Goal: Communication & Community: Answer question/provide support

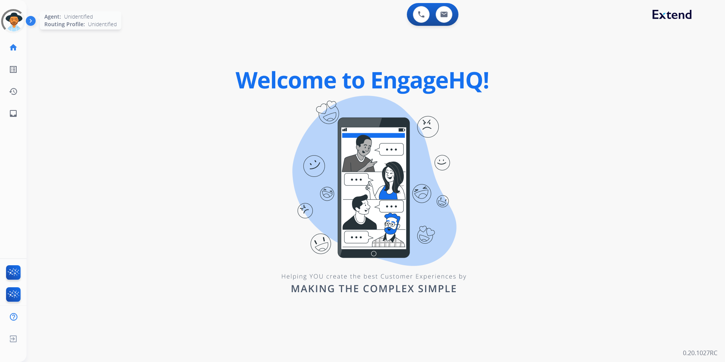
click at [12, 19] on div at bounding box center [13, 21] width 34 height 34
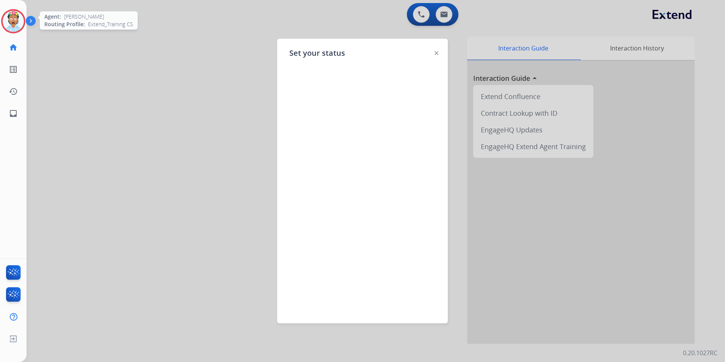
click at [436, 52] on img at bounding box center [437, 53] width 4 height 4
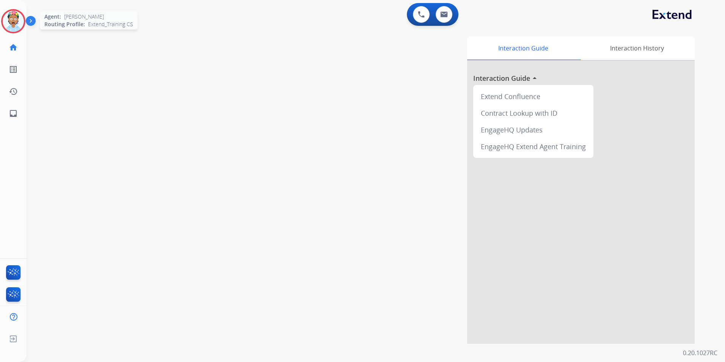
click at [194, 55] on div "swap_horiz Break voice bridge close_fullscreen Connect 3-Way Call merge_type Se…" at bounding box center [367, 185] width 681 height 316
click at [24, 18] on div at bounding box center [13, 21] width 24 height 24
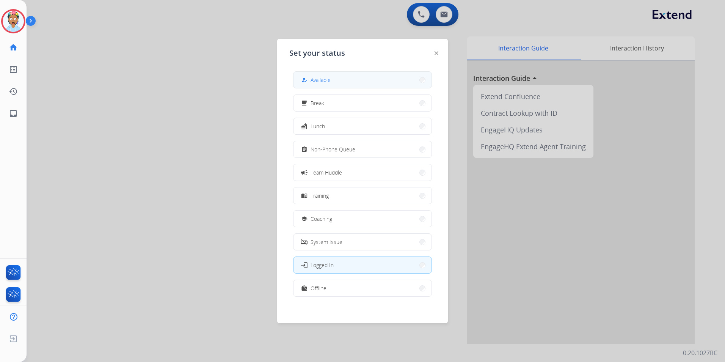
click at [338, 77] on button "how_to_reg Available" at bounding box center [363, 80] width 138 height 16
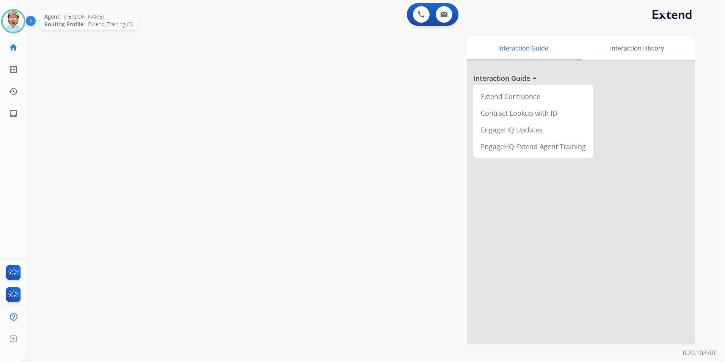
click at [11, 16] on img at bounding box center [13, 21] width 21 height 21
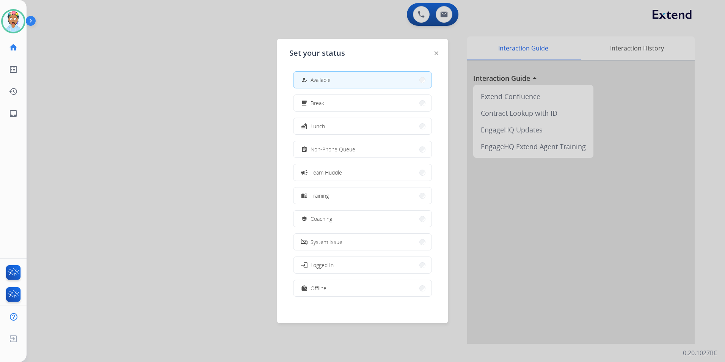
click at [190, 53] on div at bounding box center [362, 181] width 725 height 362
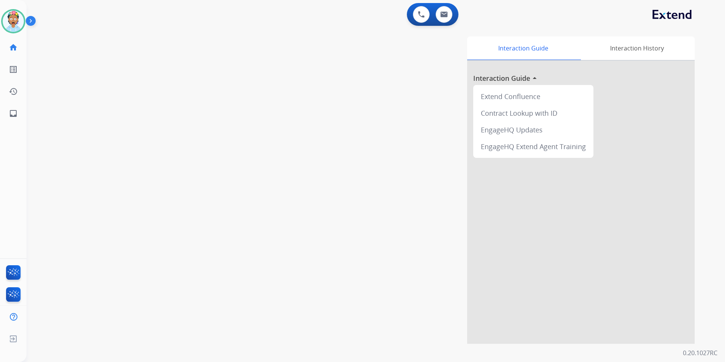
drag, startPoint x: 376, startPoint y: 112, endPoint x: 420, endPoint y: 39, distance: 84.6
click at [380, 104] on div "Interaction Guide Interaction History Interaction Guide arrow_drop_up Extend Co…" at bounding box center [473, 189] width 444 height 307
click at [444, 16] on img at bounding box center [444, 14] width 8 height 6
select select "**********"
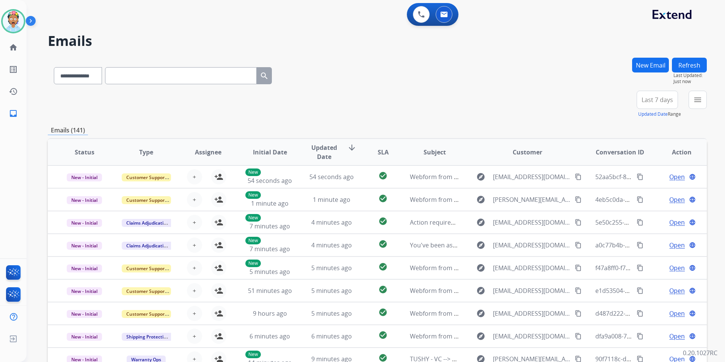
click at [143, 77] on input "text" at bounding box center [181, 75] width 152 height 17
click at [626, 104] on div "+85" at bounding box center [622, 103] width 18 height 18
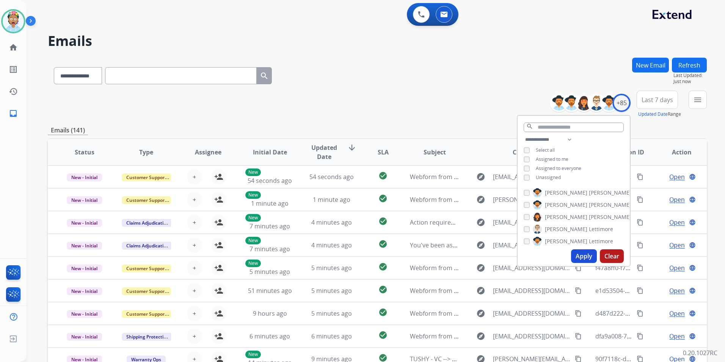
click at [575, 251] on button "Apply" at bounding box center [584, 256] width 26 height 14
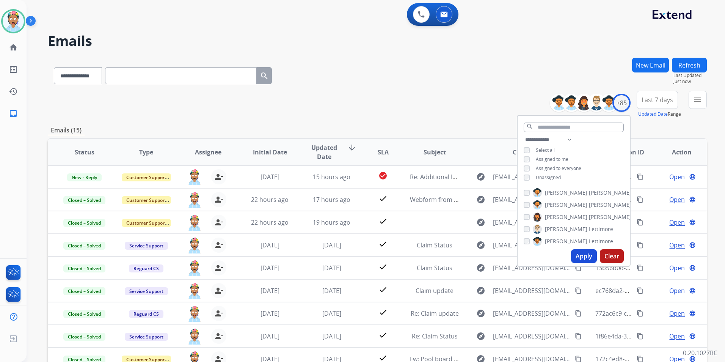
click at [447, 106] on div "**********" at bounding box center [377, 104] width 659 height 27
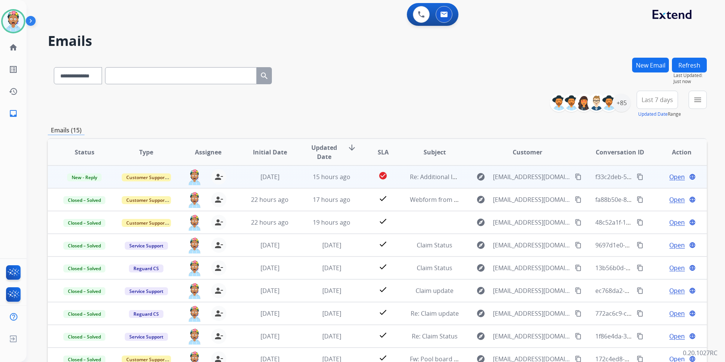
click at [670, 178] on span "Open" at bounding box center [678, 176] width 16 height 9
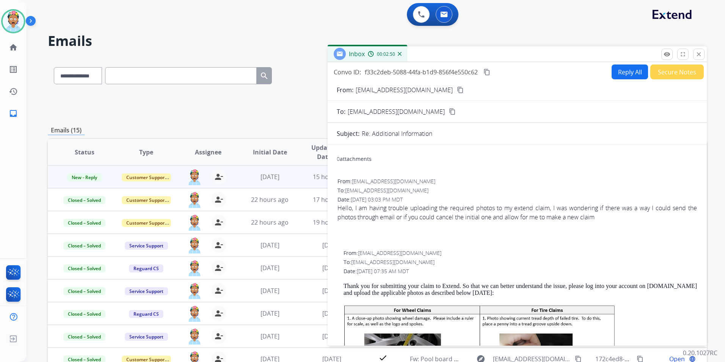
click at [627, 71] on button "Reply All" at bounding box center [630, 71] width 36 height 15
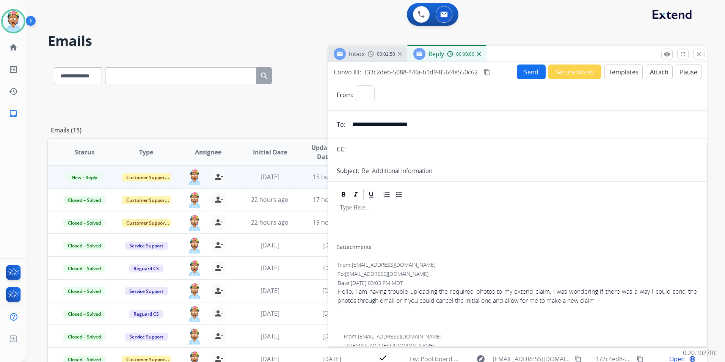
select select "**********"
click at [624, 74] on button "Templates" at bounding box center [624, 71] width 38 height 15
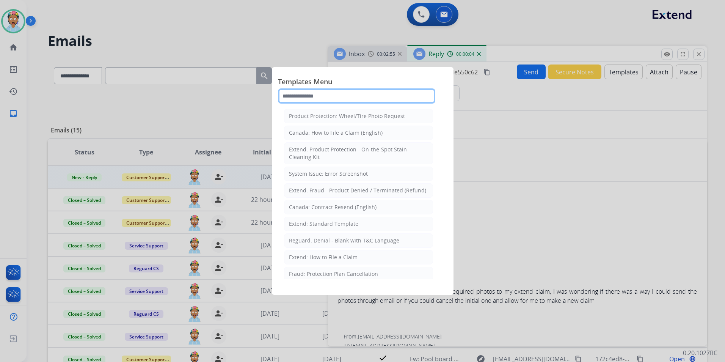
click at [299, 98] on input "text" at bounding box center [356, 95] width 157 height 15
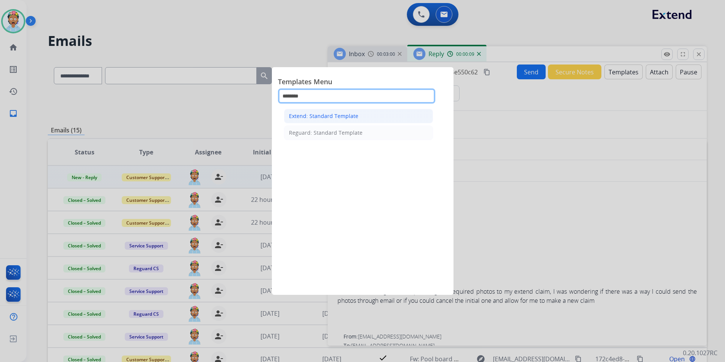
type input "********"
click at [302, 118] on div "Extend: Standard Template" at bounding box center [323, 116] width 69 height 8
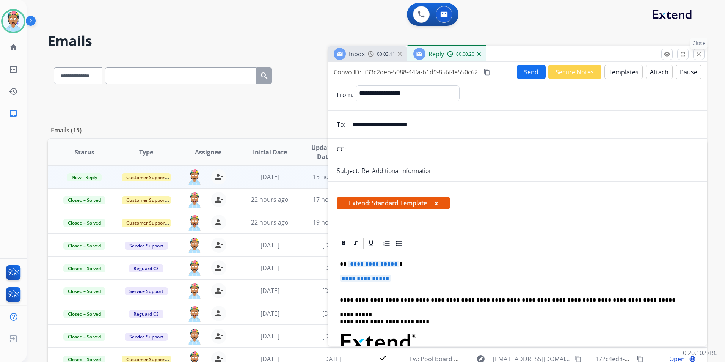
click at [695, 53] on button "close Close" at bounding box center [698, 54] width 11 height 11
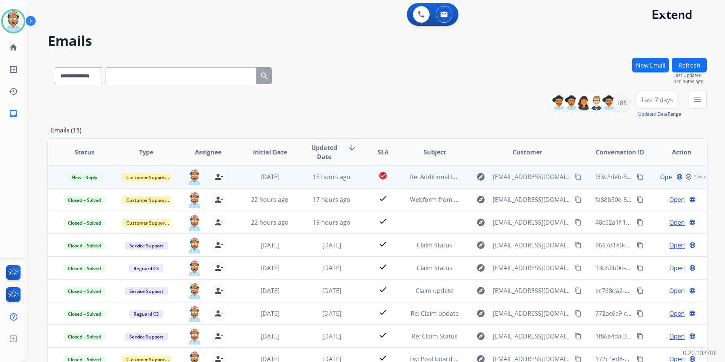
click at [660, 178] on span "Open" at bounding box center [668, 176] width 16 height 9
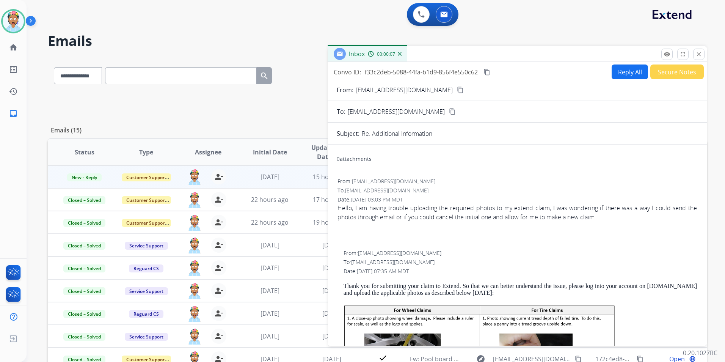
click at [457, 90] on mat-icon "content_copy" at bounding box center [460, 89] width 7 height 7
click at [627, 72] on button "Reply All" at bounding box center [630, 71] width 36 height 15
select select "**********"
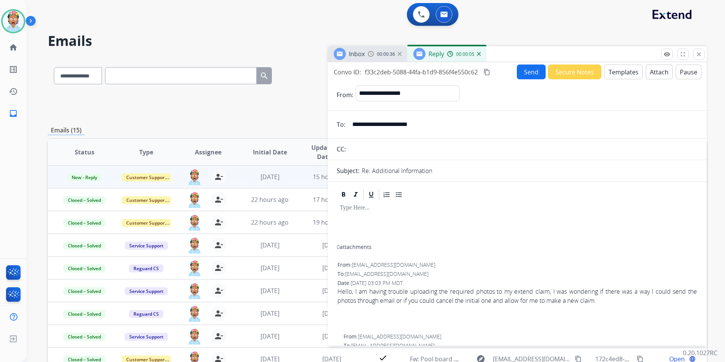
click at [619, 73] on button "Templates" at bounding box center [624, 71] width 38 height 15
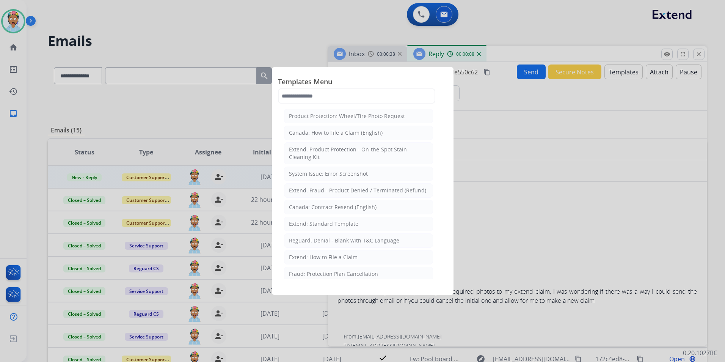
click at [403, 88] on span "Templates Menu" at bounding box center [363, 82] width 170 height 12
click at [403, 91] on input "text" at bounding box center [356, 95] width 157 height 15
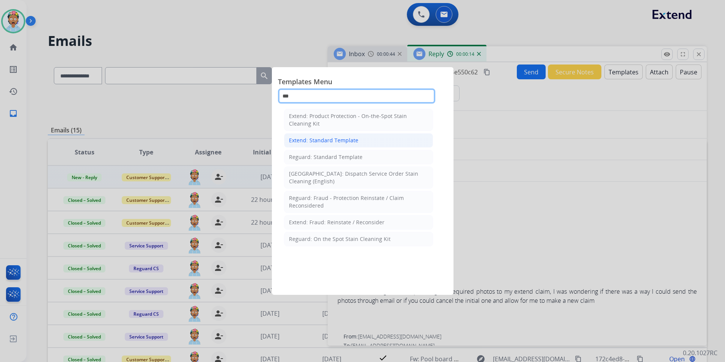
type input "***"
click at [404, 141] on li "Extend: Standard Template" at bounding box center [358, 140] width 149 height 14
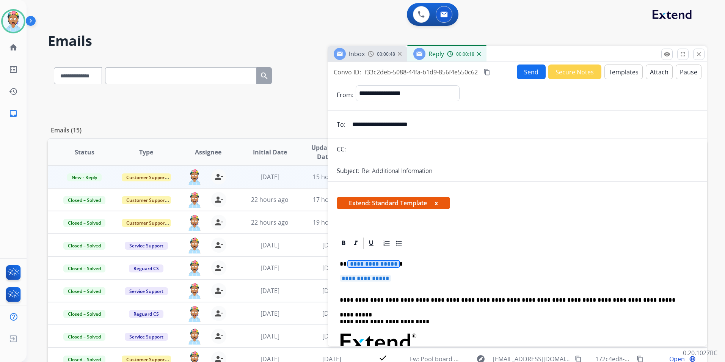
click at [358, 265] on span "**********" at bounding box center [373, 264] width 51 height 6
click at [370, 277] on span "**********" at bounding box center [365, 278] width 51 height 6
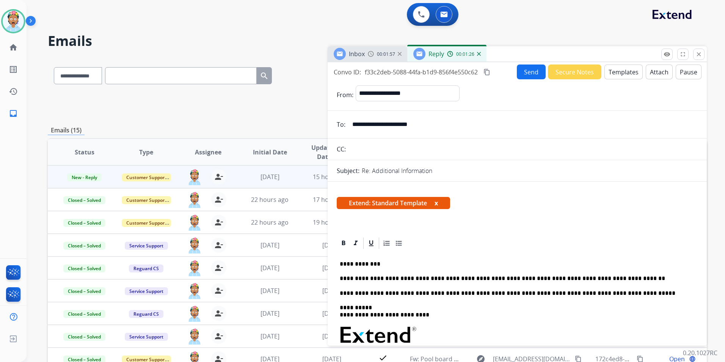
click at [603, 279] on p "**********" at bounding box center [514, 278] width 349 height 7
click at [375, 279] on p "**********" at bounding box center [514, 278] width 349 height 7
click at [533, 279] on p "**********" at bounding box center [514, 278] width 349 height 7
click at [534, 278] on p "**********" at bounding box center [514, 278] width 349 height 7
click at [528, 70] on button "Send" at bounding box center [531, 71] width 29 height 15
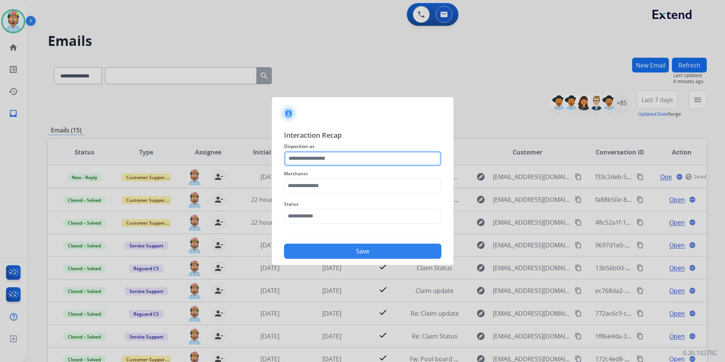
click at [314, 158] on input "text" at bounding box center [362, 158] width 157 height 15
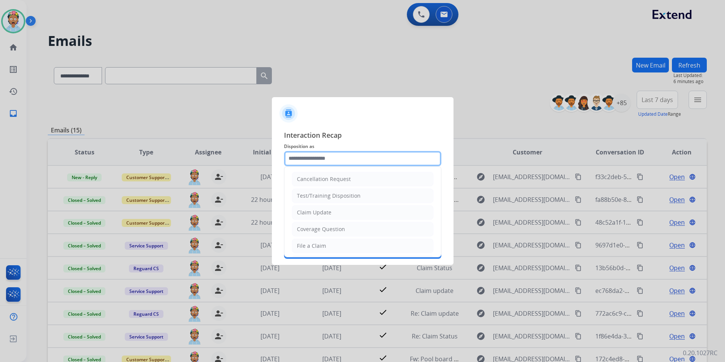
click at [316, 159] on input "text" at bounding box center [362, 158] width 157 height 15
type input "*"
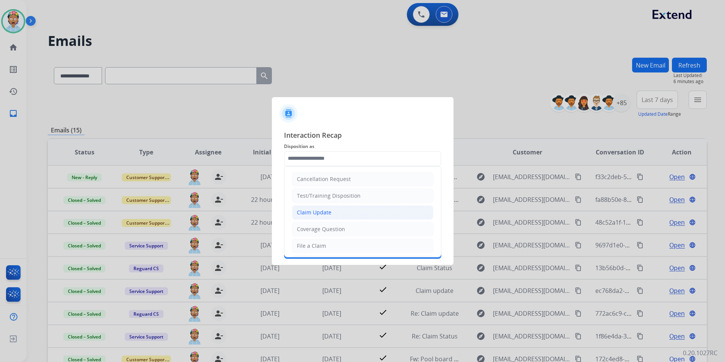
click at [346, 214] on li "Claim Update" at bounding box center [362, 212] width 141 height 14
type input "**********"
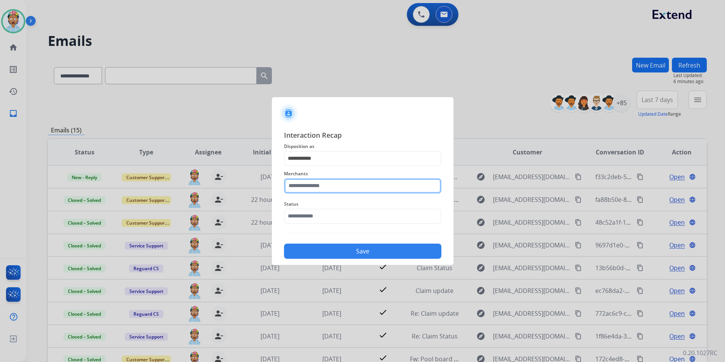
click at [334, 187] on input "text" at bounding box center [362, 185] width 157 height 15
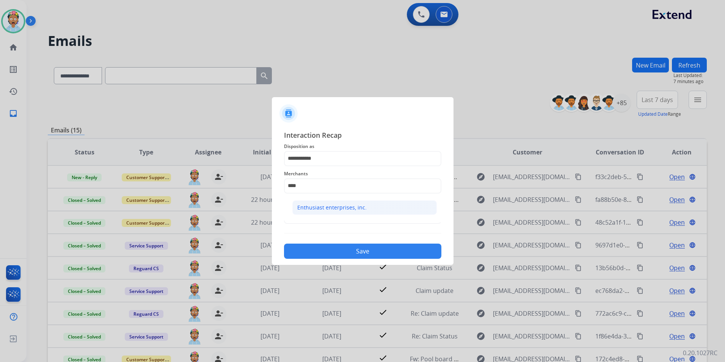
click at [410, 205] on li "Enthusiast enterprises, inc." at bounding box center [364, 207] width 145 height 14
type input "**********"
click at [391, 217] on input "text" at bounding box center [362, 216] width 157 height 15
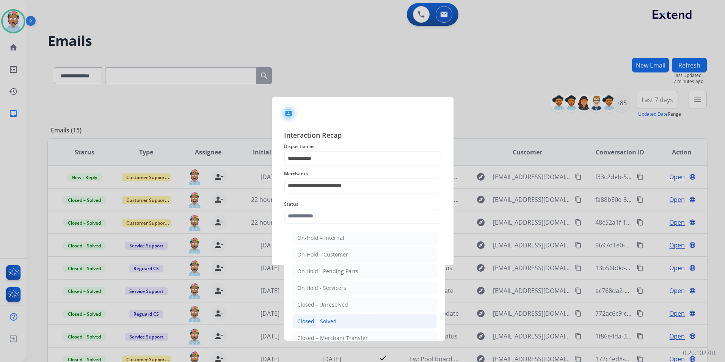
click at [377, 318] on li "Closed – Solved" at bounding box center [364, 321] width 145 height 14
type input "**********"
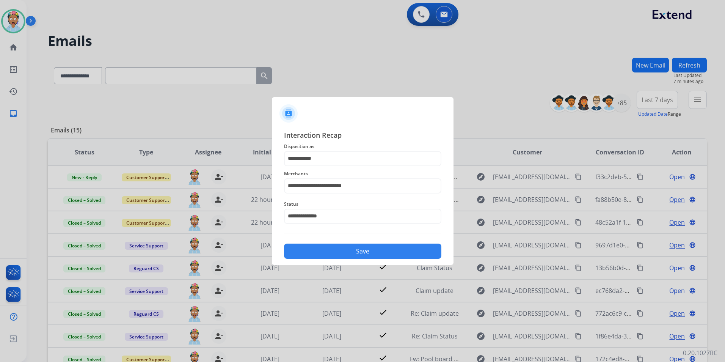
click at [378, 252] on button "Save" at bounding box center [362, 251] width 157 height 15
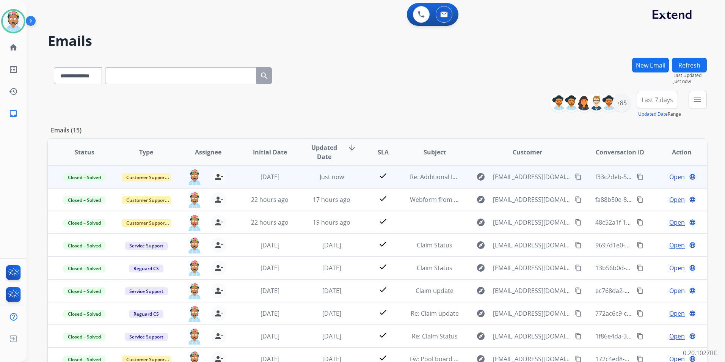
click at [637, 174] on mat-icon "content_copy" at bounding box center [640, 176] width 7 height 7
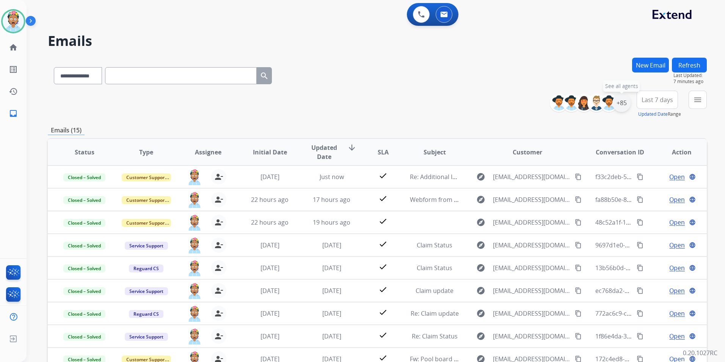
click at [623, 103] on div "+85" at bounding box center [622, 103] width 18 height 18
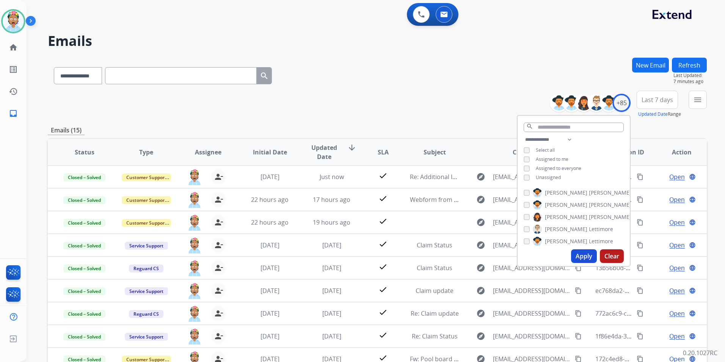
click at [586, 254] on button "Apply" at bounding box center [584, 256] width 26 height 14
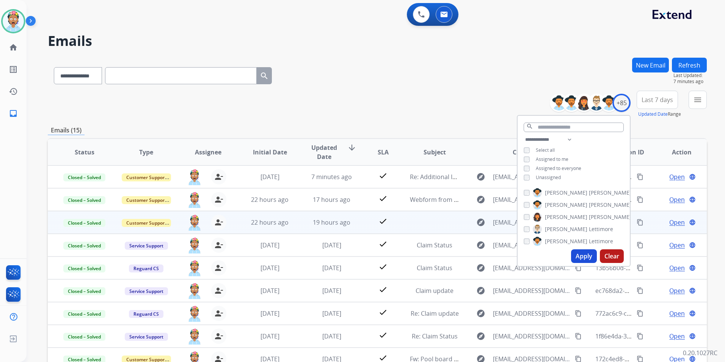
scroll to position [1, 0]
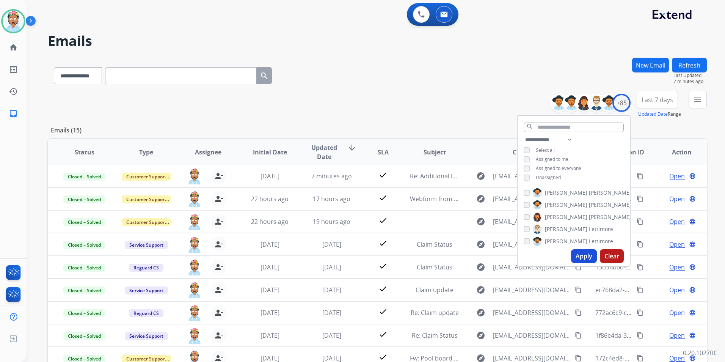
click at [417, 88] on div "**********" at bounding box center [377, 74] width 659 height 33
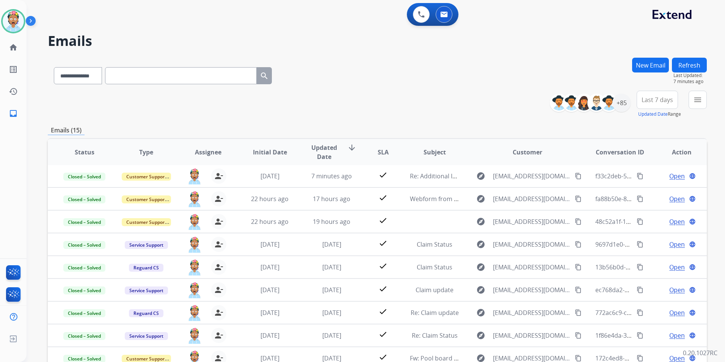
drag, startPoint x: 313, startPoint y: 50, endPoint x: 351, endPoint y: 55, distance: 37.9
click at [313, 50] on div "**********" at bounding box center [367, 208] width 681 height 362
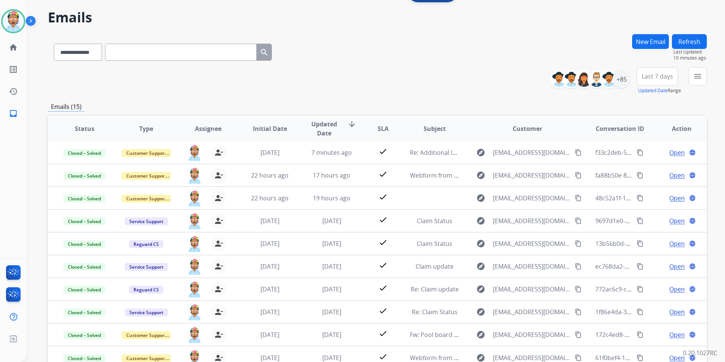
scroll to position [0, 0]
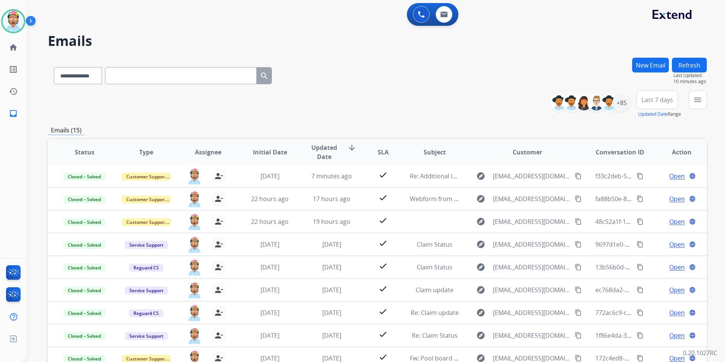
click at [302, 18] on div "0 Voice Interactions 0 Email Interactions" at bounding box center [371, 15] width 671 height 24
click at [269, 41] on h2 "Emails" at bounding box center [377, 40] width 659 height 15
click at [190, 107] on div "**********" at bounding box center [377, 104] width 659 height 27
click at [365, 90] on div "**********" at bounding box center [377, 74] width 659 height 33
click at [199, 9] on div "0 Voice Interactions 0 Email Interactions" at bounding box center [371, 15] width 671 height 24
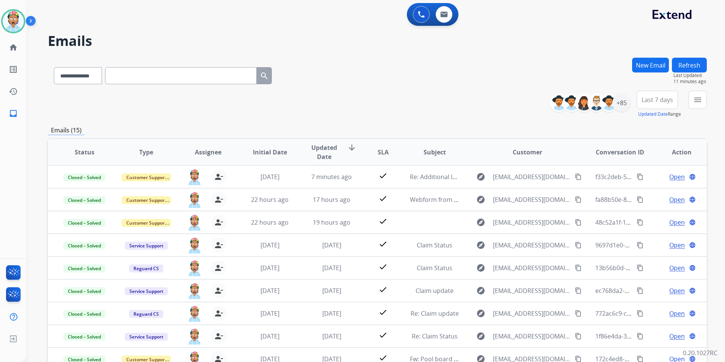
click at [275, 32] on div "**********" at bounding box center [367, 208] width 681 height 362
click at [329, 65] on div "**********" at bounding box center [377, 74] width 659 height 33
click at [656, 101] on span "Last 7 days" at bounding box center [657, 99] width 31 height 3
click at [641, 190] on div "Last 90 days" at bounding box center [655, 191] width 42 height 11
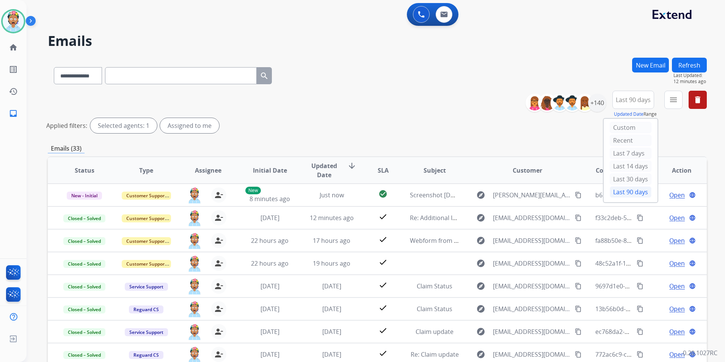
click at [391, 106] on div "**********" at bounding box center [377, 114] width 659 height 46
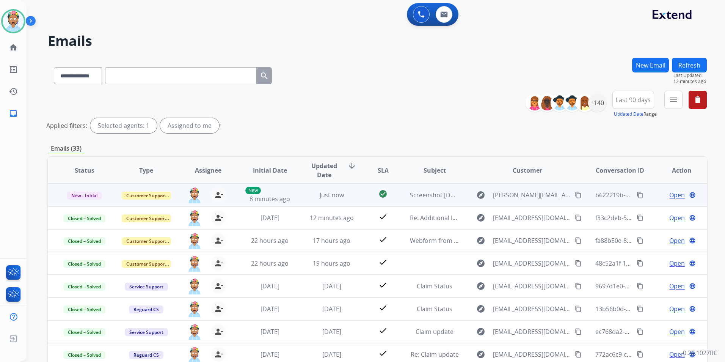
click at [671, 194] on span "Open" at bounding box center [678, 194] width 16 height 9
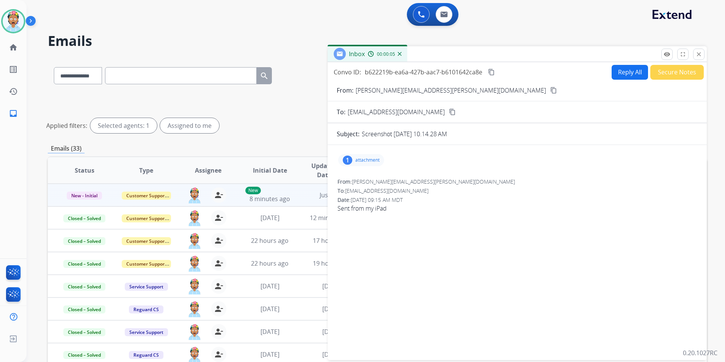
click at [374, 159] on p "attachment" at bounding box center [367, 160] width 24 height 6
click at [404, 248] on div "1 attachment Screenshot [DATE] 10.14.28 AM.png download [DATE] 10:15 AM From: […" at bounding box center [517, 251] width 379 height 200
click at [596, 185] on div "From: [PERSON_NAME][EMAIL_ADDRESS][PERSON_NAME][DOMAIN_NAME]" at bounding box center [518, 182] width 360 height 8
click at [550, 90] on mat-icon "content_copy" at bounding box center [553, 90] width 7 height 7
click at [501, 175] on mat-icon "download" at bounding box center [497, 177] width 7 height 7
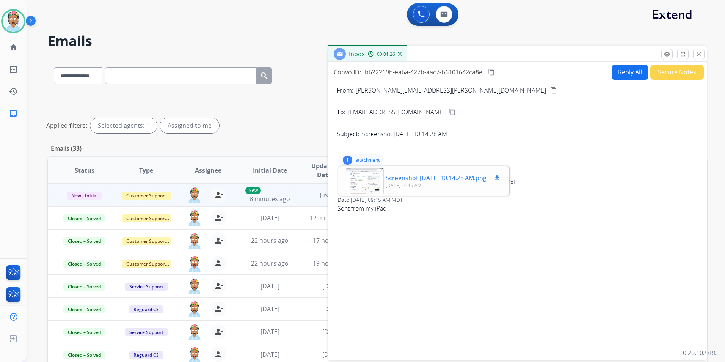
click at [467, 176] on p "Screenshot [DATE] 10.14.28 AM.png" at bounding box center [436, 177] width 101 height 9
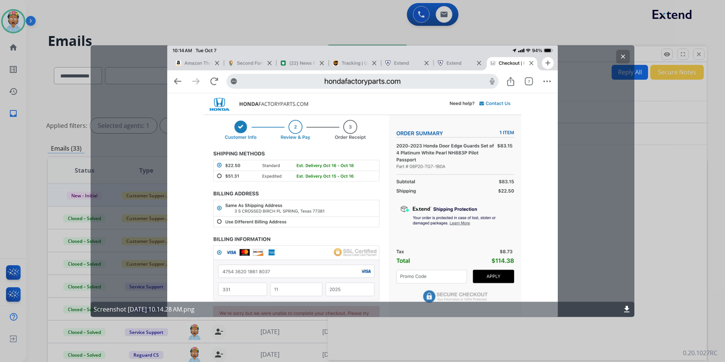
click at [624, 56] on mat-icon "clear" at bounding box center [623, 56] width 7 height 7
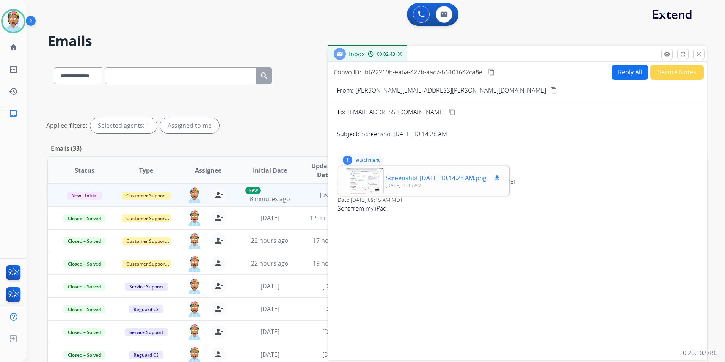
click at [374, 178] on div at bounding box center [365, 181] width 38 height 27
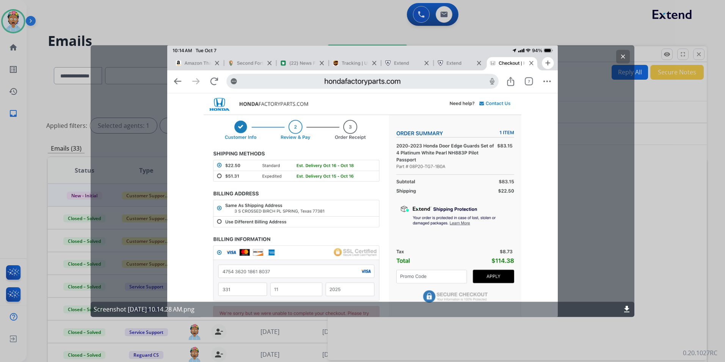
drag, startPoint x: 555, startPoint y: 340, endPoint x: 572, endPoint y: 338, distance: 16.4
click at [555, 340] on div at bounding box center [362, 181] width 725 height 362
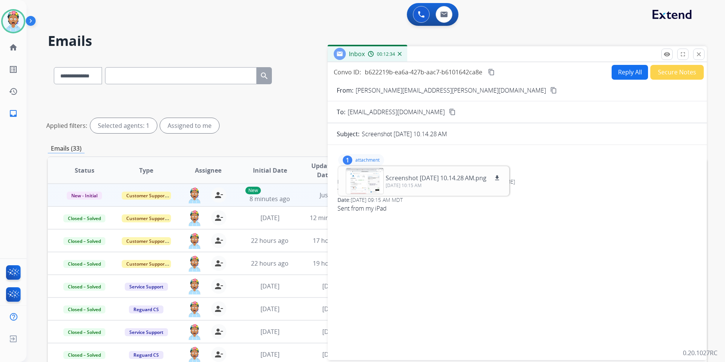
click at [619, 72] on button "Reply All" at bounding box center [630, 72] width 36 height 15
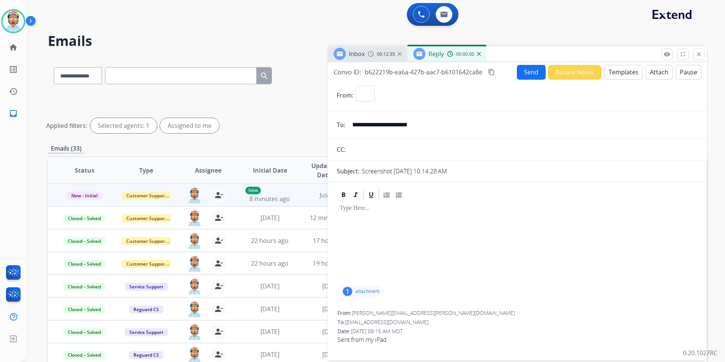
select select "**********"
click at [616, 74] on button "Templates" at bounding box center [624, 72] width 38 height 15
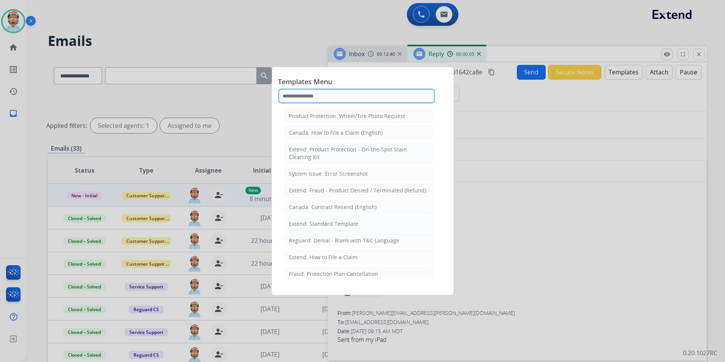
click at [340, 94] on input "text" at bounding box center [356, 95] width 157 height 15
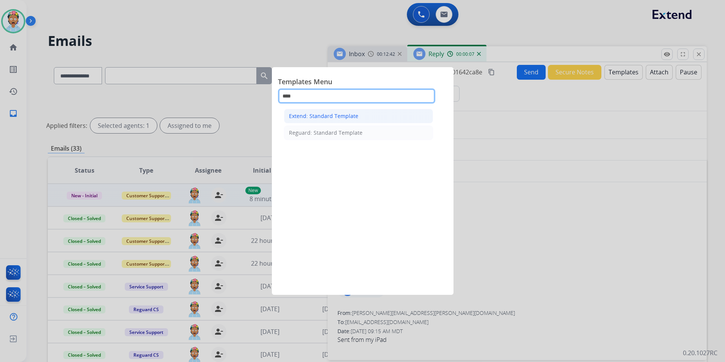
type input "****"
click at [363, 113] on li "Extend: Standard Template" at bounding box center [358, 116] width 149 height 14
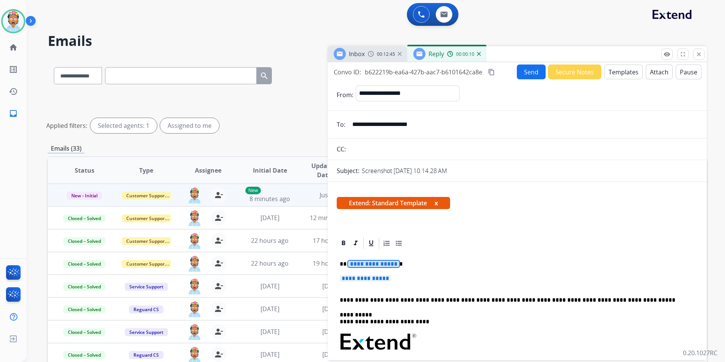
click at [359, 264] on span "**********" at bounding box center [373, 264] width 51 height 6
click at [368, 279] on span "**********" at bounding box center [365, 278] width 51 height 6
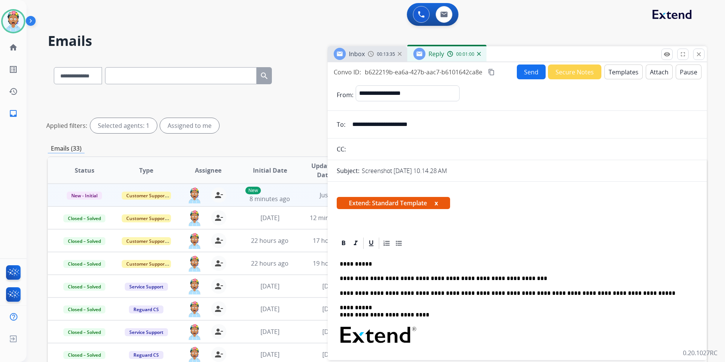
click at [517, 279] on p "**********" at bounding box center [514, 278] width 349 height 7
click at [524, 69] on button "Send" at bounding box center [531, 71] width 29 height 15
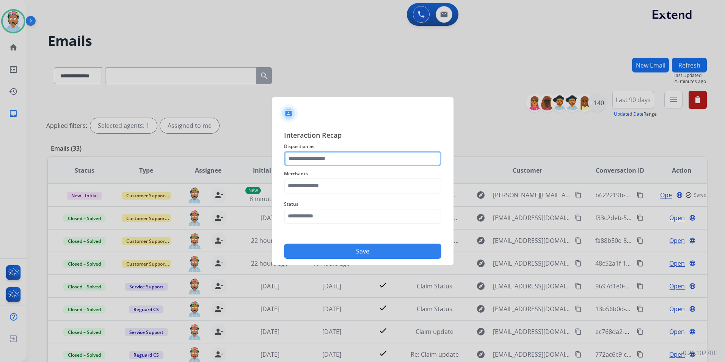
click at [326, 156] on input "text" at bounding box center [362, 158] width 157 height 15
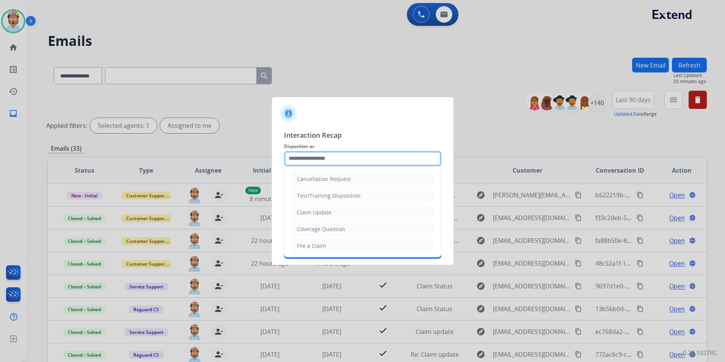
click at [321, 153] on input "text" at bounding box center [362, 158] width 157 height 15
click at [321, 159] on input "text" at bounding box center [362, 158] width 157 height 15
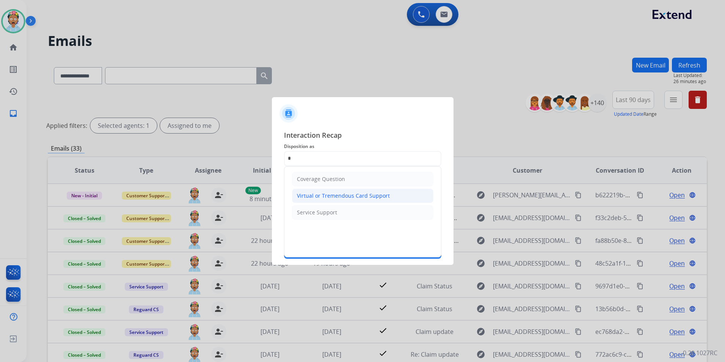
click at [314, 191] on li "Virtual or Tremendous Card Support" at bounding box center [362, 196] width 141 height 14
type input "**********"
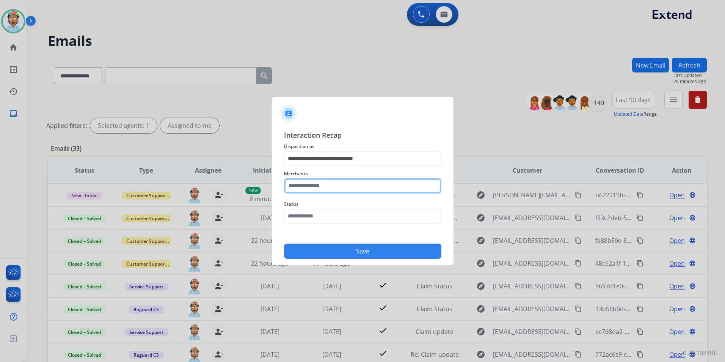
click at [317, 190] on input "text" at bounding box center [362, 185] width 157 height 15
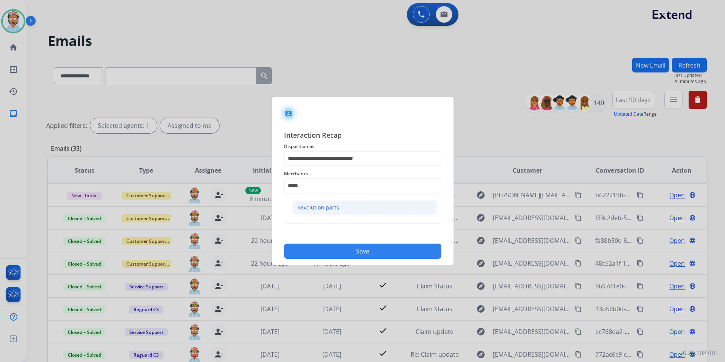
click at [300, 205] on div "Revolution parts" at bounding box center [318, 208] width 42 height 8
type input "**********"
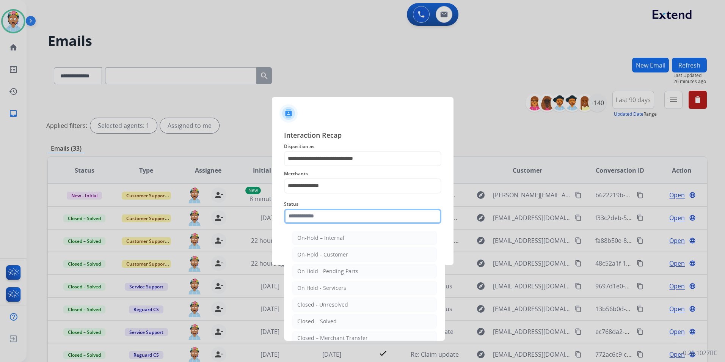
click at [303, 220] on input "text" at bounding box center [362, 216] width 157 height 15
click at [321, 319] on div "Closed – Solved" at bounding box center [316, 322] width 39 height 8
type input "**********"
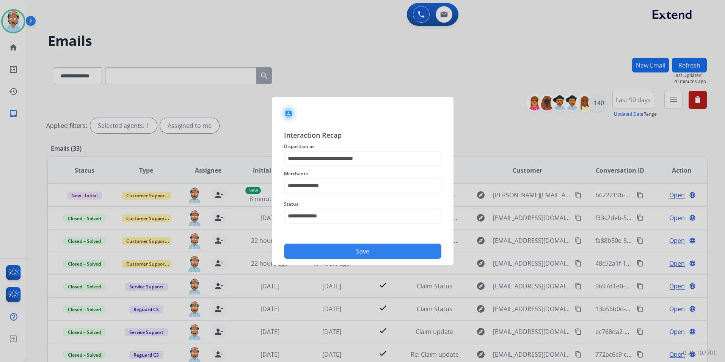
click at [330, 245] on button "Save" at bounding box center [362, 251] width 157 height 15
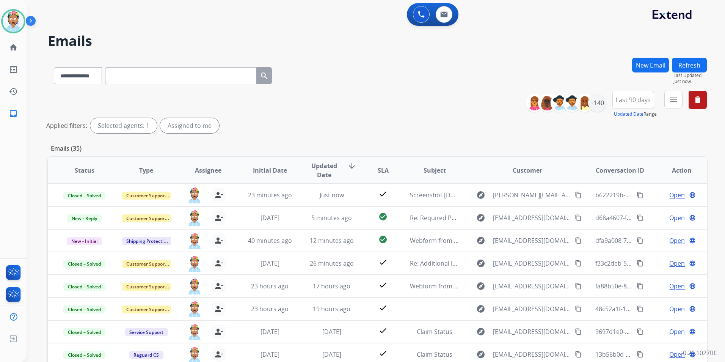
click at [594, 139] on div "**********" at bounding box center [377, 254] width 659 height 392
click at [639, 104] on button "Last 90 days" at bounding box center [634, 100] width 42 height 18
click at [621, 190] on div "Last 90 days" at bounding box center [631, 191] width 42 height 11
drag, startPoint x: 698, startPoint y: 142, endPoint x: 715, endPoint y: 134, distance: 19.0
click at [698, 142] on div "**********" at bounding box center [377, 254] width 659 height 392
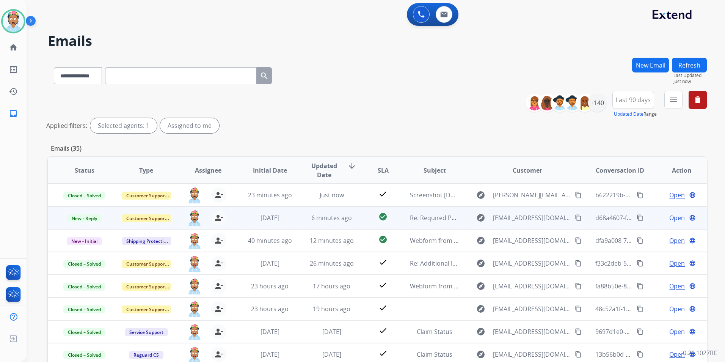
click at [670, 217] on span "Open" at bounding box center [678, 217] width 16 height 9
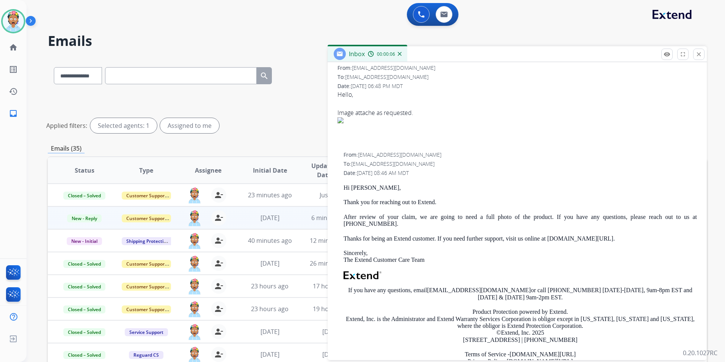
scroll to position [114, 0]
drag, startPoint x: 668, startPoint y: 217, endPoint x: 691, endPoint y: 223, distance: 23.9
click at [691, 223] on p "After review of your claim, we are going to need a full photo of the product. I…" at bounding box center [521, 220] width 354 height 14
copy p "[PHONE_NUMBER]."
click at [344, 216] on p "After review of your claim, we are going to need a full photo of the product. I…" at bounding box center [521, 220] width 354 height 14
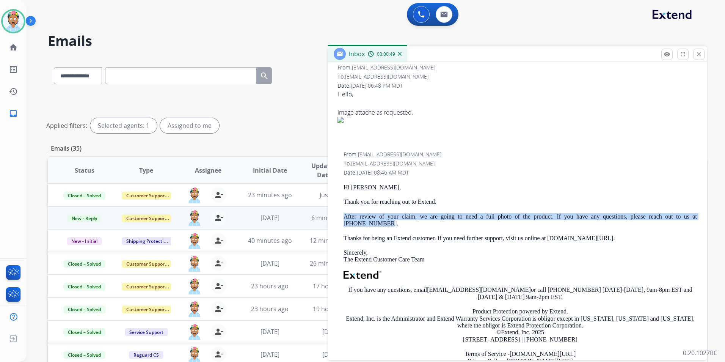
drag, startPoint x: 342, startPoint y: 217, endPoint x: 362, endPoint y: 223, distance: 20.9
click at [362, 223] on div "From: [EMAIL_ADDRESS][DOMAIN_NAME] To: [EMAIL_ADDRESS][DOMAIN_NAME] Date: [DATE…" at bounding box center [517, 267] width 361 height 234
copy p "After review of your claim, we are going to need a full photo of the product. I…"
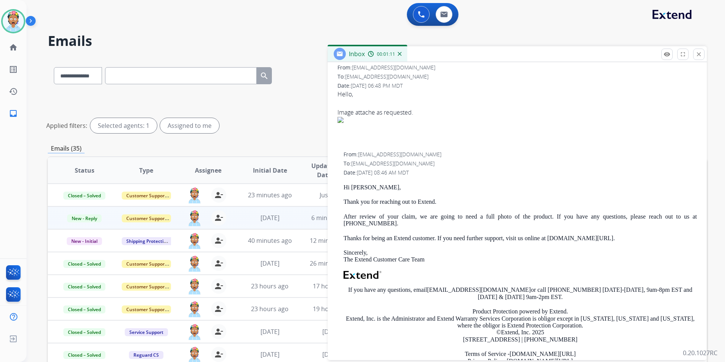
click at [417, 230] on div "Hi [PERSON_NAME], Thank you for reaching out to Extend. After review of your cl…" at bounding box center [521, 280] width 354 height 193
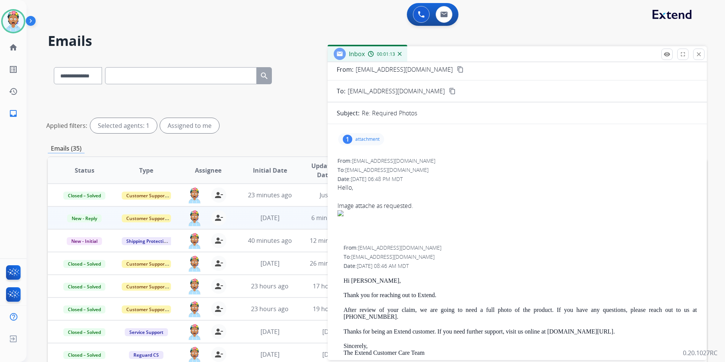
scroll to position [0, 0]
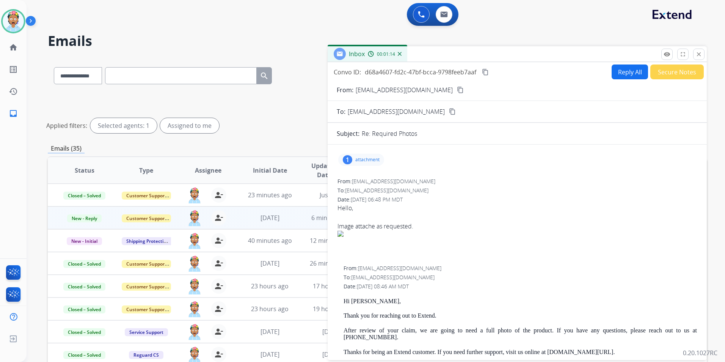
click at [372, 161] on p "attachment" at bounding box center [367, 160] width 24 height 6
click at [371, 178] on div at bounding box center [365, 180] width 38 height 27
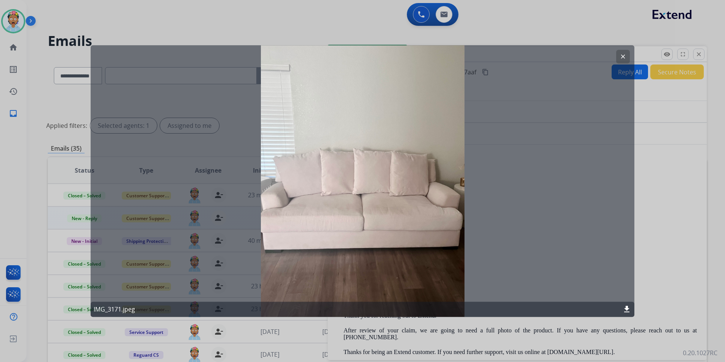
click at [626, 56] on mat-icon "clear" at bounding box center [623, 56] width 7 height 7
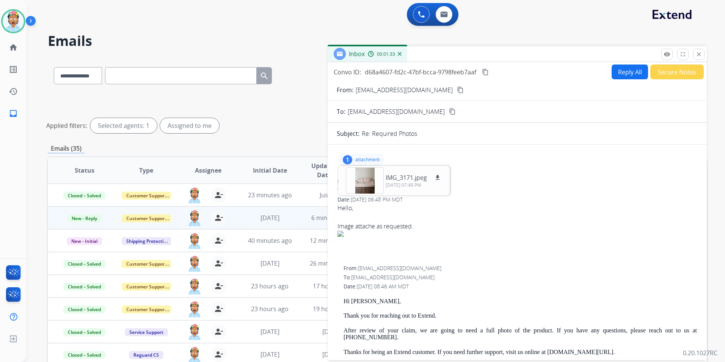
click at [457, 90] on mat-icon "content_copy" at bounding box center [460, 89] width 7 height 7
click at [369, 180] on div at bounding box center [365, 180] width 38 height 27
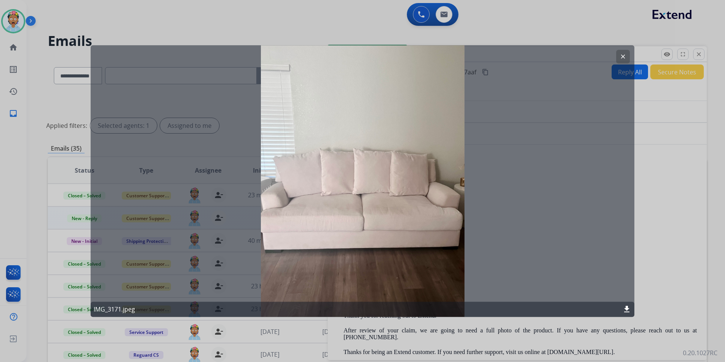
click at [622, 57] on mat-icon "clear" at bounding box center [623, 56] width 7 height 7
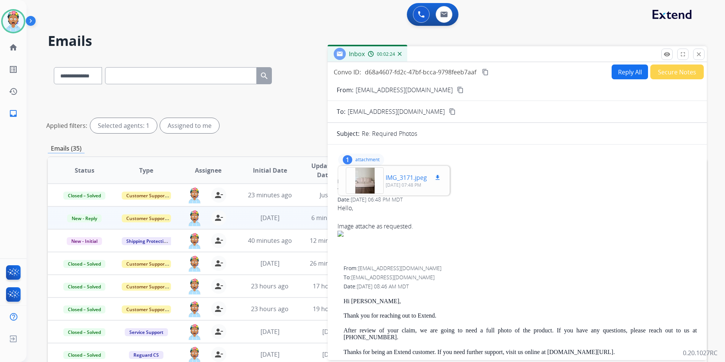
click at [439, 176] on mat-icon "download" at bounding box center [437, 177] width 7 height 7
click at [541, 159] on div "1 attachment IMG_3171.jpeg download [DATE] 07:48 PM" at bounding box center [517, 160] width 361 height 18
click at [506, 179] on div "From: [EMAIL_ADDRESS][DOMAIN_NAME]" at bounding box center [518, 182] width 360 height 8
click at [430, 227] on div "Image attache as requested." at bounding box center [518, 226] width 360 height 9
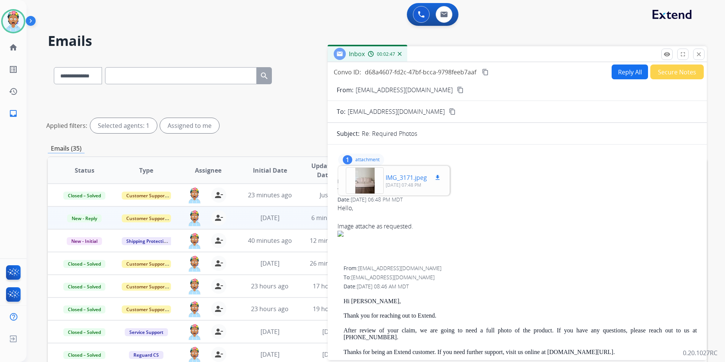
click at [357, 178] on div at bounding box center [365, 180] width 38 height 27
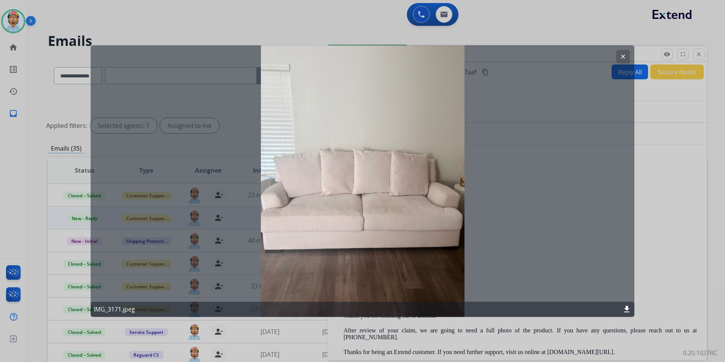
click at [624, 51] on button "clear" at bounding box center [623, 57] width 14 height 14
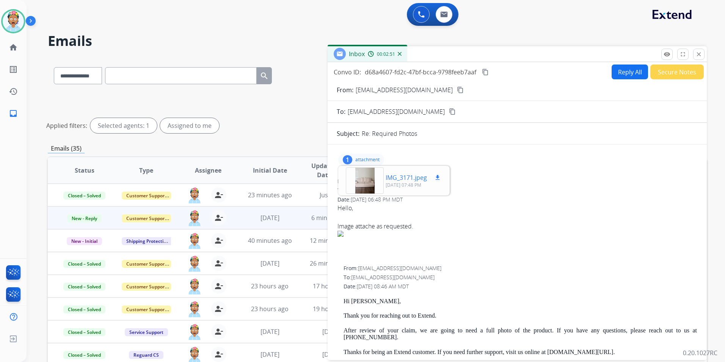
click at [412, 179] on p "IMG_3171.jpeg" at bounding box center [406, 177] width 41 height 9
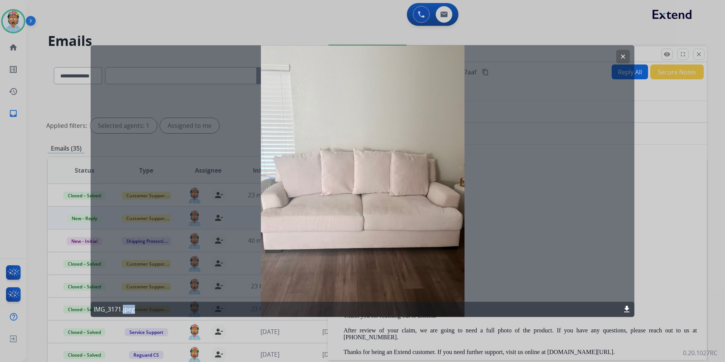
click at [412, 179] on div "clear IMG_3171.jpeg download" at bounding box center [363, 181] width 544 height 272
click at [626, 307] on mat-icon "download" at bounding box center [626, 309] width 9 height 9
click at [540, 165] on div "clear IMG_3171.jpeg download" at bounding box center [363, 181] width 544 height 272
click at [621, 55] on mat-icon "clear" at bounding box center [623, 56] width 7 height 7
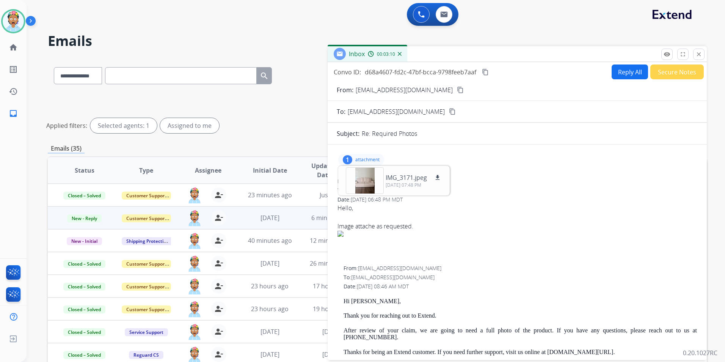
click at [506, 173] on div "1 attachment IMG_3171.jpeg download [DATE] 07:48 PM From: [EMAIL_ADDRESS][DOMAI…" at bounding box center [517, 324] width 379 height 347
click at [439, 174] on mat-icon "download" at bounding box center [437, 177] width 7 height 7
click at [532, 178] on div "From: [EMAIL_ADDRESS][DOMAIN_NAME]" at bounding box center [518, 182] width 360 height 8
click at [487, 72] on mat-icon "content_copy" at bounding box center [485, 72] width 7 height 7
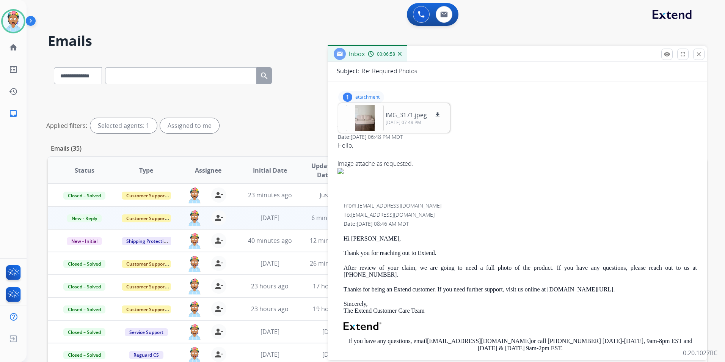
scroll to position [114, 0]
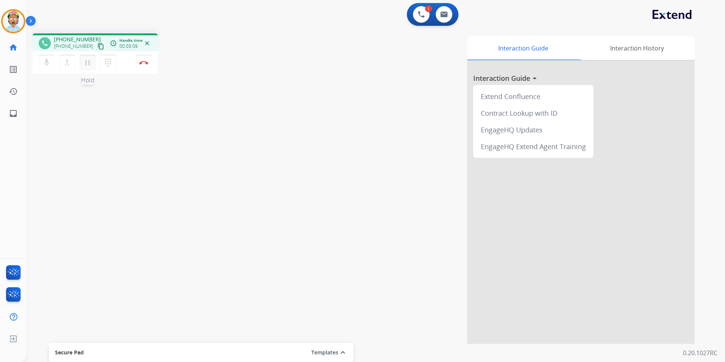
click at [85, 62] on mat-icon "pause" at bounding box center [87, 62] width 9 height 9
click at [86, 61] on mat-icon "play_arrow" at bounding box center [87, 62] width 9 height 9
click at [146, 63] on img at bounding box center [143, 63] width 9 height 4
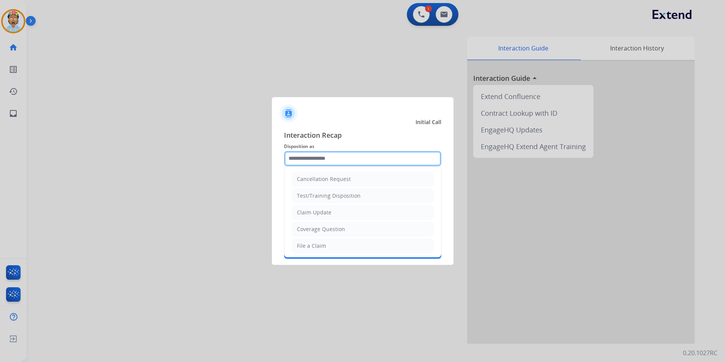
click at [351, 158] on input "text" at bounding box center [362, 158] width 157 height 15
type input "*"
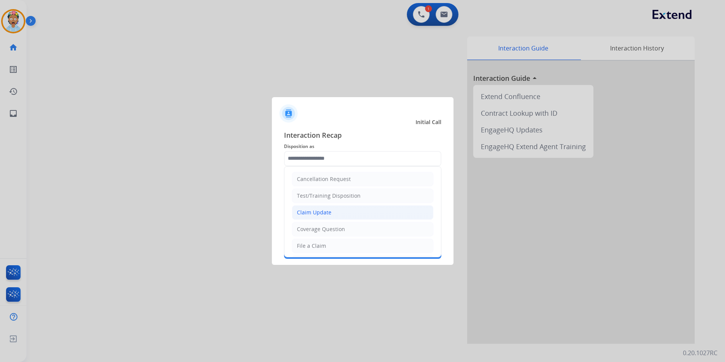
click at [307, 211] on div "Claim Update" at bounding box center [314, 213] width 35 height 8
type input "**********"
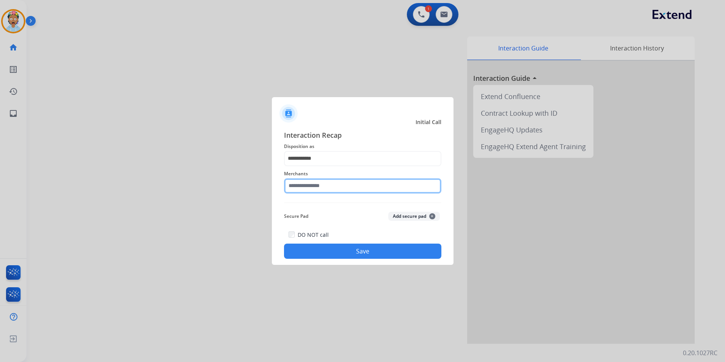
click at [320, 185] on input "text" at bounding box center [362, 185] width 157 height 15
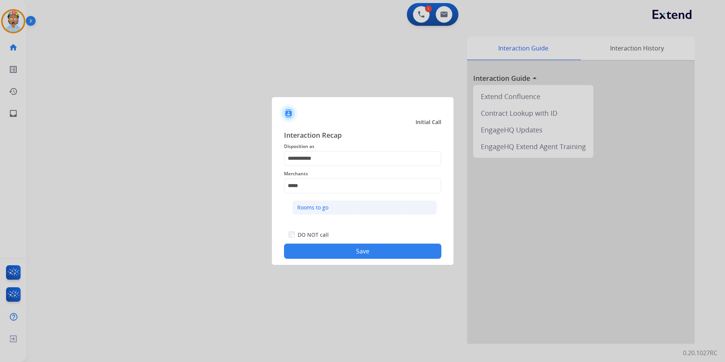
click at [323, 203] on li "Rooms to go" at bounding box center [364, 207] width 145 height 14
type input "**********"
click at [355, 252] on button "Save" at bounding box center [362, 251] width 157 height 15
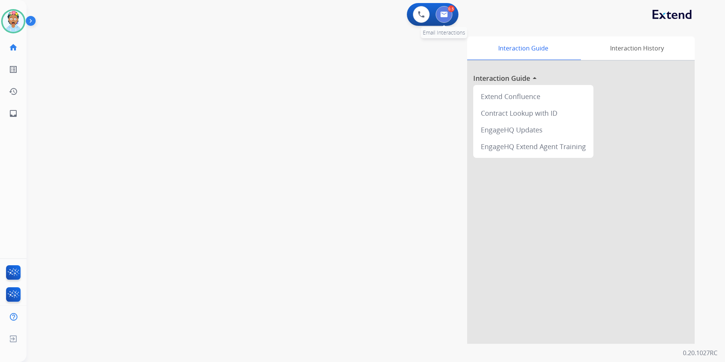
click at [443, 16] on img at bounding box center [444, 14] width 8 height 6
select select "**********"
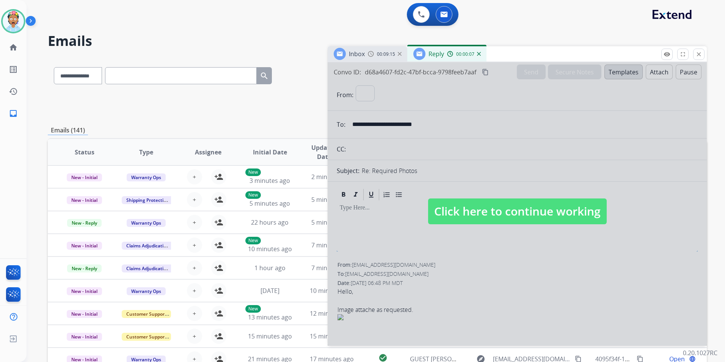
select select "**********"
click at [461, 200] on span "Click here to continue working" at bounding box center [517, 211] width 179 height 26
select select
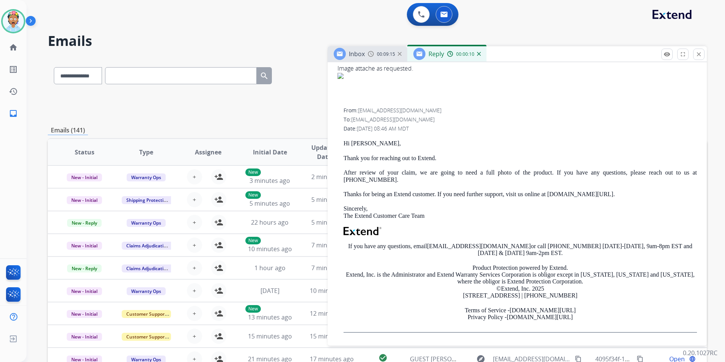
scroll to position [127, 0]
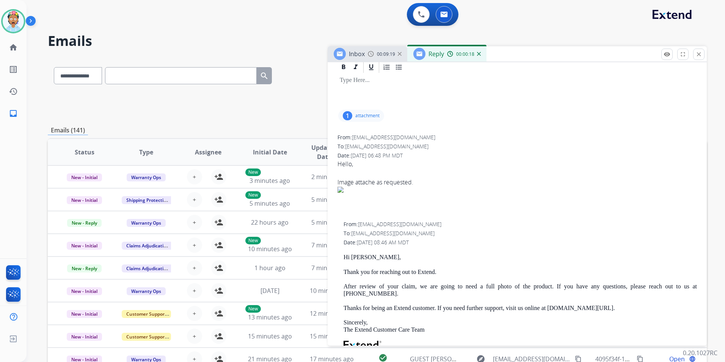
drag, startPoint x: 357, startPoint y: 109, endPoint x: 358, endPoint y: 115, distance: 6.5
click at [358, 116] on div "1 attachment" at bounding box center [517, 116] width 361 height 18
click at [358, 116] on p "attachment" at bounding box center [367, 116] width 24 height 6
drag, startPoint x: 366, startPoint y: 134, endPoint x: 362, endPoint y: 133, distance: 4.4
click at [362, 133] on div at bounding box center [365, 136] width 38 height 27
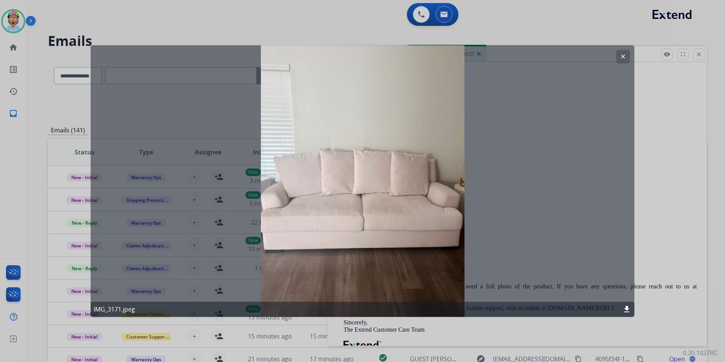
click at [365, 133] on div "clear IMG_3171.jpeg download" at bounding box center [363, 181] width 544 height 272
drag, startPoint x: 626, startPoint y: 52, endPoint x: 620, endPoint y: 54, distance: 6.1
click at [626, 52] on button "clear" at bounding box center [623, 57] width 14 height 14
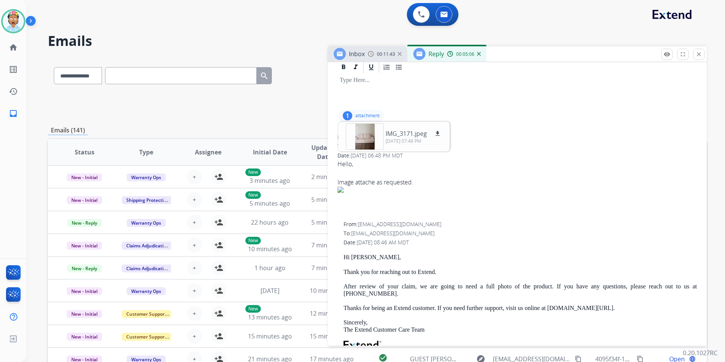
click at [531, 111] on div "1 attachment IMG_3171.jpeg download [DATE] 07:48 PM" at bounding box center [517, 116] width 361 height 18
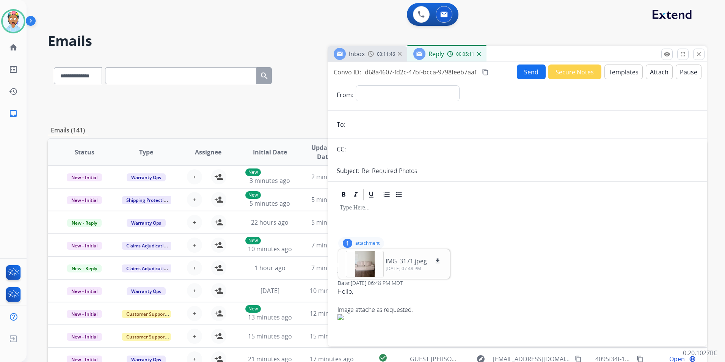
click at [624, 74] on button "Templates" at bounding box center [624, 71] width 38 height 15
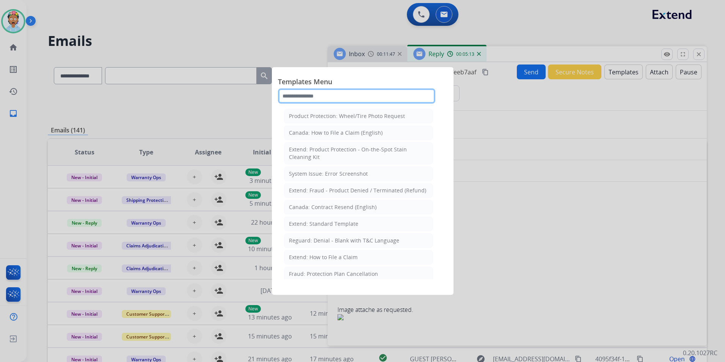
click at [318, 93] on input "text" at bounding box center [356, 95] width 157 height 15
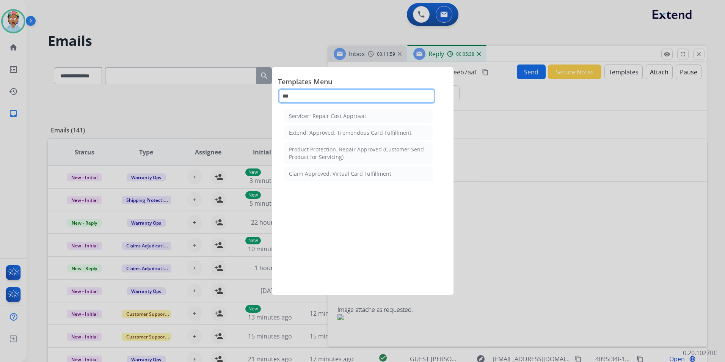
type input "***"
click at [538, 125] on div at bounding box center [362, 181] width 725 height 362
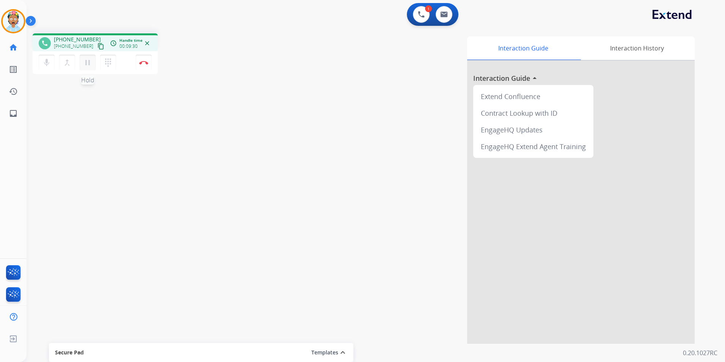
click at [84, 62] on mat-icon "pause" at bounding box center [87, 62] width 9 height 9
click at [86, 58] on mat-icon "play_arrow" at bounding box center [87, 62] width 9 height 9
click at [142, 63] on img at bounding box center [143, 63] width 9 height 4
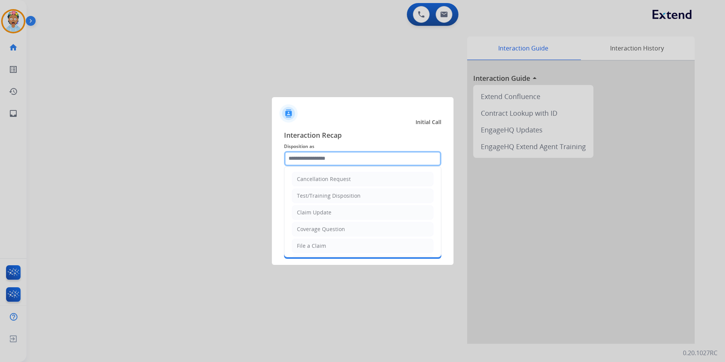
click at [317, 160] on input "text" at bounding box center [362, 158] width 157 height 15
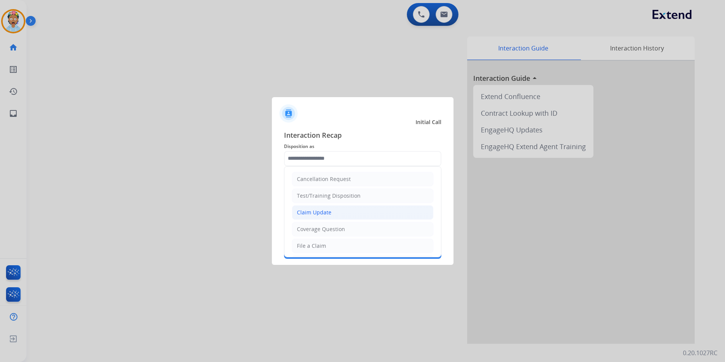
click at [325, 213] on div "Claim Update" at bounding box center [314, 213] width 35 height 8
type input "**********"
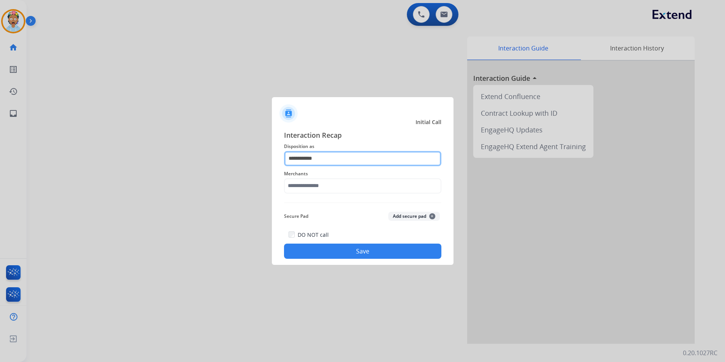
click at [330, 159] on input "**********" at bounding box center [362, 158] width 157 height 15
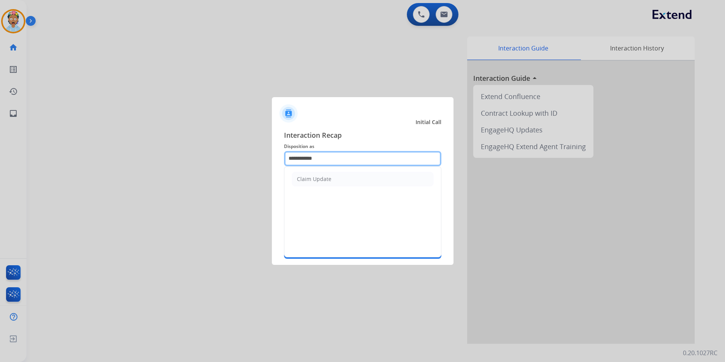
drag, startPoint x: 329, startPoint y: 159, endPoint x: 242, endPoint y: 158, distance: 86.9
click at [0, 158] on app-contact-recap-modal "**********" at bounding box center [0, 181] width 0 height 362
click at [321, 179] on div "Claim Update" at bounding box center [314, 179] width 35 height 8
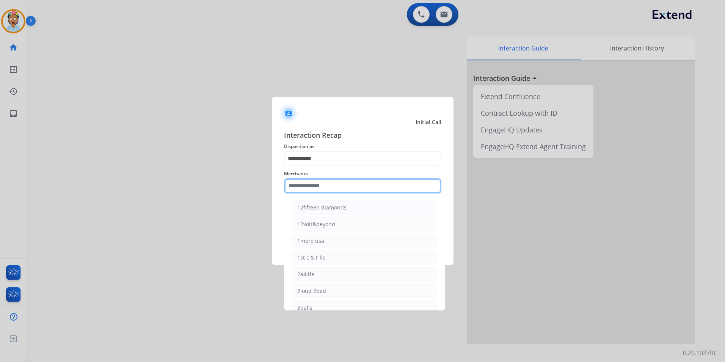
click at [324, 185] on input "text" at bounding box center [362, 185] width 157 height 15
click at [362, 189] on input "text" at bounding box center [362, 185] width 157 height 15
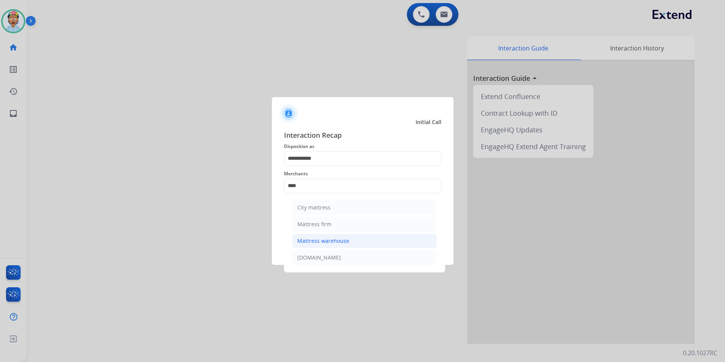
click at [342, 243] on div "Mattress warehouse" at bounding box center [323, 241] width 52 height 8
type input "**********"
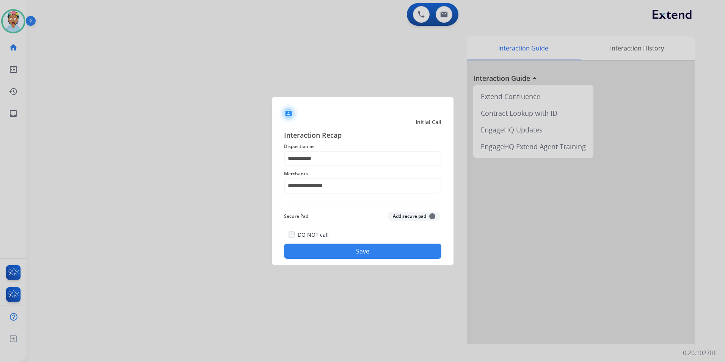
click at [354, 254] on button "Save" at bounding box center [362, 251] width 157 height 15
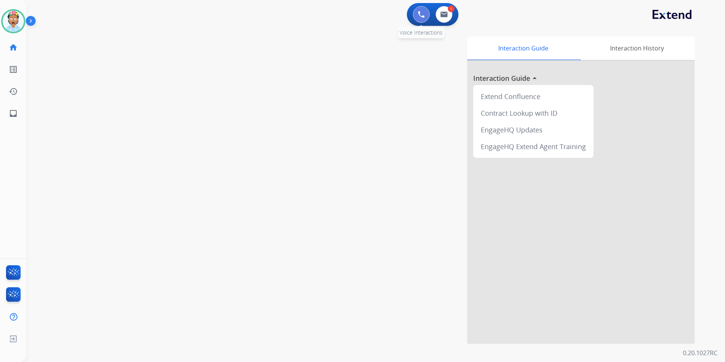
click at [420, 13] on img at bounding box center [421, 14] width 7 height 7
click at [425, 17] on button at bounding box center [421, 14] width 17 height 17
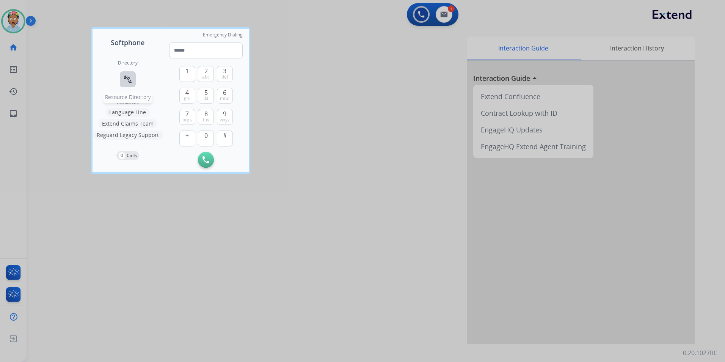
click at [129, 80] on mat-icon "connect_without_contact" at bounding box center [127, 79] width 9 height 9
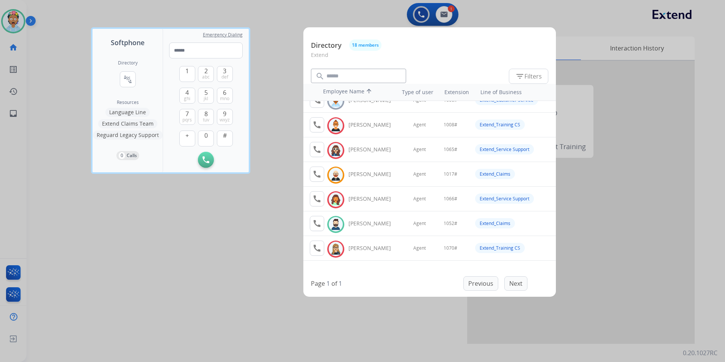
scroll to position [38, 0]
click at [319, 224] on mat-icon "call" at bounding box center [317, 222] width 9 height 9
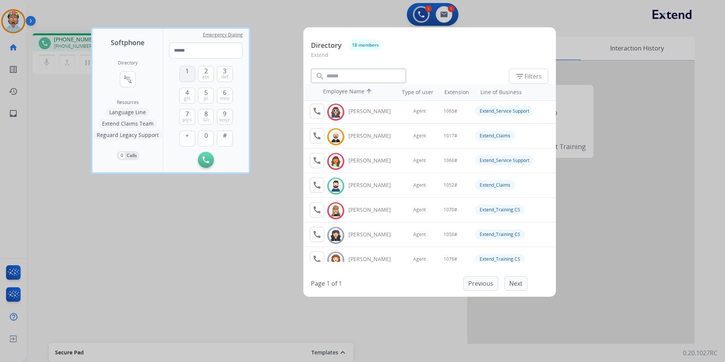
click at [184, 73] on button "1" at bounding box center [187, 74] width 16 height 16
click at [202, 134] on button "0" at bounding box center [206, 138] width 16 height 16
click at [203, 93] on button "5 jkl" at bounding box center [206, 96] width 16 height 16
click at [207, 71] on span "2" at bounding box center [205, 70] width 3 height 9
click at [225, 137] on span "#" at bounding box center [225, 135] width 4 height 9
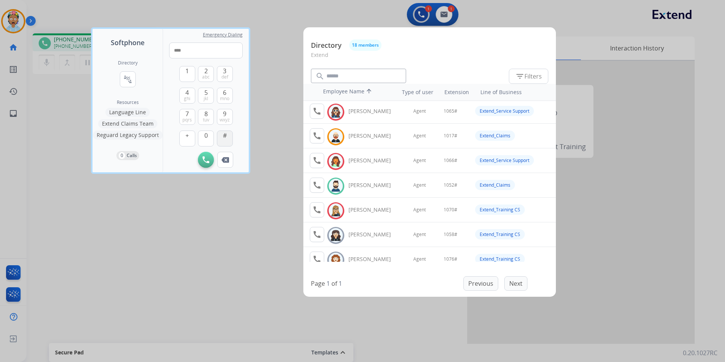
type input "*****"
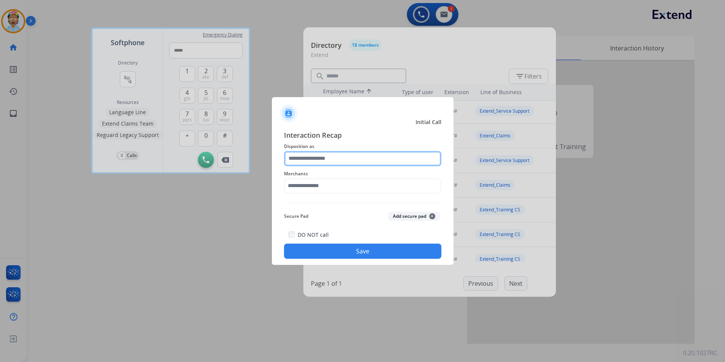
click at [360, 160] on input "text" at bounding box center [362, 158] width 157 height 15
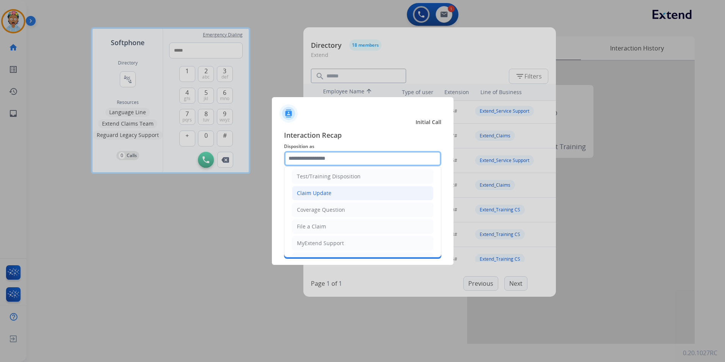
scroll to position [38, 0]
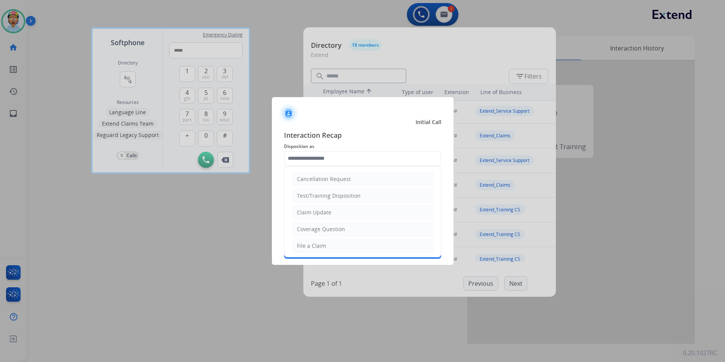
click at [10, 20] on div at bounding box center [362, 181] width 725 height 362
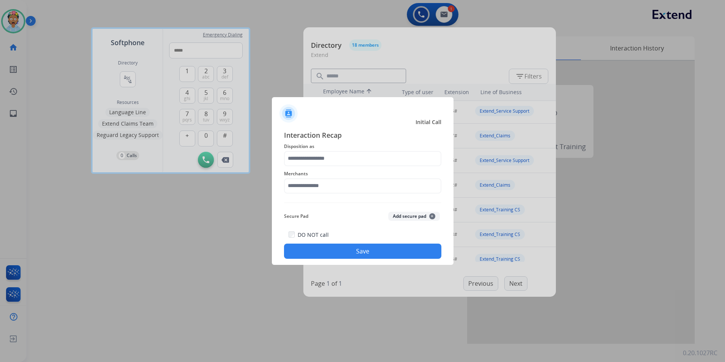
click at [10, 20] on div at bounding box center [362, 181] width 725 height 362
click at [326, 156] on input "text" at bounding box center [362, 158] width 157 height 15
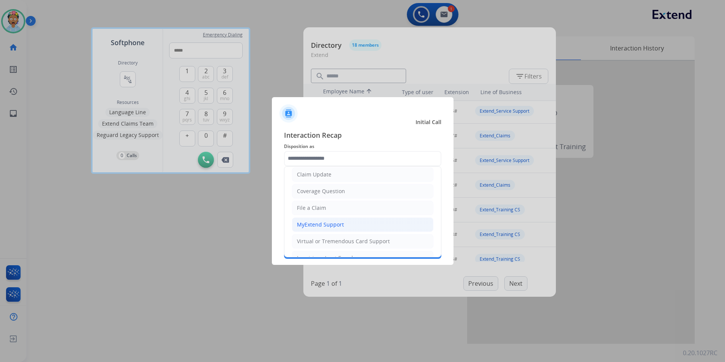
click at [358, 226] on li "MyExtend Support" at bounding box center [362, 224] width 141 height 14
type input "**********"
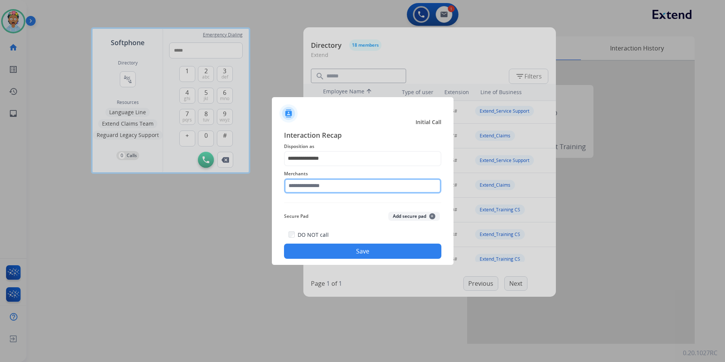
click at [333, 187] on input "text" at bounding box center [362, 185] width 157 height 15
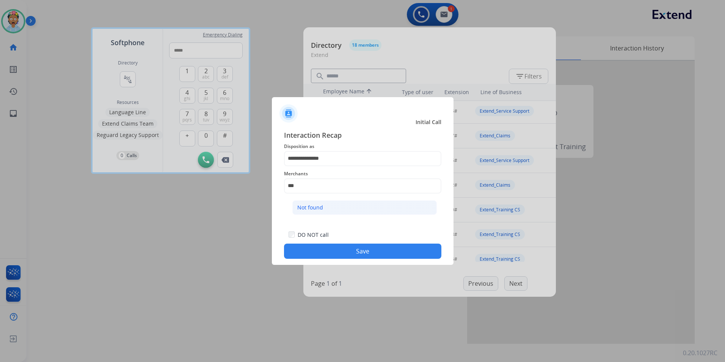
click at [332, 204] on li "Not found" at bounding box center [364, 207] width 145 height 14
type input "*********"
click at [328, 250] on button "Save" at bounding box center [362, 251] width 157 height 15
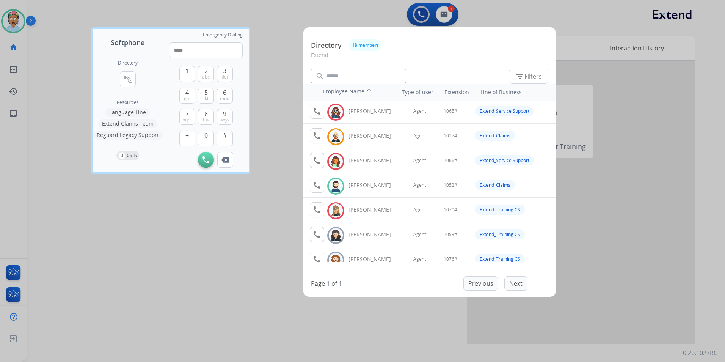
click at [173, 214] on div at bounding box center [362, 181] width 725 height 362
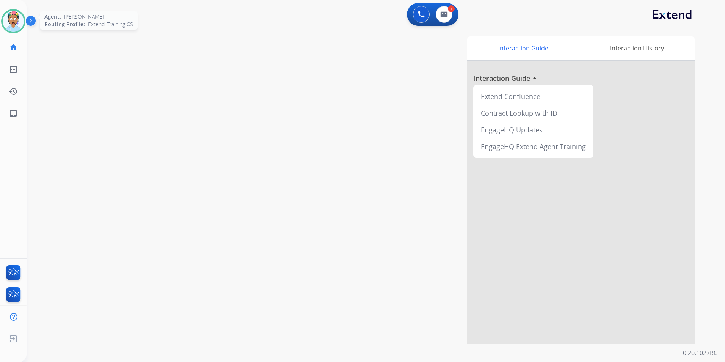
click at [14, 21] on img at bounding box center [13, 21] width 21 height 21
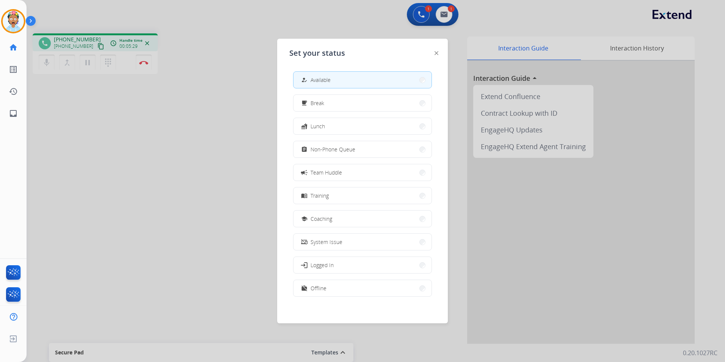
click at [434, 51] on div "Set your status how_to_reg Available free_breakfast Break fastfood Lunch assign…" at bounding box center [362, 181] width 171 height 284
click at [435, 52] on img at bounding box center [437, 53] width 4 height 4
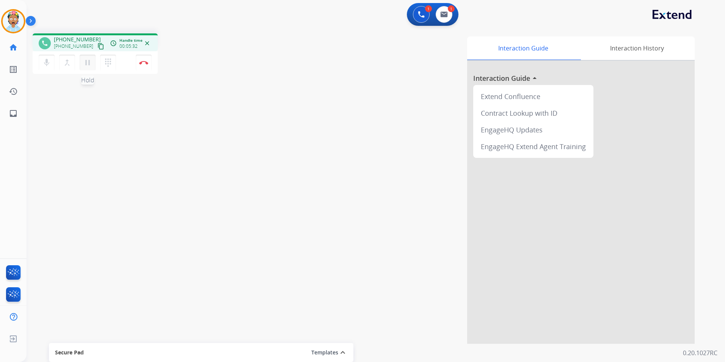
click at [85, 64] on mat-icon "pause" at bounding box center [87, 62] width 9 height 9
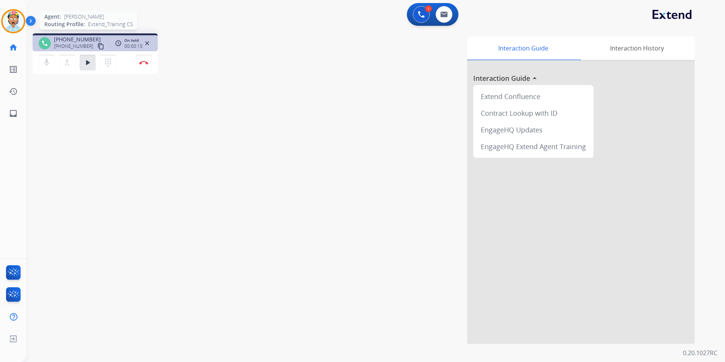
click at [14, 17] on img at bounding box center [13, 21] width 21 height 21
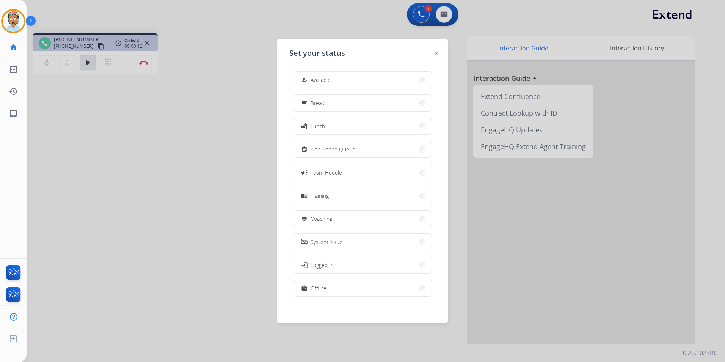
drag, startPoint x: 145, startPoint y: 62, endPoint x: 204, endPoint y: 68, distance: 59.9
click at [144, 62] on div at bounding box center [362, 181] width 725 height 362
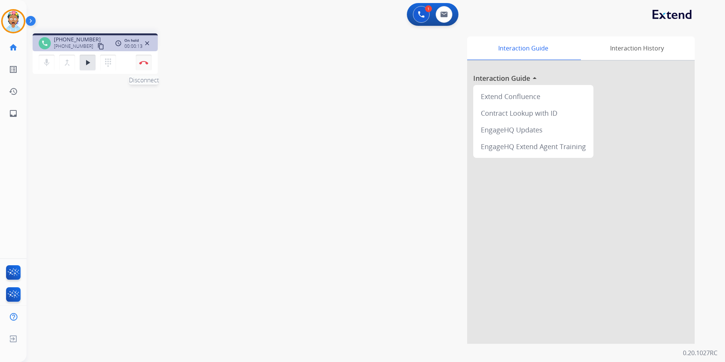
click at [142, 60] on button "Disconnect" at bounding box center [144, 63] width 16 height 16
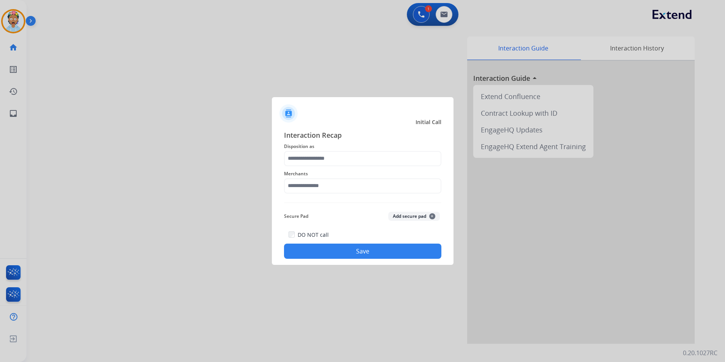
click at [386, 144] on span "Disposition as" at bounding box center [362, 146] width 157 height 9
click at [384, 155] on input "text" at bounding box center [362, 158] width 157 height 15
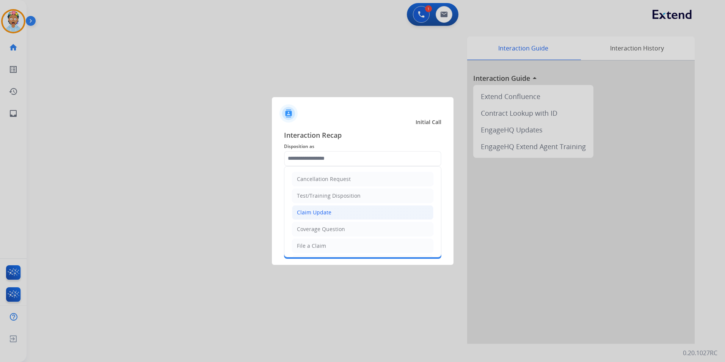
click at [343, 210] on li "Claim Update" at bounding box center [362, 212] width 141 height 14
type input "**********"
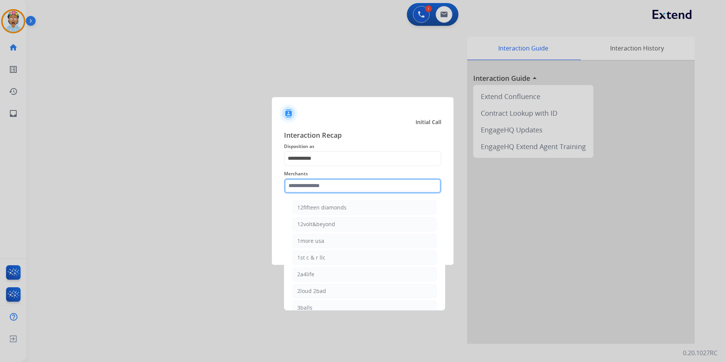
click at [336, 185] on input "text" at bounding box center [362, 185] width 157 height 15
type input "*"
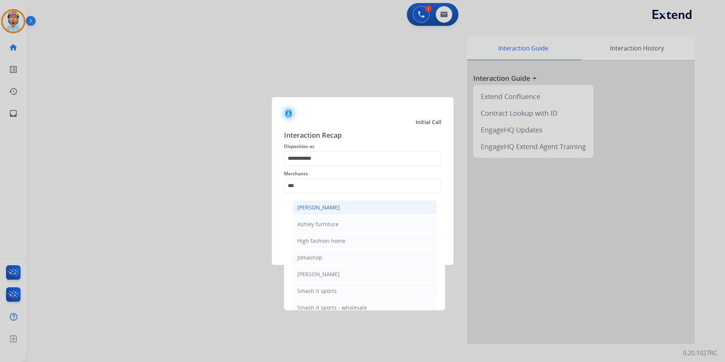
click at [331, 208] on div "[PERSON_NAME]" at bounding box center [318, 208] width 42 height 8
type input "**********"
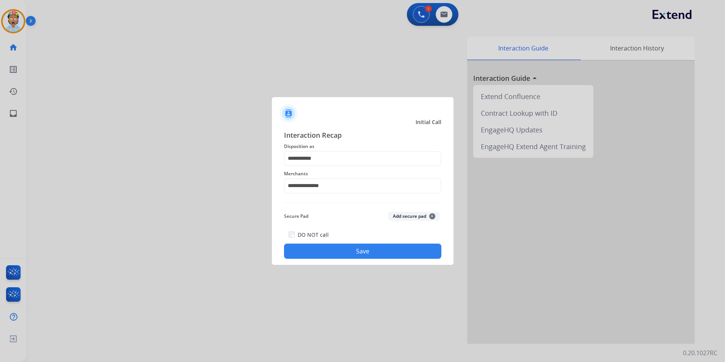
click at [347, 249] on button "Save" at bounding box center [362, 251] width 157 height 15
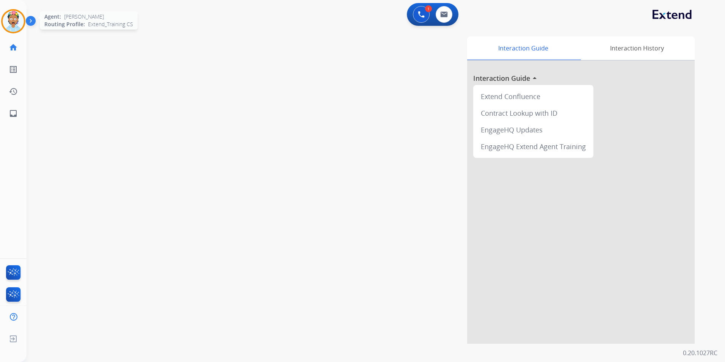
click at [14, 24] on img at bounding box center [13, 21] width 21 height 21
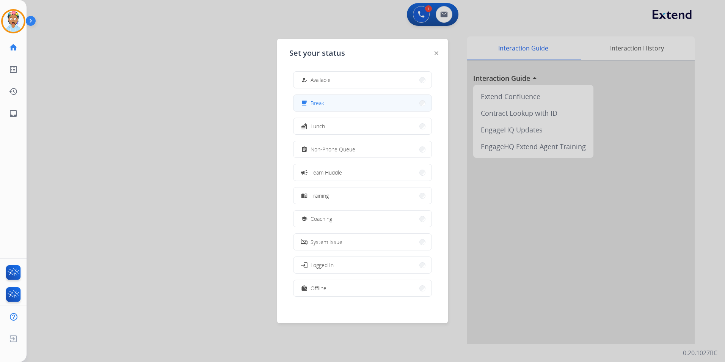
click at [314, 101] on span "Break" at bounding box center [318, 103] width 14 height 8
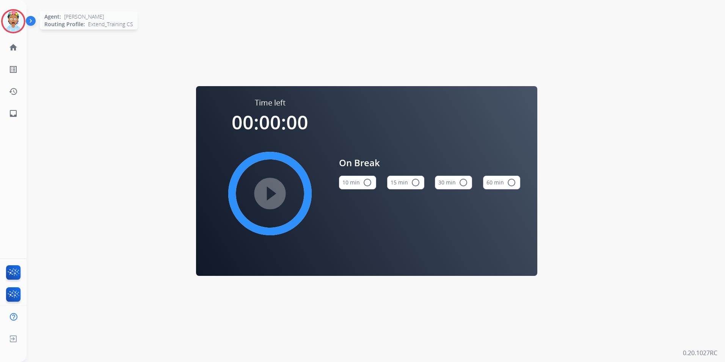
click at [14, 22] on img at bounding box center [13, 21] width 21 height 21
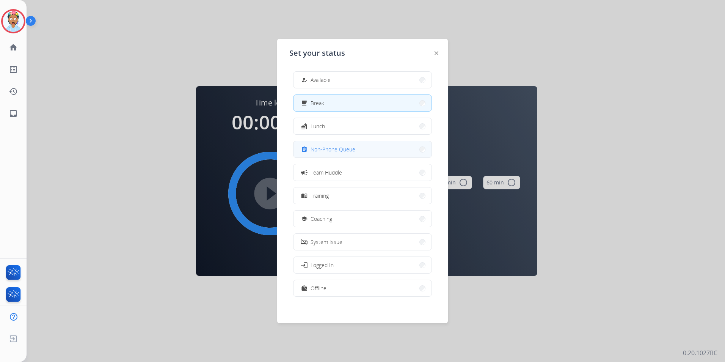
click at [313, 153] on span "Non-Phone Queue" at bounding box center [333, 149] width 45 height 8
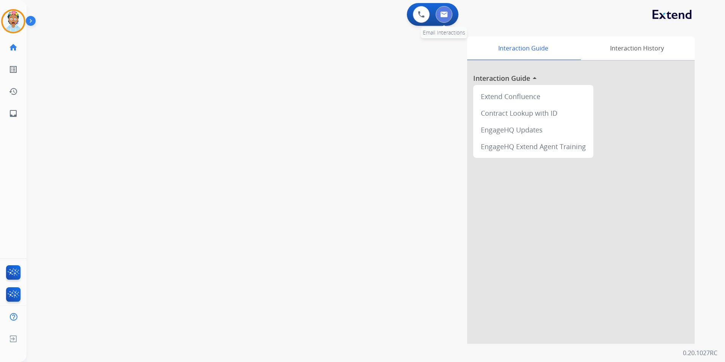
click at [442, 12] on img at bounding box center [444, 14] width 8 height 6
select select "**********"
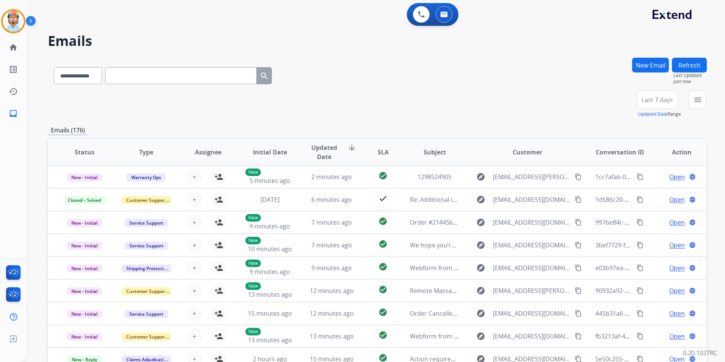
click at [124, 75] on input "text" at bounding box center [181, 75] width 152 height 17
paste input "**********"
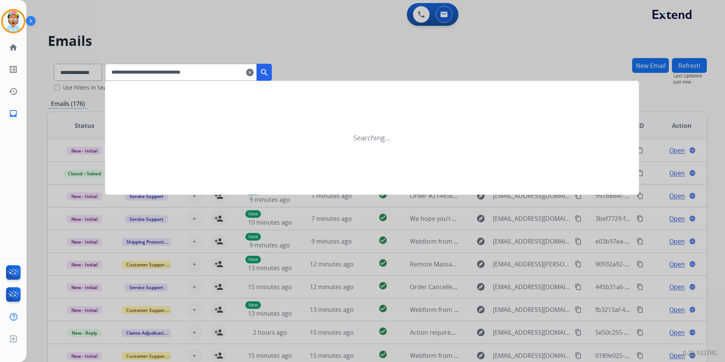
type input "**********"
click at [269, 70] on mat-icon "search" at bounding box center [264, 72] width 9 height 9
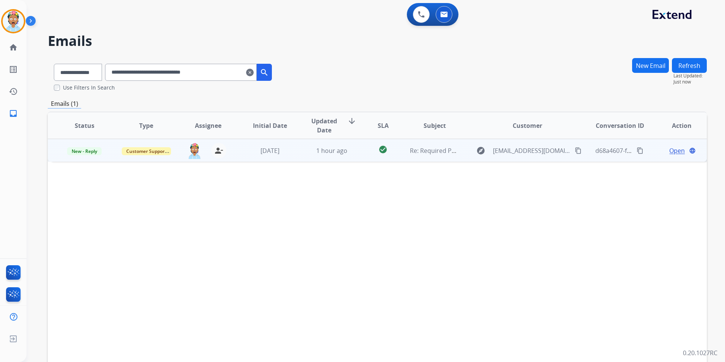
click at [673, 152] on span "Open" at bounding box center [678, 150] width 16 height 9
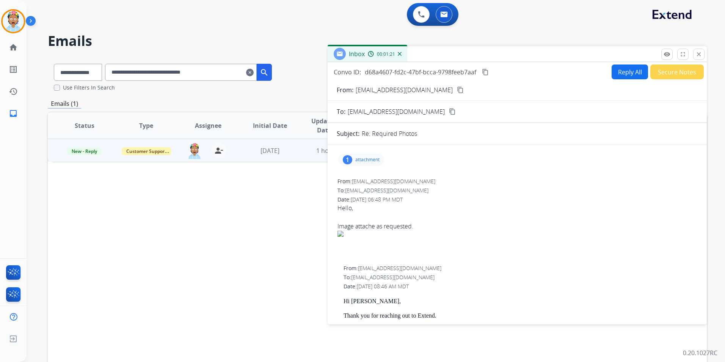
click at [624, 71] on button "Reply All" at bounding box center [630, 71] width 36 height 15
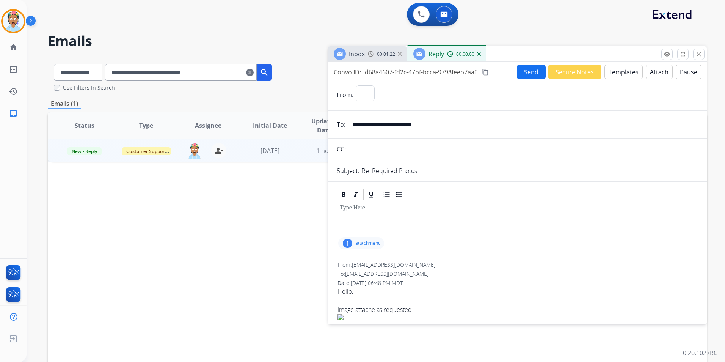
select select "**********"
click at [618, 69] on button "Templates" at bounding box center [624, 71] width 38 height 15
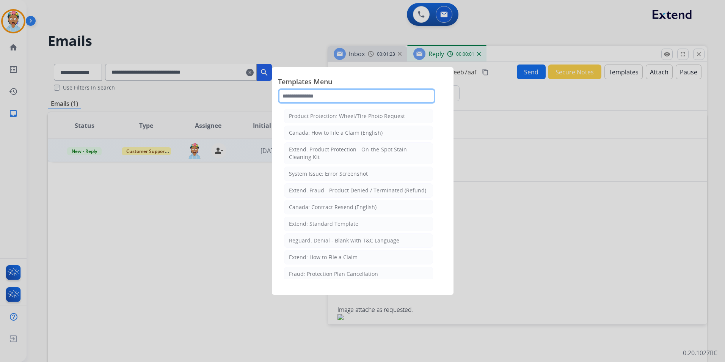
click at [371, 97] on input "text" at bounding box center [356, 95] width 157 height 15
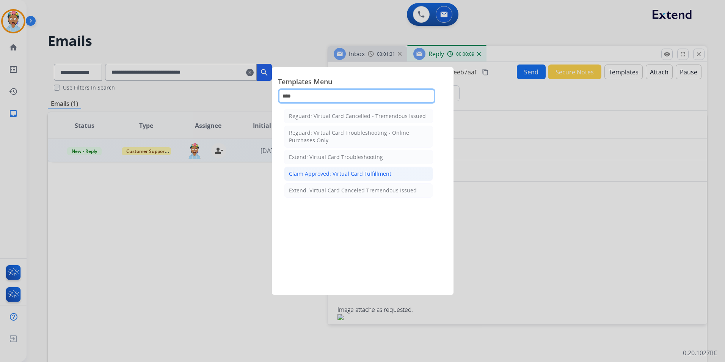
type input "****"
click at [387, 172] on div "Claim Approved: Virtual Card Fulfillment" at bounding box center [340, 174] width 102 height 8
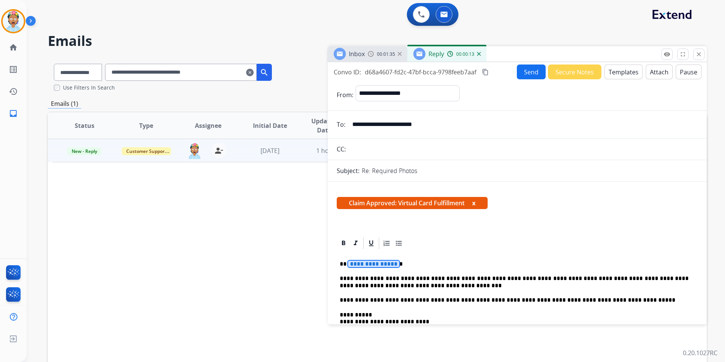
click at [369, 266] on span "**********" at bounding box center [373, 264] width 51 height 6
click at [519, 67] on button "Send" at bounding box center [531, 71] width 29 height 15
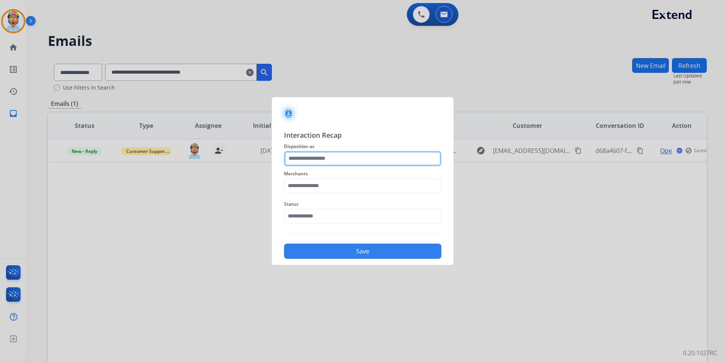
click at [405, 163] on input "text" at bounding box center [362, 158] width 157 height 15
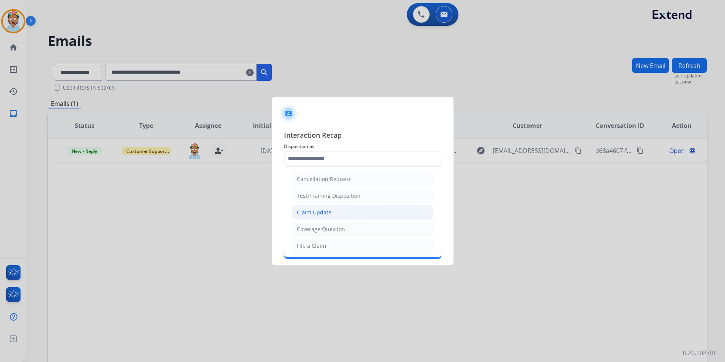
click at [407, 208] on li "Claim Update" at bounding box center [362, 212] width 141 height 14
type input "**********"
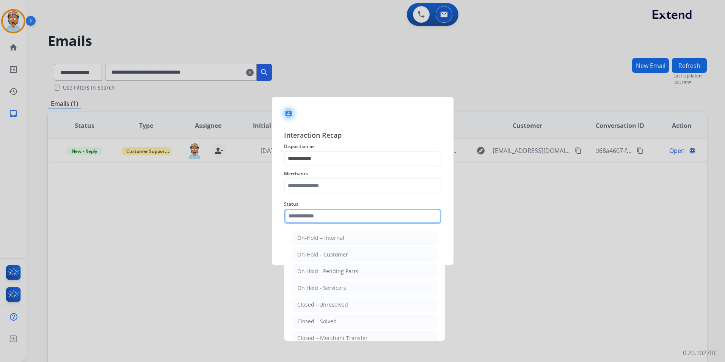
click at [410, 217] on input "text" at bounding box center [362, 216] width 157 height 15
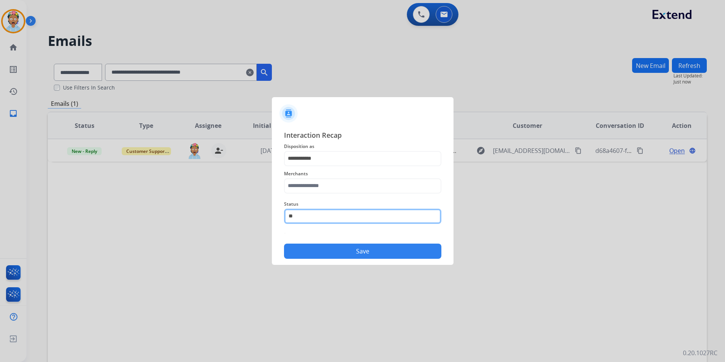
type input "*"
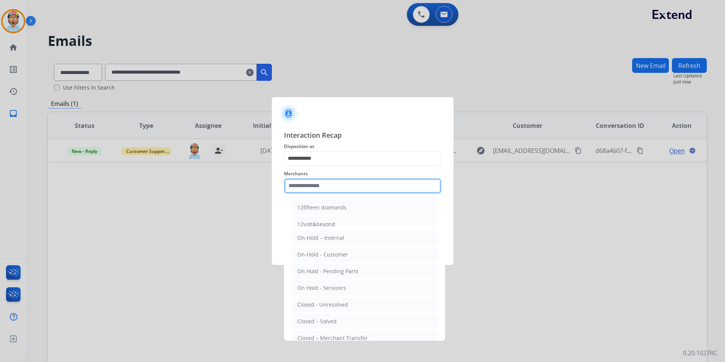
click at [416, 187] on input "text" at bounding box center [362, 185] width 157 height 15
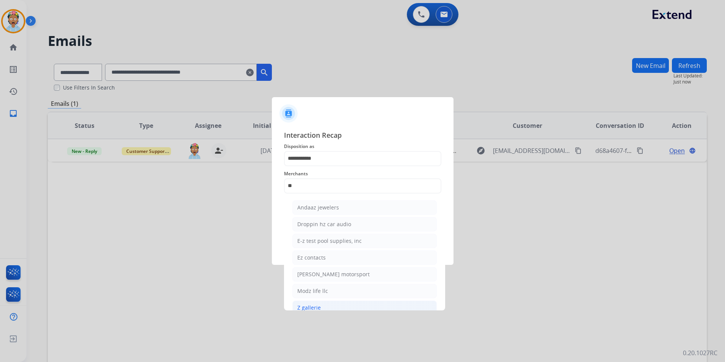
click at [406, 307] on li "Z gallerie" at bounding box center [364, 307] width 145 height 14
type input "**********"
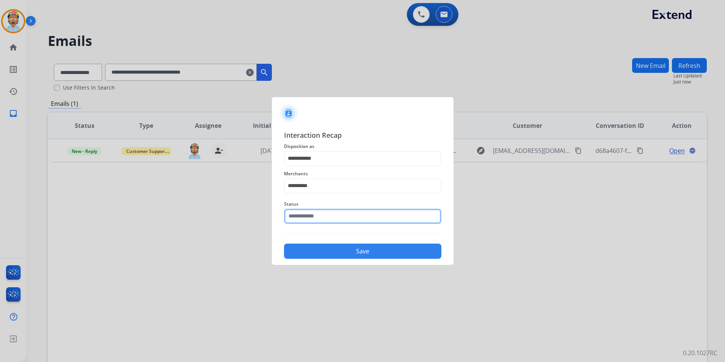
click at [397, 217] on input "text" at bounding box center [362, 216] width 157 height 15
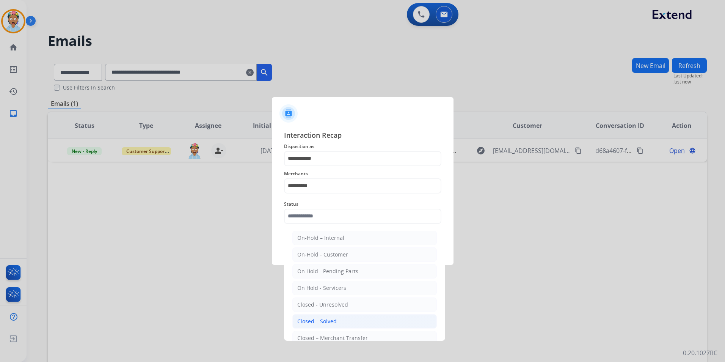
click at [385, 321] on li "Closed – Solved" at bounding box center [364, 321] width 145 height 14
type input "**********"
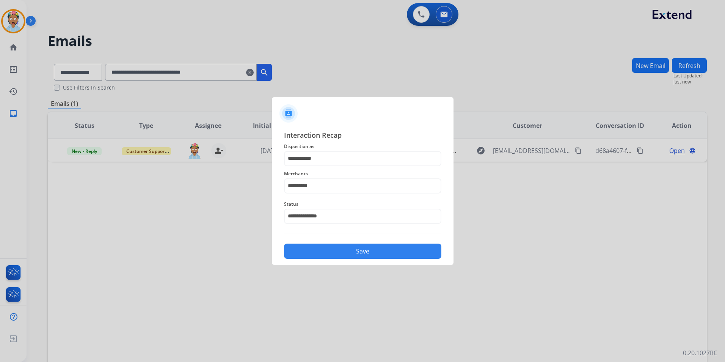
click at [391, 250] on button "Save" at bounding box center [362, 251] width 157 height 15
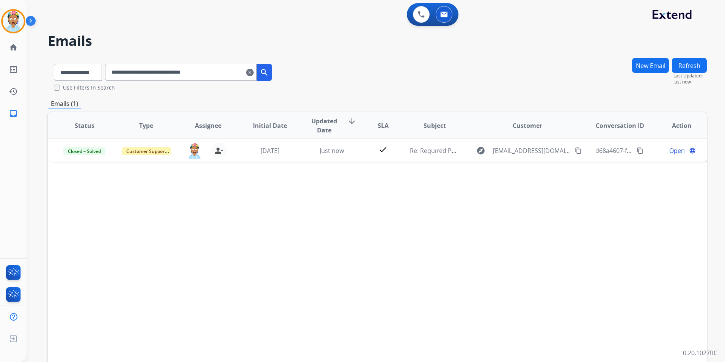
click at [419, 240] on div "Status Type Assignee Initial Date Updated Date arrow_downward SLA Subject Custo…" at bounding box center [377, 239] width 659 height 254
click at [563, 266] on div "Status Type Assignee Initial Date Updated Date arrow_downward SLA Subject Custo…" at bounding box center [377, 239] width 659 height 254
click at [17, 19] on img at bounding box center [13, 21] width 21 height 21
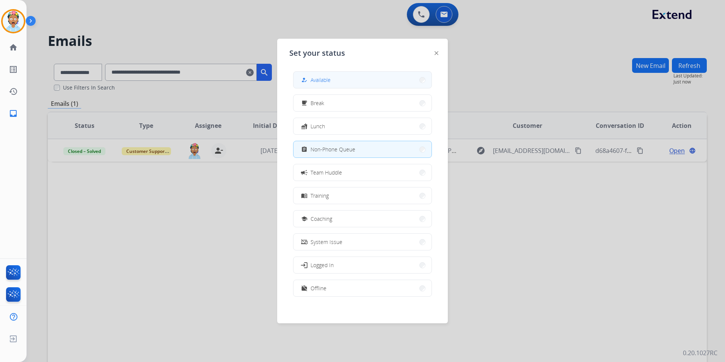
click at [331, 79] on span "Available" at bounding box center [321, 80] width 20 height 8
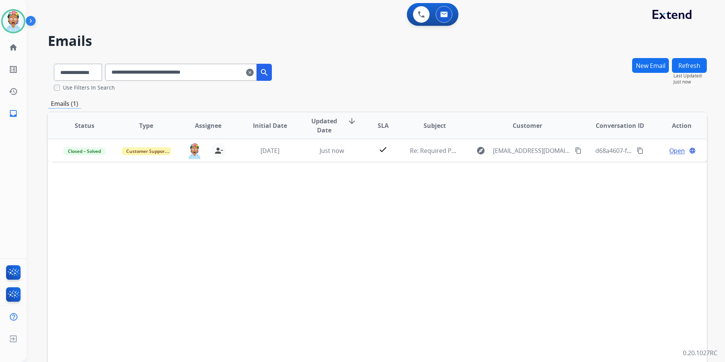
click at [386, 98] on div "**********" at bounding box center [377, 231] width 659 height 347
click at [478, 198] on div "Status Type Assignee Initial Date Updated Date arrow_downward SLA Subject Custo…" at bounding box center [377, 239] width 659 height 254
click at [254, 72] on mat-icon "clear" at bounding box center [250, 72] width 8 height 9
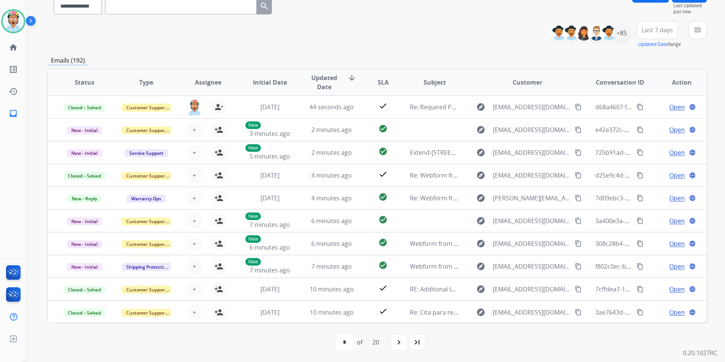
click at [650, 30] on span "Last 7 days" at bounding box center [657, 29] width 31 height 3
click at [649, 87] on div "Last 7 days" at bounding box center [655, 83] width 42 height 11
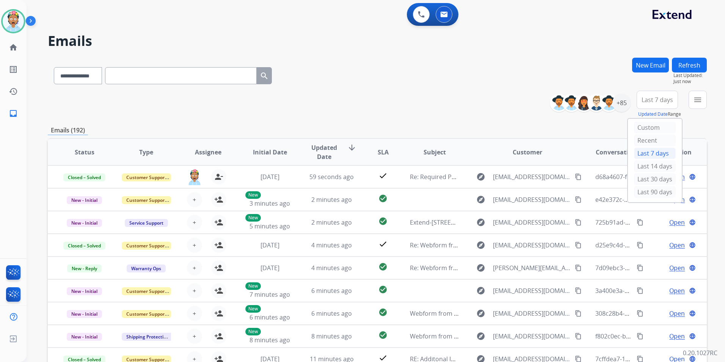
click at [71, 153] on th "Status" at bounding box center [79, 152] width 62 height 27
click at [77, 152] on span "Status" at bounding box center [85, 152] width 20 height 9
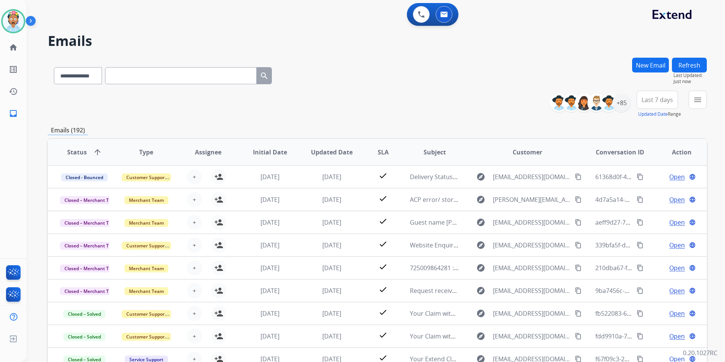
click at [77, 152] on span "Status" at bounding box center [77, 152] width 20 height 9
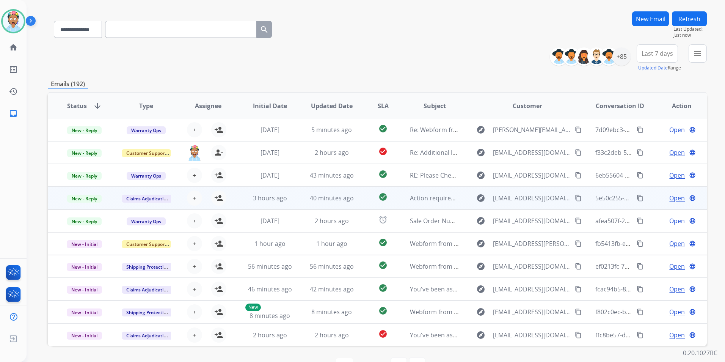
scroll to position [70, 0]
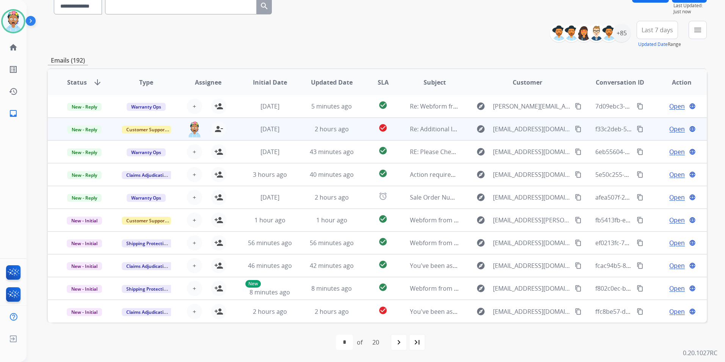
click at [670, 129] on span "Open" at bounding box center [678, 128] width 16 height 9
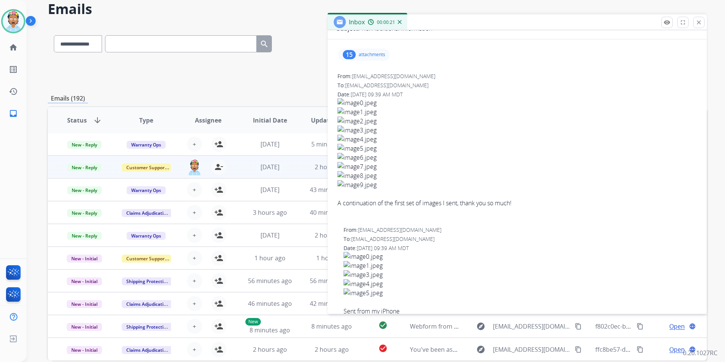
scroll to position [38, 0]
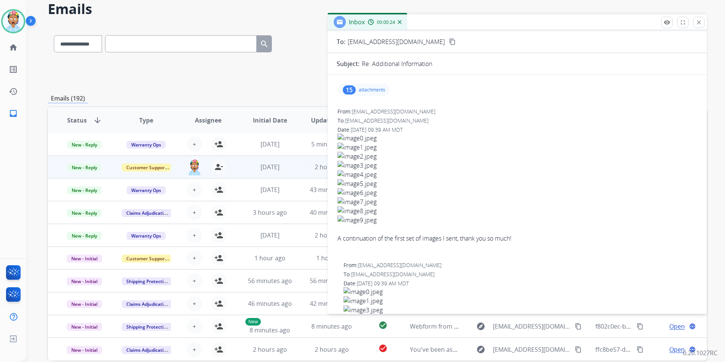
click at [365, 88] on p "attachments" at bounding box center [372, 90] width 27 height 6
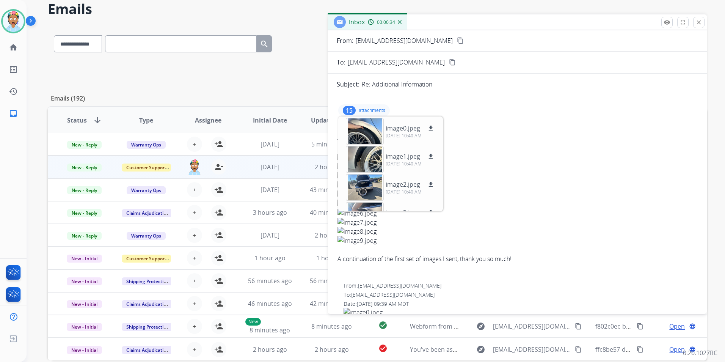
scroll to position [0, 0]
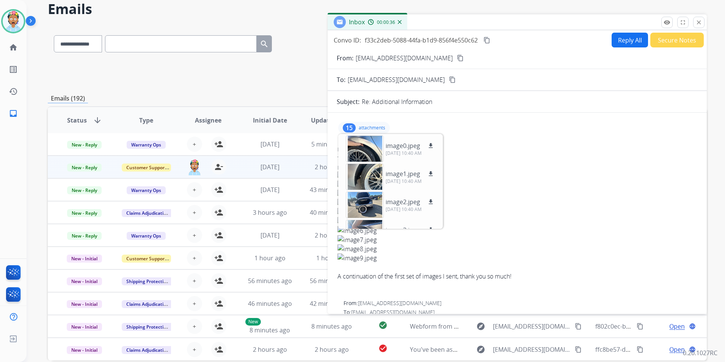
click at [457, 55] on mat-icon "content_copy" at bounding box center [460, 58] width 7 height 7
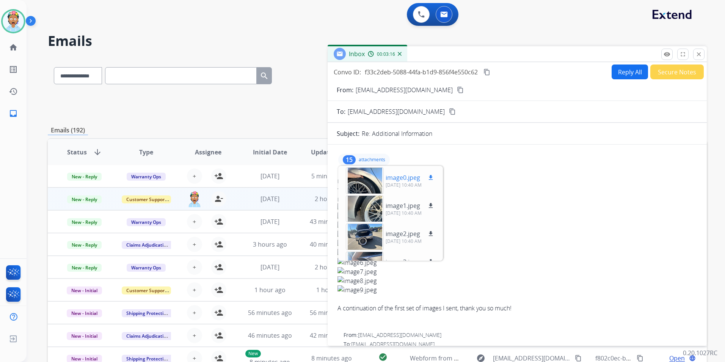
click at [362, 179] on div at bounding box center [365, 180] width 38 height 27
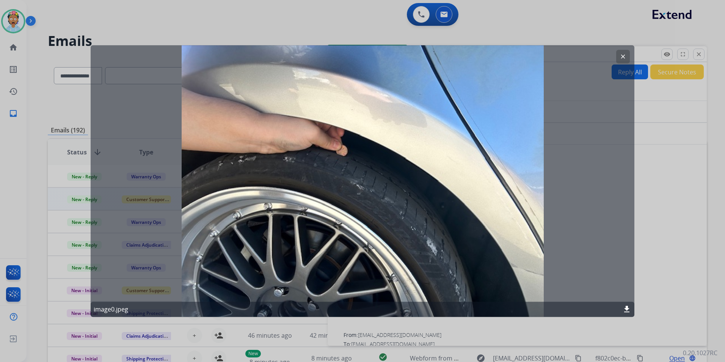
click at [240, 148] on div "clear image0.jpeg download" at bounding box center [363, 181] width 544 height 272
drag, startPoint x: 240, startPoint y: 148, endPoint x: 486, endPoint y: 102, distance: 249.4
click at [486, 102] on div "clear image0.jpeg download" at bounding box center [363, 181] width 544 height 272
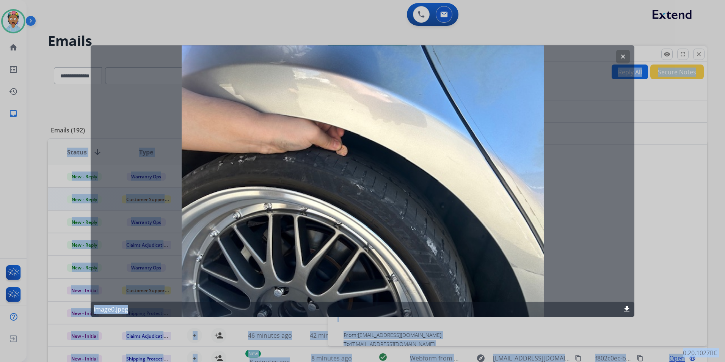
drag, startPoint x: 410, startPoint y: 100, endPoint x: 1061, endPoint y: 273, distance: 673.3
click at [725, 273] on html "**********" at bounding box center [362, 181] width 725 height 362
click at [624, 54] on mat-icon "clear" at bounding box center [623, 56] width 7 height 7
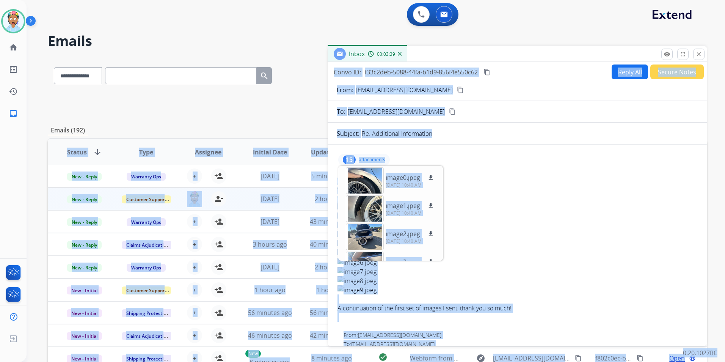
click at [512, 194] on div "From: gutierrez21st@icloud.com To: support@extend.com Date: 10/07/2025 - 09:39 …" at bounding box center [517, 253] width 361 height 152
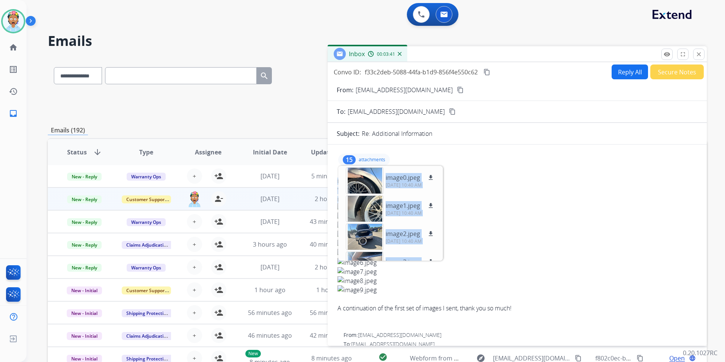
drag, startPoint x: 365, startPoint y: 181, endPoint x: 534, endPoint y: 204, distance: 170.9
click at [534, 204] on img at bounding box center [518, 207] width 360 height 9
click at [368, 182] on div at bounding box center [365, 180] width 38 height 27
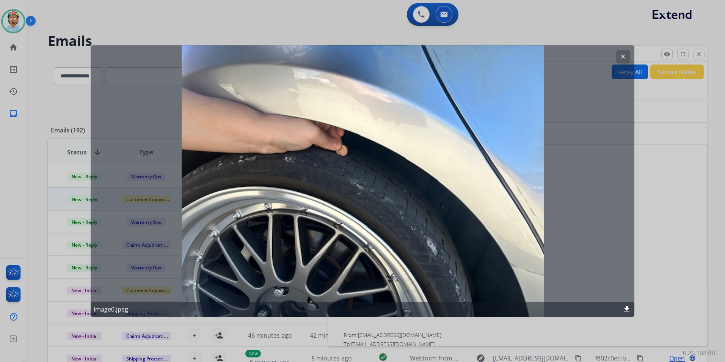
drag, startPoint x: 368, startPoint y: 182, endPoint x: 390, endPoint y: 183, distance: 22.0
click at [390, 183] on div "clear image0.jpeg download" at bounding box center [363, 181] width 544 height 272
drag, startPoint x: 387, startPoint y: 185, endPoint x: 475, endPoint y: 189, distance: 87.7
click at [475, 189] on div "clear image0.jpeg download" at bounding box center [363, 181] width 544 height 272
click at [622, 53] on mat-icon "clear" at bounding box center [623, 56] width 7 height 7
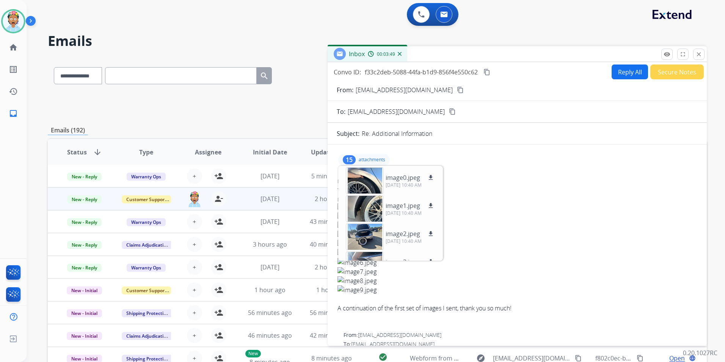
drag, startPoint x: 366, startPoint y: 175, endPoint x: 547, endPoint y: 204, distance: 183.2
click at [548, 205] on img at bounding box center [518, 207] width 360 height 9
click at [401, 178] on p "image0.jpeg" at bounding box center [403, 177] width 35 height 9
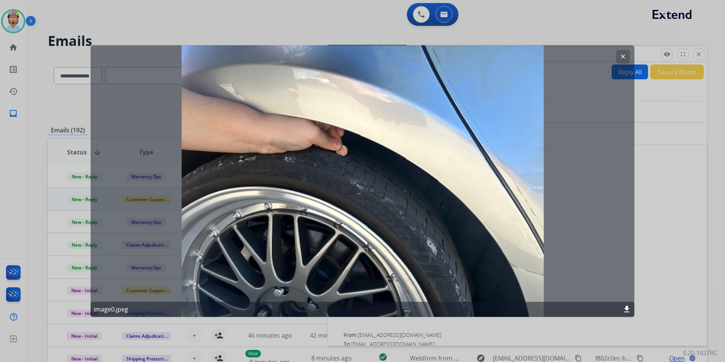
click at [630, 307] on mat-icon "download" at bounding box center [626, 309] width 9 height 9
click at [628, 308] on mat-icon "download" at bounding box center [626, 309] width 9 height 9
click at [688, 320] on div at bounding box center [362, 181] width 725 height 362
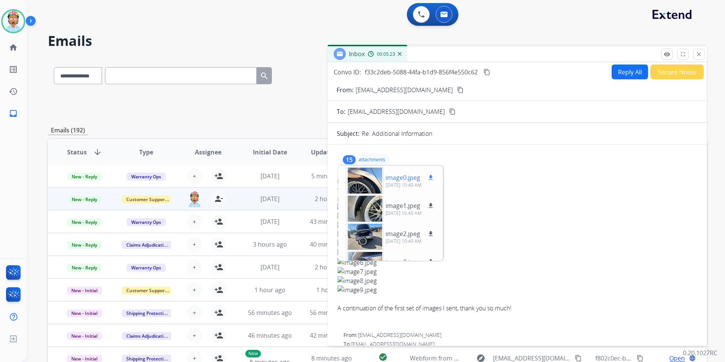
click at [430, 175] on mat-icon "download" at bounding box center [431, 177] width 7 height 7
click at [498, 179] on div "From: gutierrez21st@icloud.com" at bounding box center [518, 182] width 360 height 8
drag, startPoint x: 360, startPoint y: 178, endPoint x: 495, endPoint y: 195, distance: 136.4
click at [498, 194] on div "From: gutierrez21st@icloud.com To: support@extend.com Date: 10/07/2025 - 09:39 …" at bounding box center [517, 253] width 361 height 152
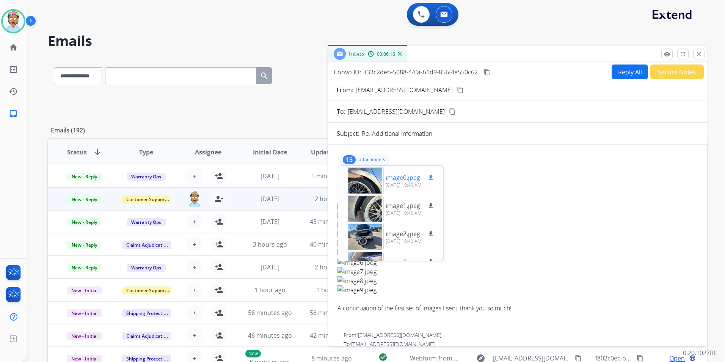
click at [402, 178] on p "image0.jpeg" at bounding box center [403, 177] width 35 height 9
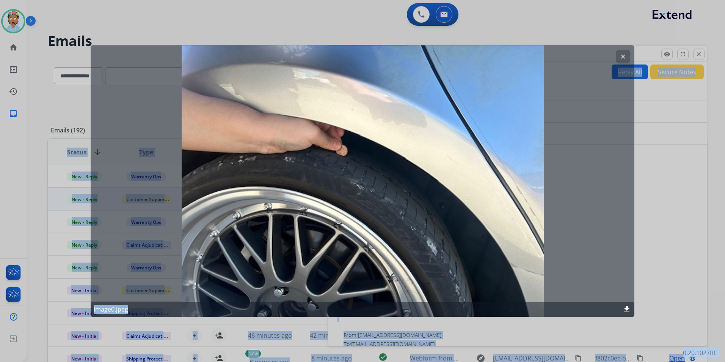
drag, startPoint x: 397, startPoint y: 182, endPoint x: 858, endPoint y: 217, distance: 462.6
click at [725, 217] on html "**********" at bounding box center [362, 181] width 725 height 362
click at [621, 53] on mat-icon "clear" at bounding box center [623, 56] width 7 height 7
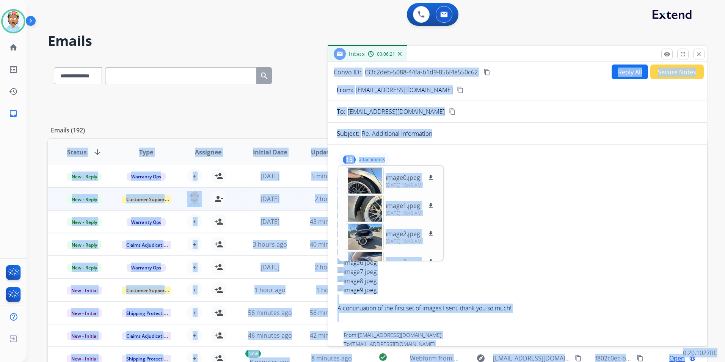
click at [502, 161] on div "15 attachments image0.jpeg download 10/07/2025, 10:40 AM image1.jpeg download 1…" at bounding box center [517, 160] width 361 height 18
click at [505, 160] on div "15 attachments image0.jpeg download 10/07/2025, 10:40 AM image1.jpeg download 1…" at bounding box center [517, 160] width 361 height 18
drag, startPoint x: 543, startPoint y: 165, endPoint x: 548, endPoint y: 162, distance: 5.4
click at [544, 165] on div "15 attachments image0.jpeg download 10/07/2025, 10:40 AM image1.jpeg download 1…" at bounding box center [517, 160] width 361 height 18
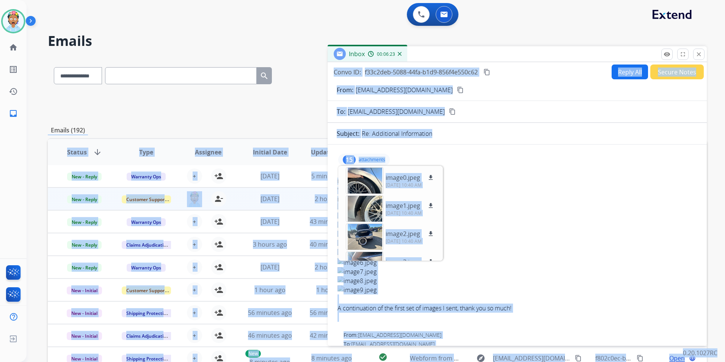
click at [530, 90] on div "From: gutierrez21st@icloud.com content_copy" at bounding box center [517, 89] width 379 height 9
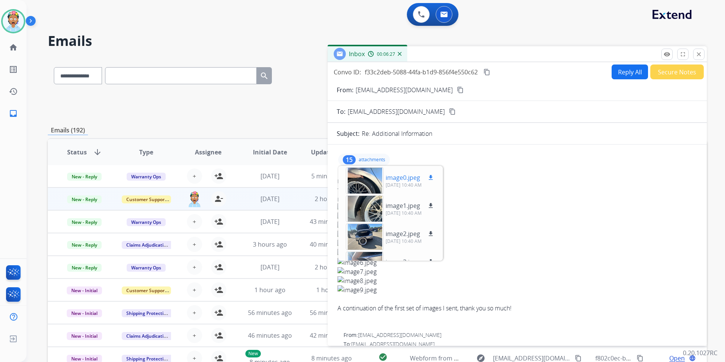
click at [363, 181] on div at bounding box center [365, 180] width 38 height 27
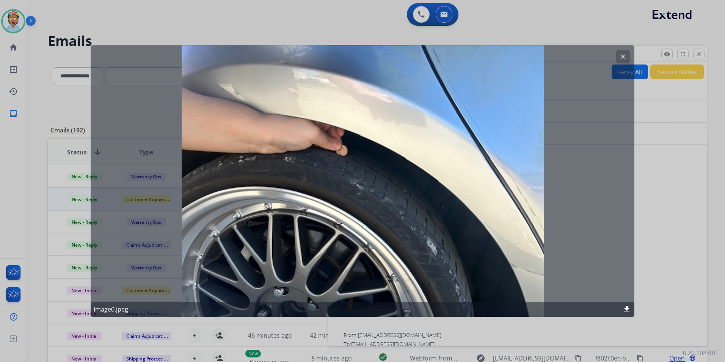
click at [363, 181] on div "clear image0.jpeg download" at bounding box center [363, 181] width 544 height 272
click at [622, 51] on button "clear" at bounding box center [623, 57] width 14 height 14
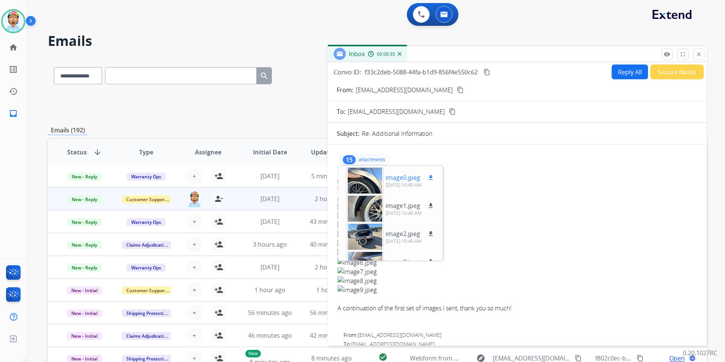
click at [373, 185] on div at bounding box center [365, 180] width 38 height 27
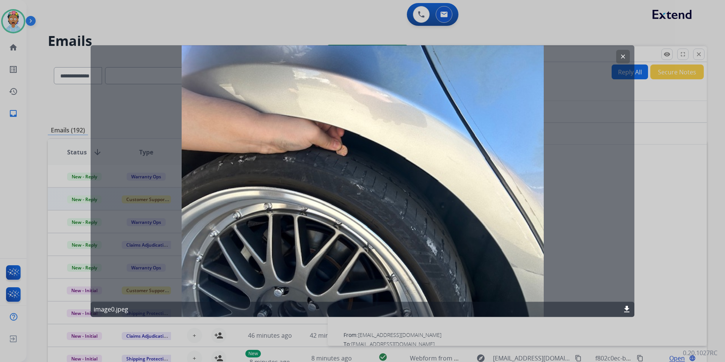
click at [621, 54] on mat-icon "clear" at bounding box center [623, 56] width 7 height 7
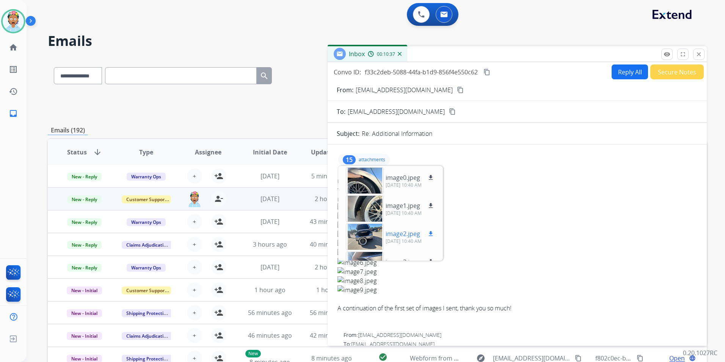
click at [353, 237] on div at bounding box center [365, 236] width 38 height 27
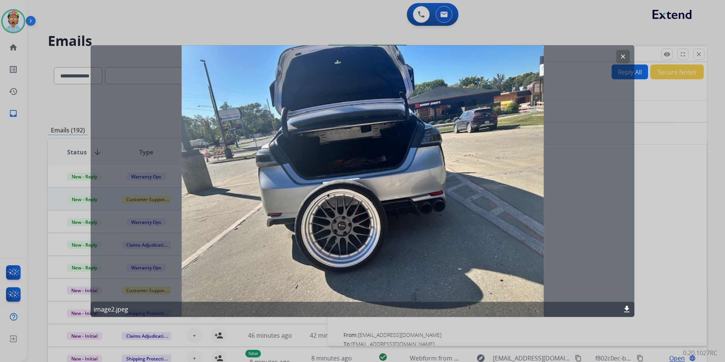
click at [620, 55] on mat-icon "clear" at bounding box center [623, 56] width 7 height 7
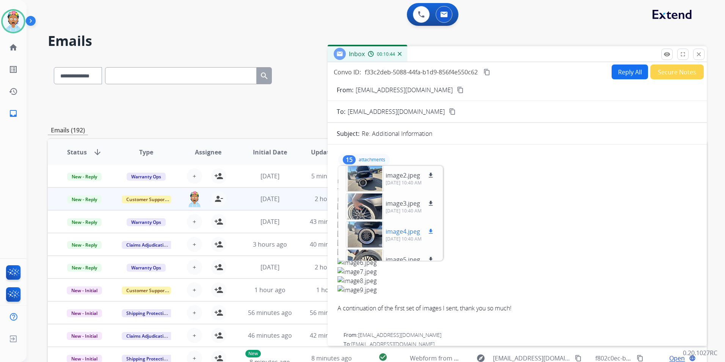
scroll to position [76, 0]
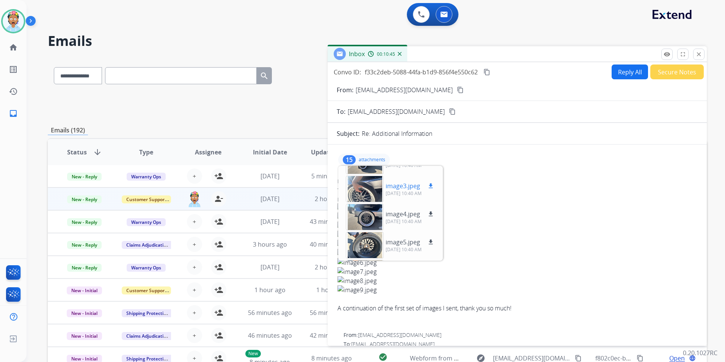
click at [395, 189] on p "image3.jpeg" at bounding box center [403, 185] width 35 height 9
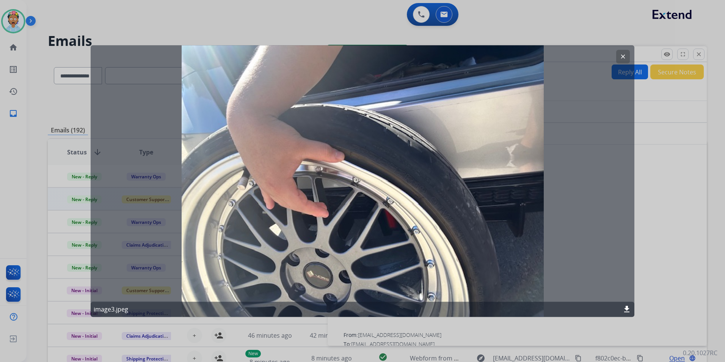
click at [627, 53] on button "clear" at bounding box center [623, 57] width 14 height 14
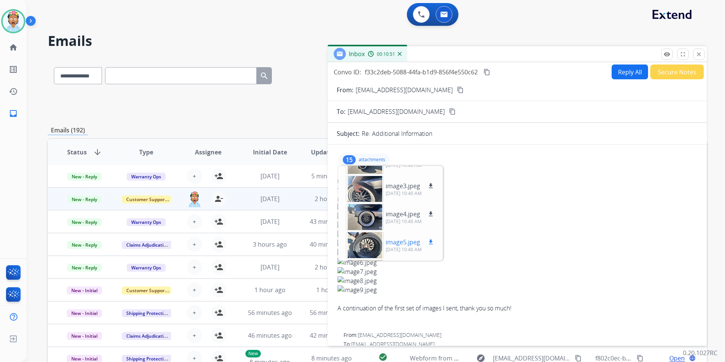
click at [379, 239] on div at bounding box center [365, 245] width 38 height 27
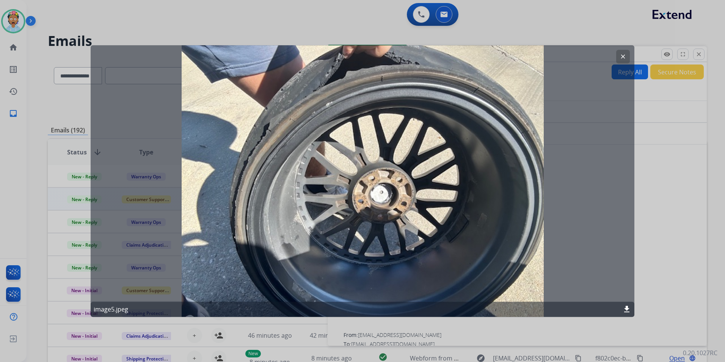
click at [621, 53] on mat-icon "clear" at bounding box center [623, 56] width 7 height 7
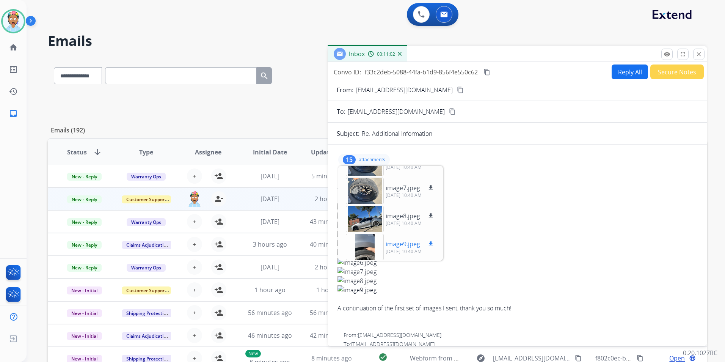
scroll to position [190, 0]
click at [395, 187] on p "image7.jpeg" at bounding box center [403, 184] width 35 height 9
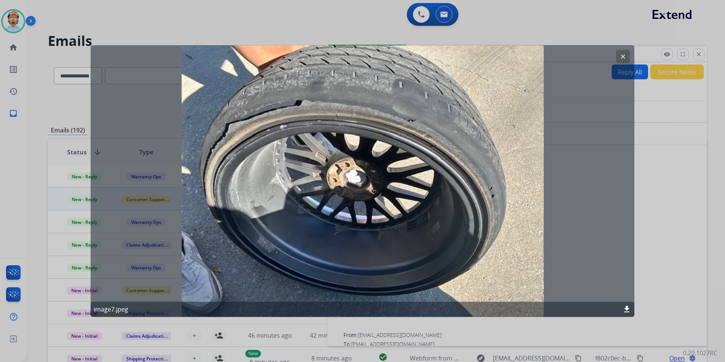
click at [623, 55] on mat-icon "clear" at bounding box center [623, 56] width 7 height 7
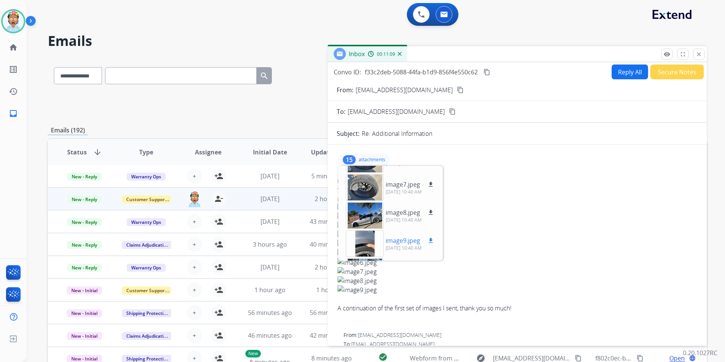
click at [390, 241] on p "image9.jpeg" at bounding box center [403, 240] width 35 height 9
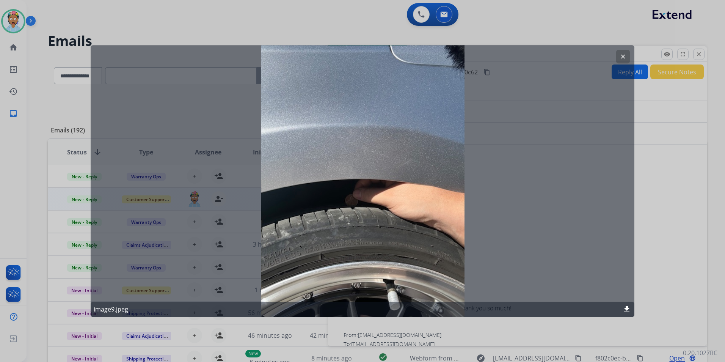
click at [624, 55] on mat-icon "clear" at bounding box center [623, 56] width 7 height 7
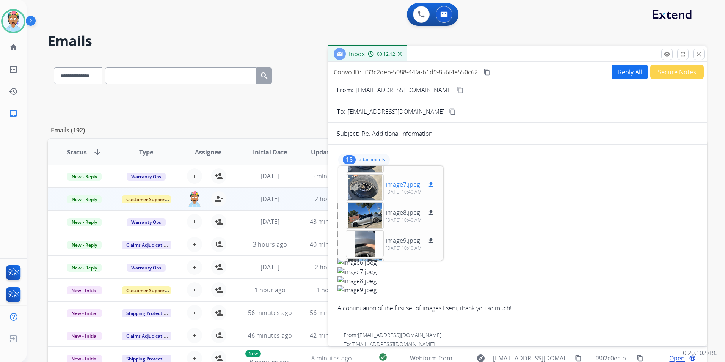
click at [355, 182] on div at bounding box center [365, 187] width 38 height 27
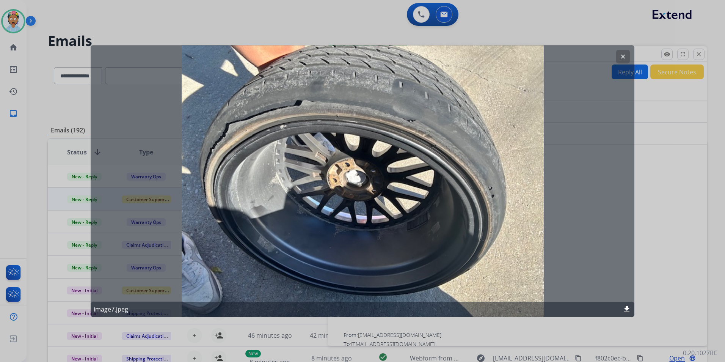
drag, startPoint x: 233, startPoint y: 103, endPoint x: 160, endPoint y: 74, distance: 77.8
click at [157, 74] on div "clear image7.jpeg download" at bounding box center [363, 181] width 544 height 272
click at [624, 56] on mat-icon "clear" at bounding box center [623, 56] width 7 height 7
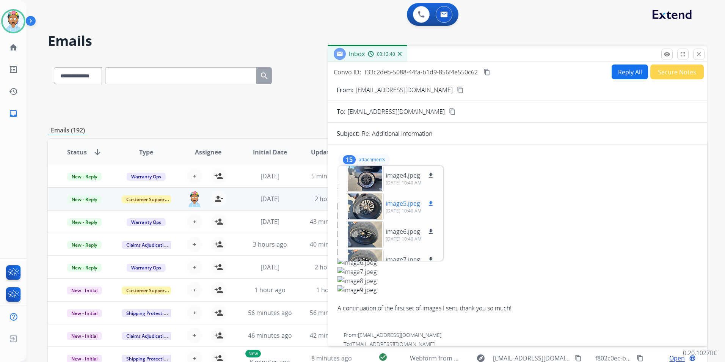
scroll to position [114, 0]
click at [364, 198] on div at bounding box center [365, 207] width 38 height 27
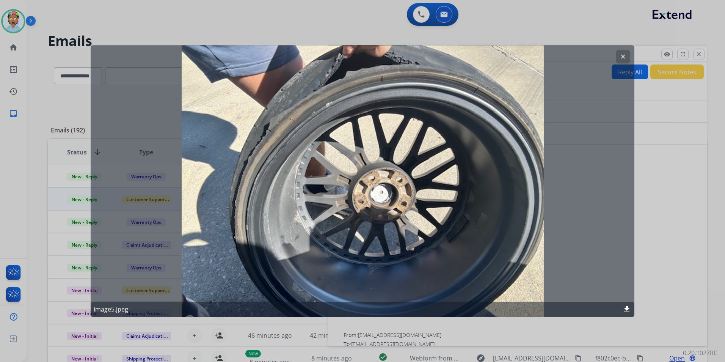
click at [624, 57] on mat-icon "clear" at bounding box center [623, 56] width 7 height 7
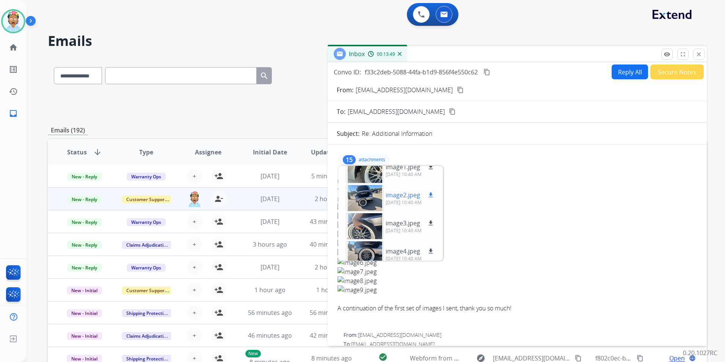
scroll to position [38, 0]
click at [366, 197] on div at bounding box center [365, 198] width 38 height 27
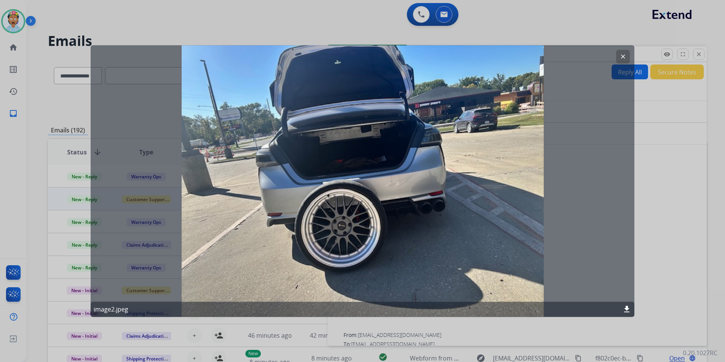
click at [622, 53] on mat-icon "clear" at bounding box center [623, 56] width 7 height 7
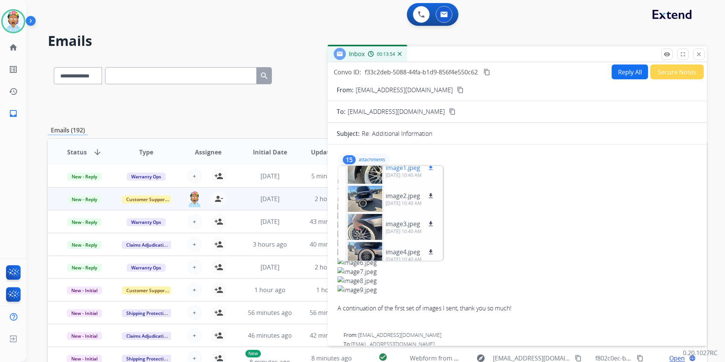
scroll to position [0, 0]
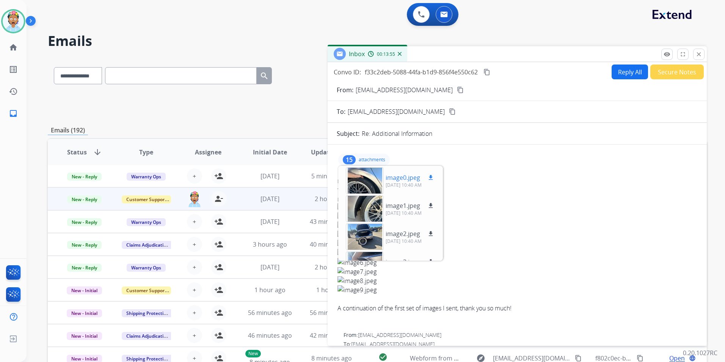
click at [366, 184] on div at bounding box center [365, 180] width 38 height 27
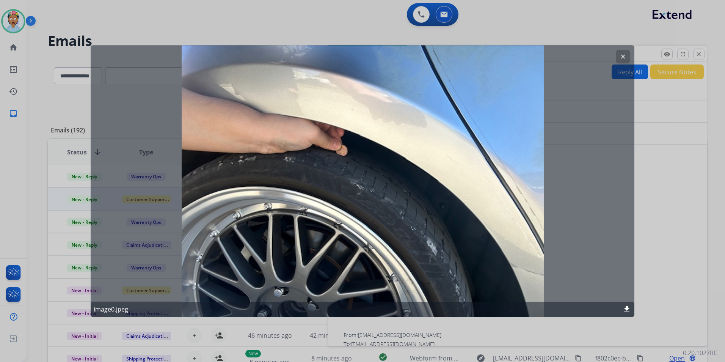
click at [625, 55] on mat-icon "clear" at bounding box center [623, 56] width 7 height 7
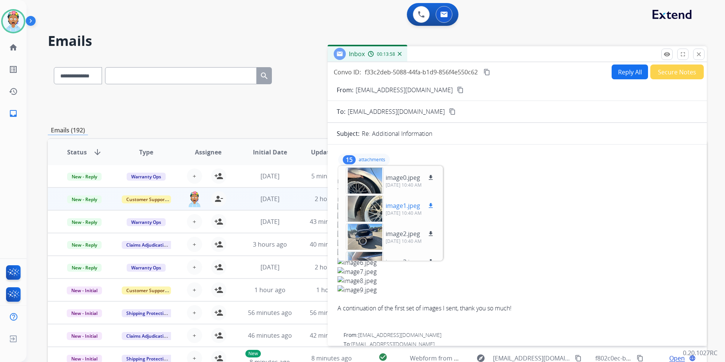
click at [362, 207] on div at bounding box center [365, 208] width 38 height 27
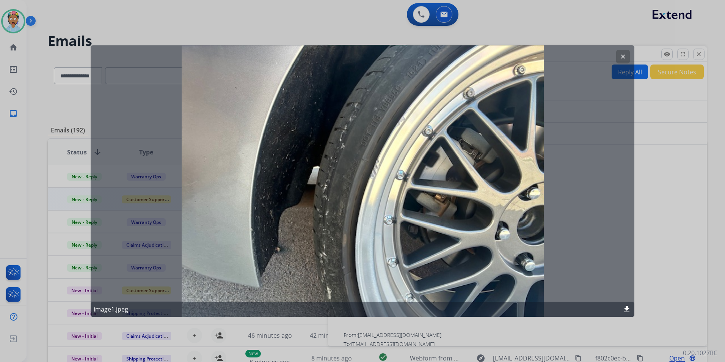
click at [627, 55] on button "clear" at bounding box center [623, 57] width 14 height 14
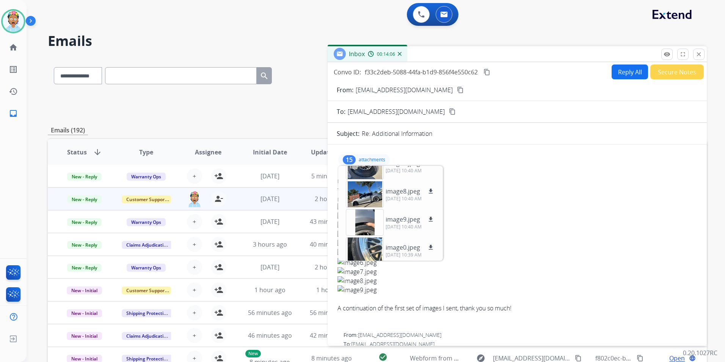
scroll to position [228, 0]
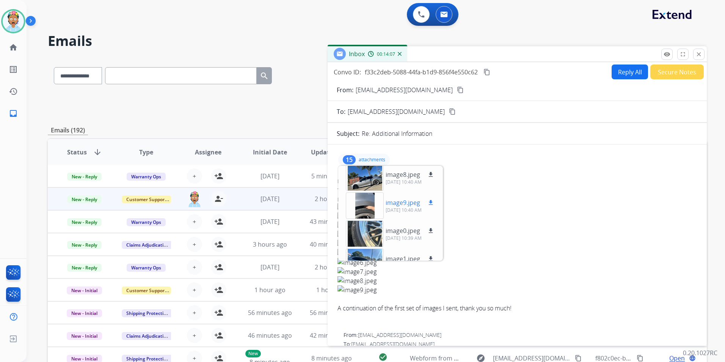
click at [369, 205] on div at bounding box center [365, 205] width 38 height 27
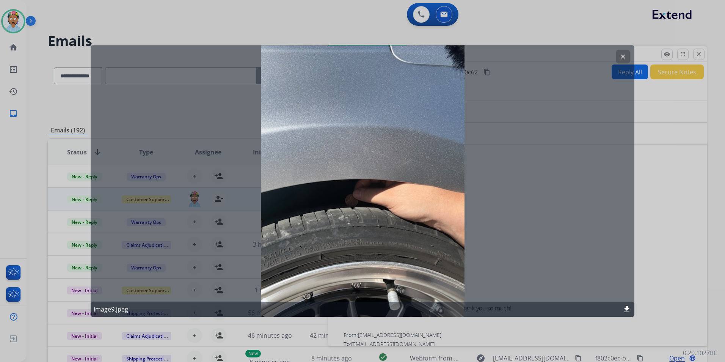
click at [622, 53] on mat-icon "clear" at bounding box center [623, 56] width 7 height 7
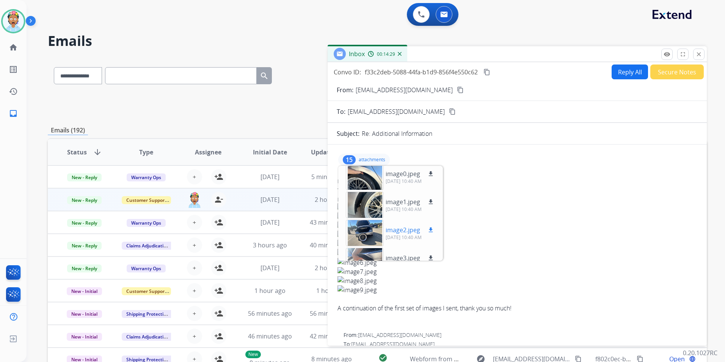
scroll to position [0, 0]
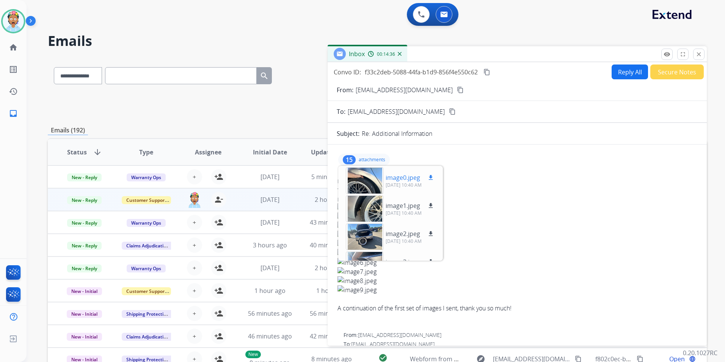
click at [394, 176] on p "image0.jpeg" at bounding box center [403, 177] width 35 height 9
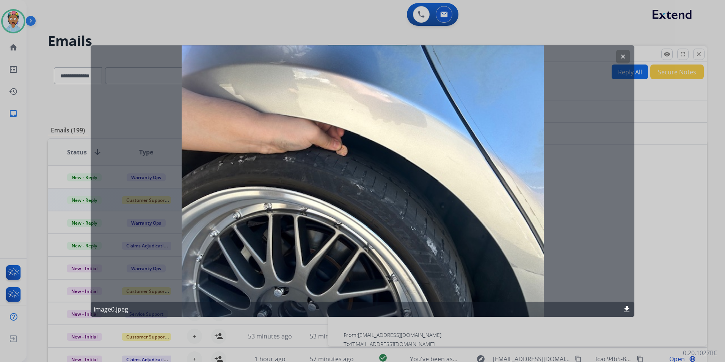
click at [623, 55] on mat-icon "clear" at bounding box center [623, 56] width 7 height 7
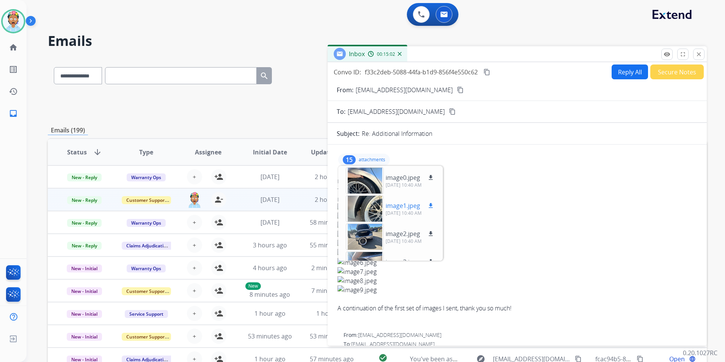
click at [363, 204] on div at bounding box center [365, 208] width 38 height 27
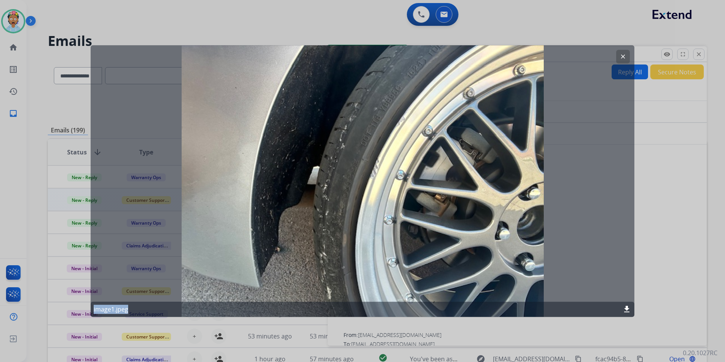
drag, startPoint x: 180, startPoint y: 41, endPoint x: 189, endPoint y: 273, distance: 232.7
click at [189, 273] on div "clear image1.jpeg download" at bounding box center [362, 181] width 725 height 362
click at [280, 85] on div "clear image1.jpeg download" at bounding box center [363, 181] width 544 height 272
drag, startPoint x: 179, startPoint y: 38, endPoint x: 177, endPoint y: 203, distance: 165.8
click at [177, 203] on div "clear image1.jpeg download" at bounding box center [362, 181] width 725 height 362
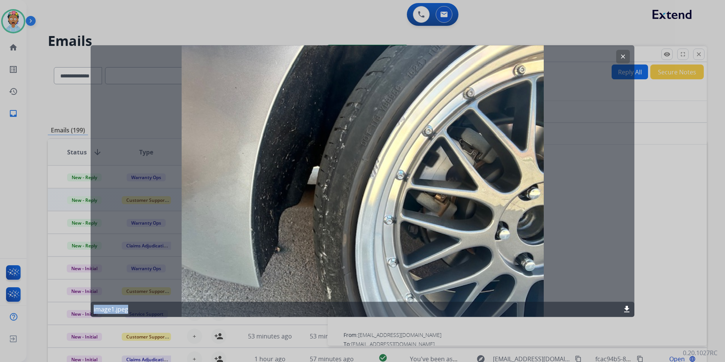
click at [175, 39] on div at bounding box center [362, 181] width 725 height 362
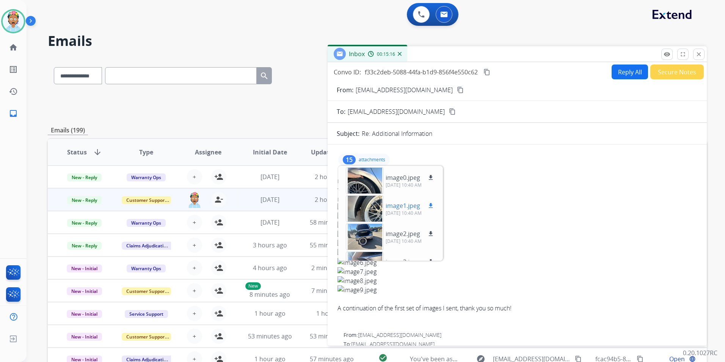
click at [368, 201] on div at bounding box center [365, 208] width 38 height 27
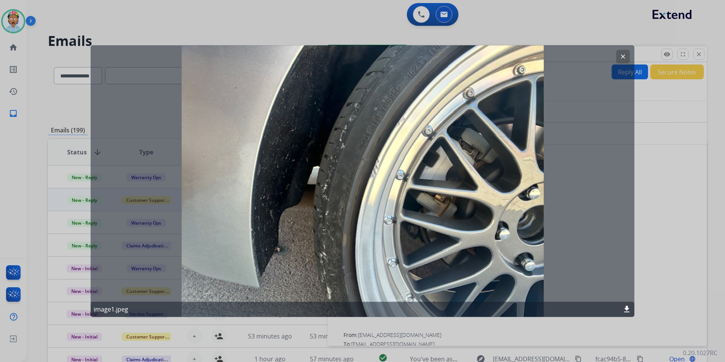
click at [623, 53] on mat-icon "clear" at bounding box center [623, 56] width 7 height 7
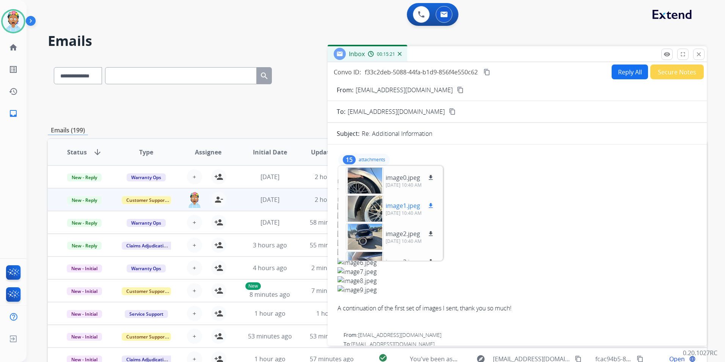
click at [371, 208] on div at bounding box center [365, 208] width 38 height 27
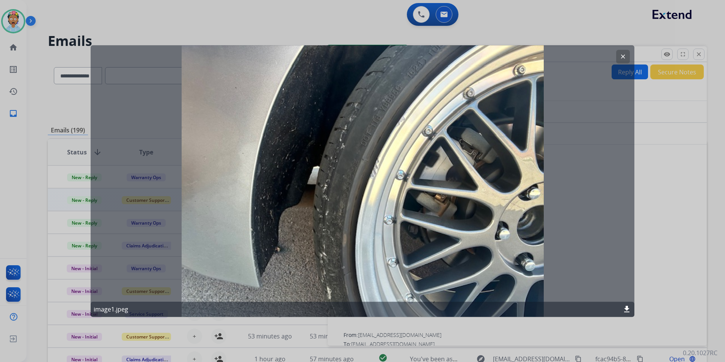
click at [583, 113] on div "clear image1.jpeg download" at bounding box center [363, 181] width 544 height 272
click at [184, 51] on div "clear image1.jpeg download" at bounding box center [363, 181] width 544 height 272
drag, startPoint x: 180, startPoint y: 38, endPoint x: 173, endPoint y: 105, distance: 67.1
click at [173, 105] on div "clear image1.jpeg download" at bounding box center [362, 181] width 725 height 362
click at [181, 128] on div "clear image1.jpeg download" at bounding box center [363, 181] width 544 height 272
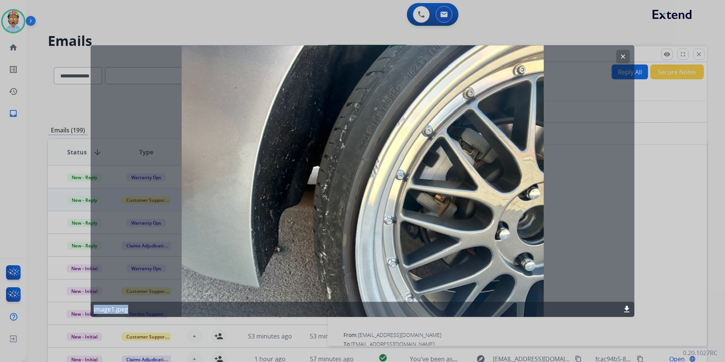
click at [621, 55] on mat-icon "clear" at bounding box center [623, 56] width 7 height 7
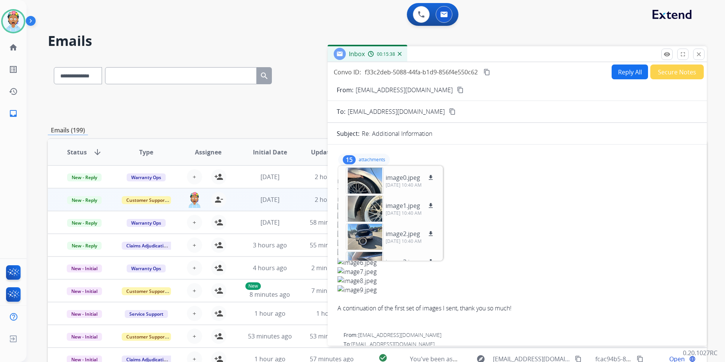
click at [541, 218] on img at bounding box center [518, 216] width 360 height 9
click at [371, 202] on div at bounding box center [365, 208] width 38 height 27
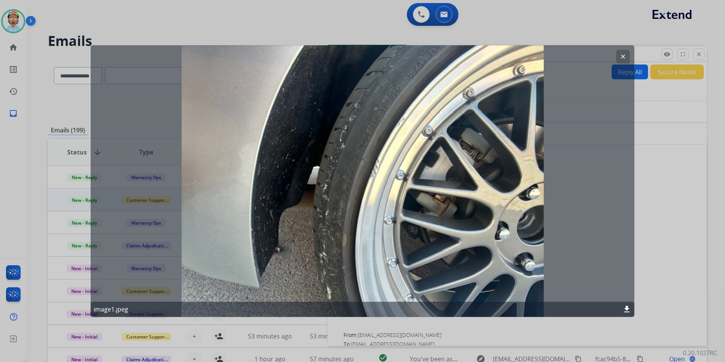
click at [246, 20] on div at bounding box center [362, 181] width 725 height 362
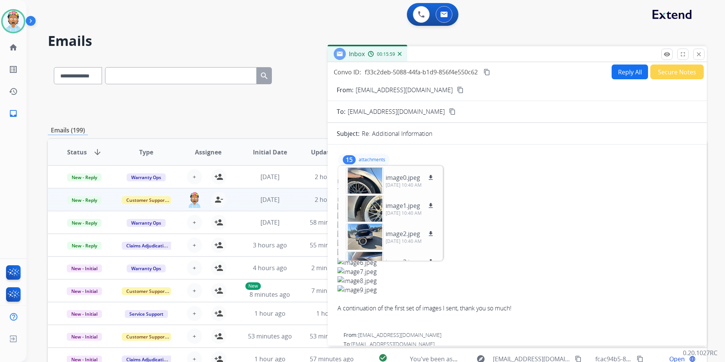
drag, startPoint x: 371, startPoint y: 204, endPoint x: 526, endPoint y: 172, distance: 158.4
click at [360, 210] on div at bounding box center [365, 208] width 38 height 27
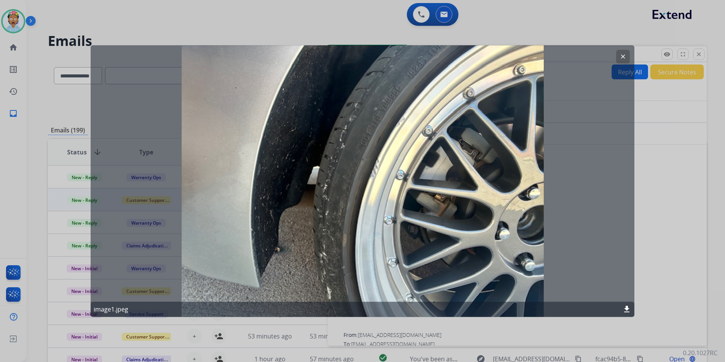
click at [361, 210] on div "clear image1.jpeg download" at bounding box center [363, 181] width 544 height 272
drag, startPoint x: 361, startPoint y: 210, endPoint x: 335, endPoint y: 207, distance: 25.6
click at [335, 207] on div "clear image1.jpeg download" at bounding box center [363, 181] width 544 height 272
click at [624, 54] on mat-icon "clear" at bounding box center [623, 56] width 7 height 7
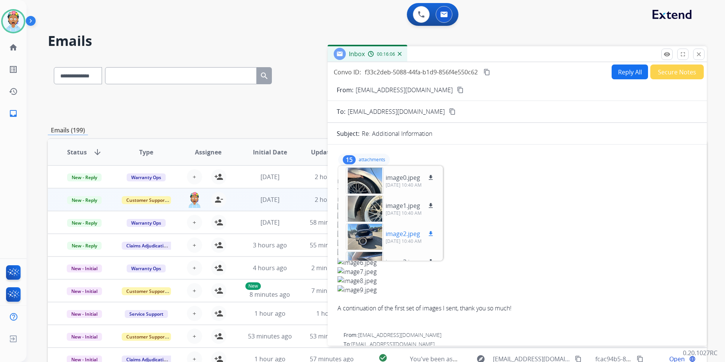
click at [367, 235] on div at bounding box center [365, 236] width 38 height 27
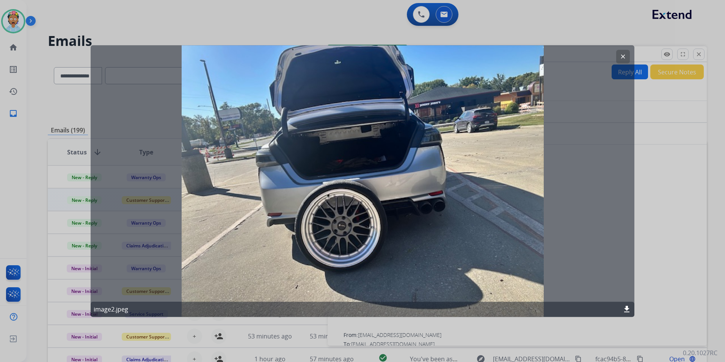
click at [626, 53] on mat-icon "clear" at bounding box center [623, 56] width 7 height 7
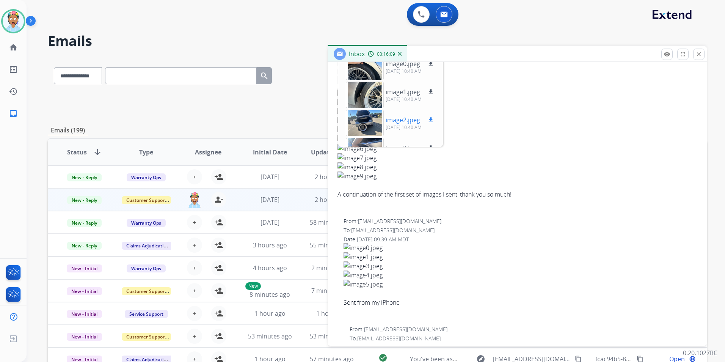
scroll to position [38, 0]
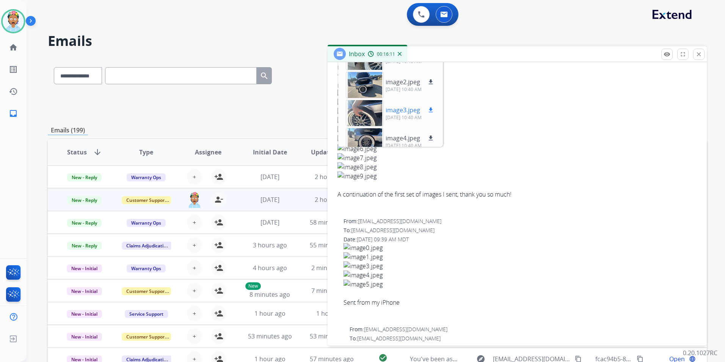
click at [363, 115] on div at bounding box center [365, 113] width 38 height 27
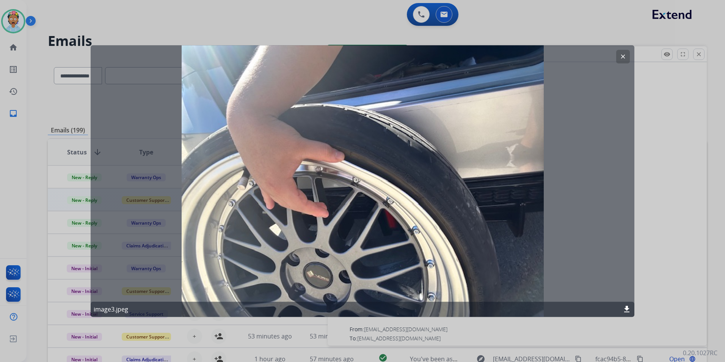
click at [623, 55] on mat-icon "clear" at bounding box center [623, 56] width 7 height 7
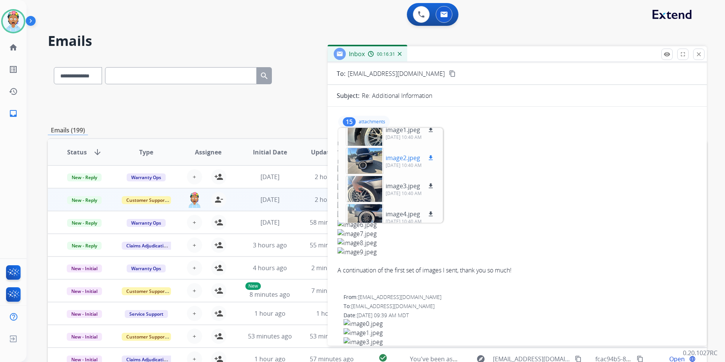
scroll to position [0, 0]
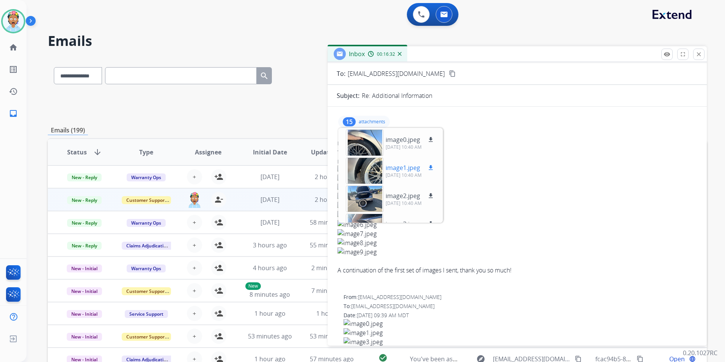
click at [373, 165] on div at bounding box center [365, 170] width 38 height 27
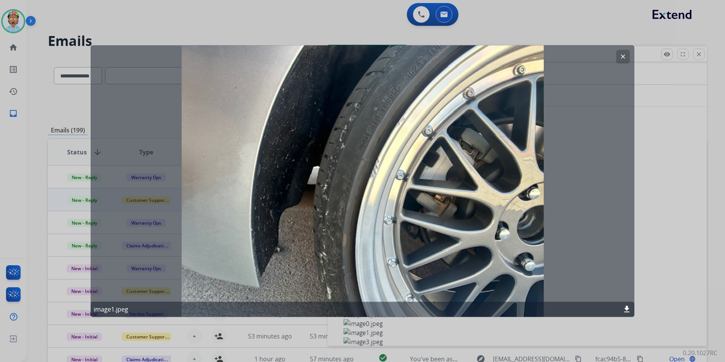
click at [622, 53] on mat-icon "clear" at bounding box center [623, 56] width 7 height 7
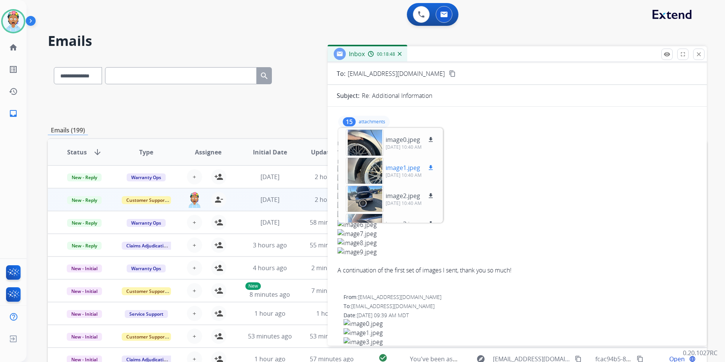
click at [372, 170] on div at bounding box center [365, 170] width 38 height 27
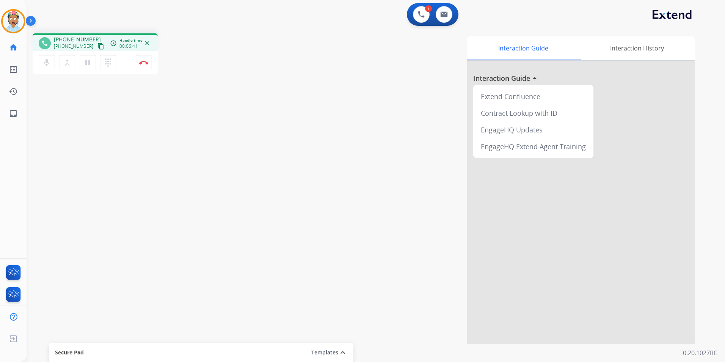
click at [183, 107] on div "phone +12108273523 +12108273523 content_copy access_time Call metrics Queue 00:…" at bounding box center [367, 185] width 681 height 316
click at [90, 62] on mat-icon "pause" at bounding box center [87, 62] width 9 height 9
click at [87, 63] on mat-icon "play_arrow" at bounding box center [87, 62] width 9 height 9
click at [88, 61] on mat-icon "pause" at bounding box center [87, 62] width 9 height 9
click at [88, 63] on mat-icon "play_arrow" at bounding box center [87, 62] width 9 height 9
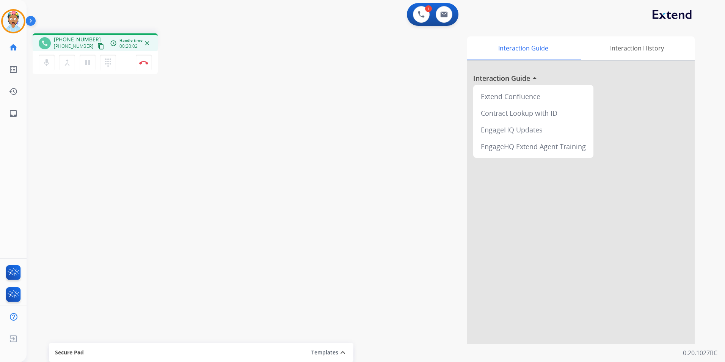
drag, startPoint x: 323, startPoint y: 50, endPoint x: 319, endPoint y: 36, distance: 15.4
click at [322, 48] on div "Interaction Guide Interaction History Interaction Guide arrow_drop_up Extend Co…" at bounding box center [473, 189] width 444 height 307
click at [143, 60] on button "Disconnect" at bounding box center [144, 63] width 16 height 16
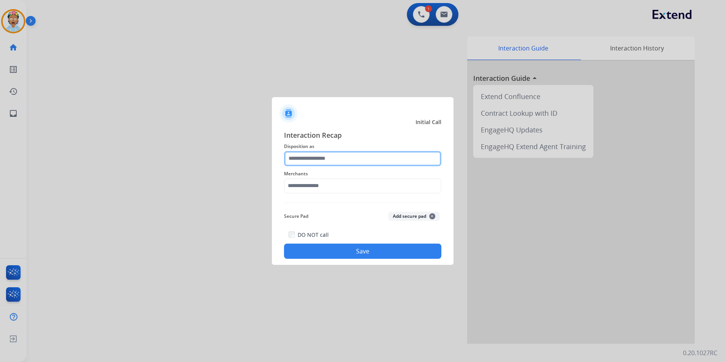
click at [369, 158] on input "text" at bounding box center [362, 158] width 157 height 15
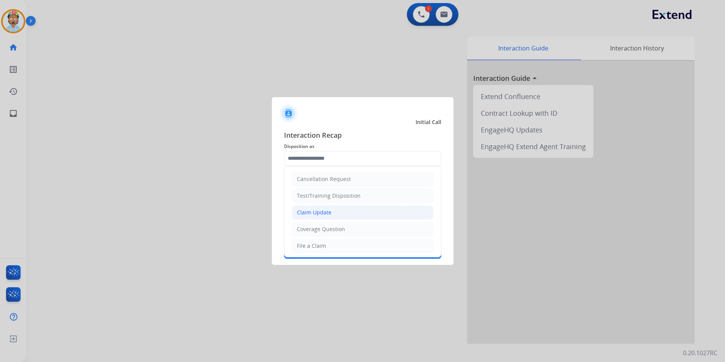
click at [343, 212] on li "Claim Update" at bounding box center [362, 212] width 141 height 14
type input "**********"
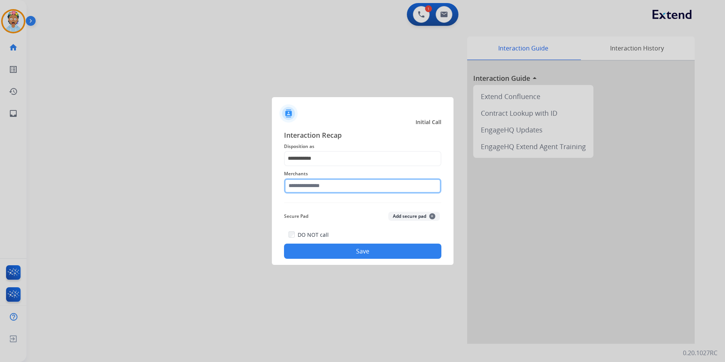
click at [347, 181] on input "text" at bounding box center [362, 185] width 157 height 15
click at [342, 183] on input "text" at bounding box center [362, 185] width 157 height 15
click at [326, 185] on input "text" at bounding box center [362, 185] width 157 height 15
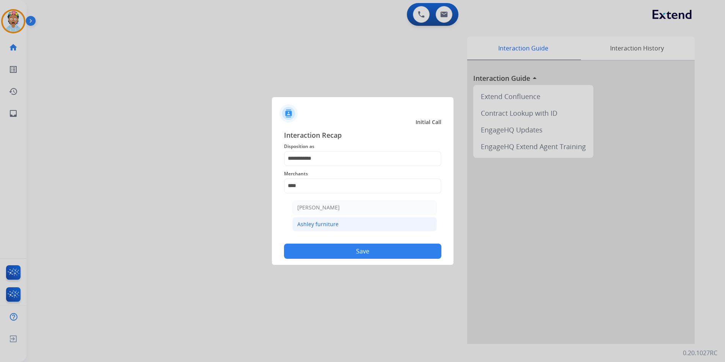
click at [368, 226] on li "Ashley furniture" at bounding box center [364, 224] width 145 height 14
type input "**********"
click at [365, 250] on button "Save" at bounding box center [362, 251] width 157 height 15
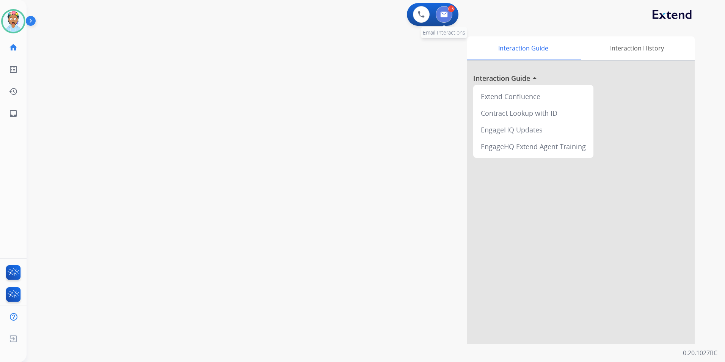
click at [442, 13] on img at bounding box center [444, 14] width 8 height 6
select select "**********"
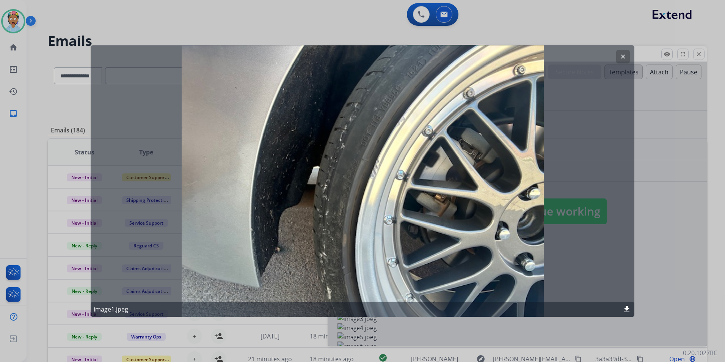
select select "**********"
click at [624, 57] on mat-icon "clear" at bounding box center [623, 56] width 7 height 7
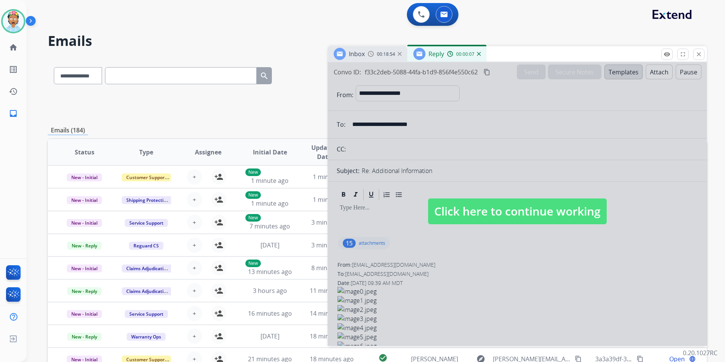
click at [475, 148] on div at bounding box center [517, 203] width 379 height 283
select select
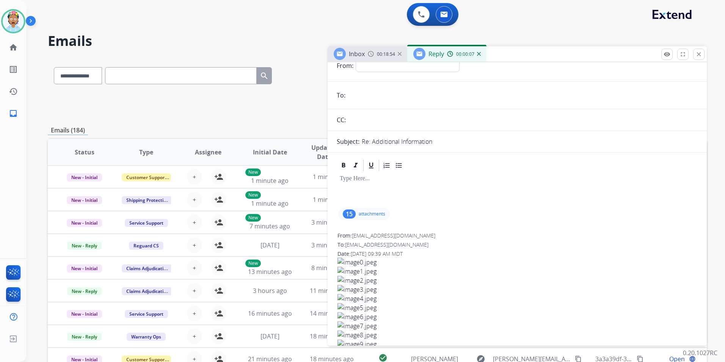
scroll to position [76, 0]
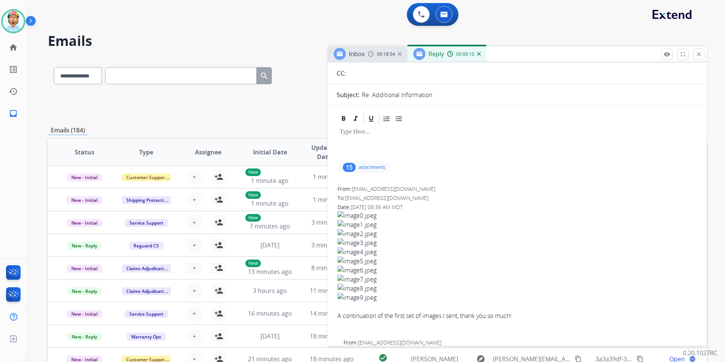
click at [355, 233] on img at bounding box center [518, 233] width 360 height 9
click at [353, 237] on img at bounding box center [518, 233] width 360 height 9
click at [353, 234] on img at bounding box center [518, 233] width 360 height 9
click at [340, 234] on img at bounding box center [518, 233] width 360 height 9
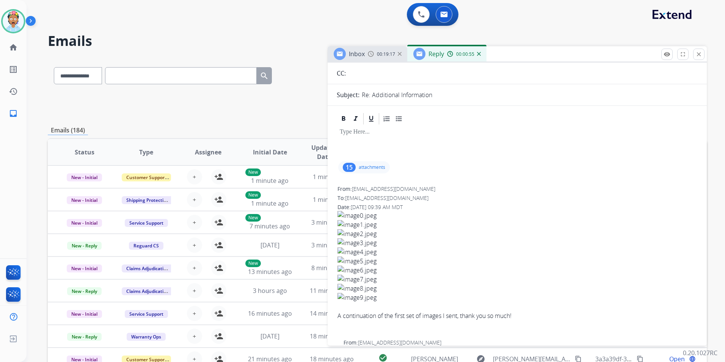
click at [363, 167] on p "attachments" at bounding box center [372, 167] width 27 height 6
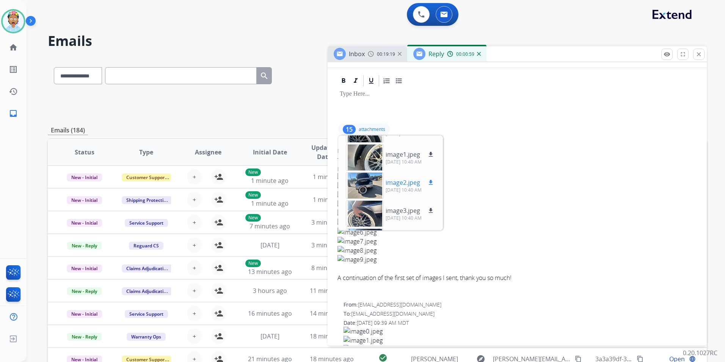
scroll to position [38, 0]
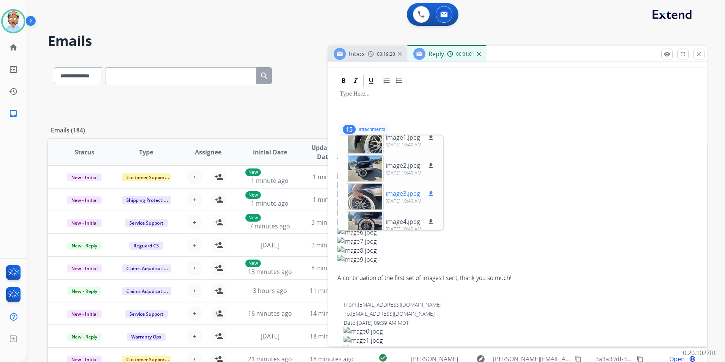
click at [368, 192] on div at bounding box center [365, 196] width 38 height 27
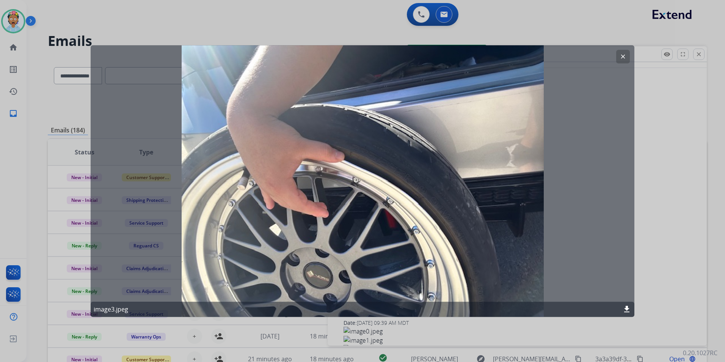
click at [623, 54] on mat-icon "clear" at bounding box center [623, 56] width 7 height 7
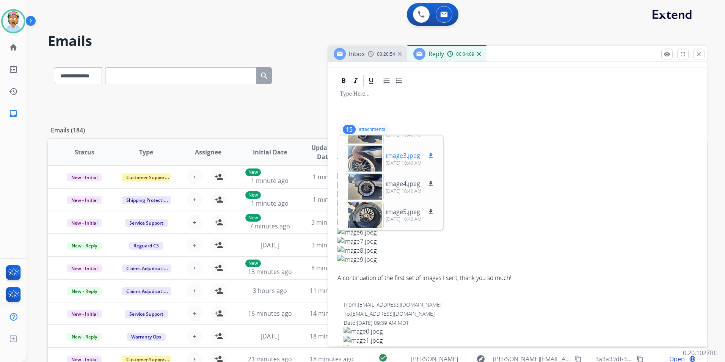
scroll to position [114, 0]
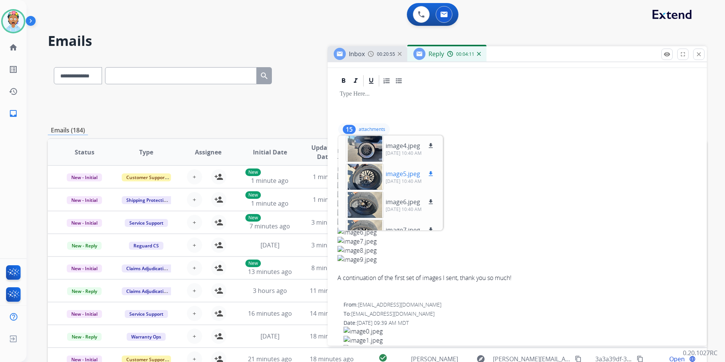
click at [360, 171] on div at bounding box center [365, 176] width 38 height 27
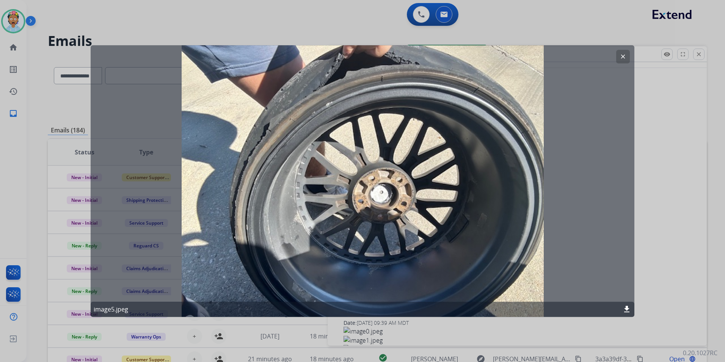
click at [224, 113] on div "clear image5.jpeg download" at bounding box center [363, 181] width 544 height 272
drag, startPoint x: 224, startPoint y: 113, endPoint x: 224, endPoint y: 138, distance: 25.0
click at [224, 138] on div "clear image5.jpeg download" at bounding box center [363, 181] width 544 height 272
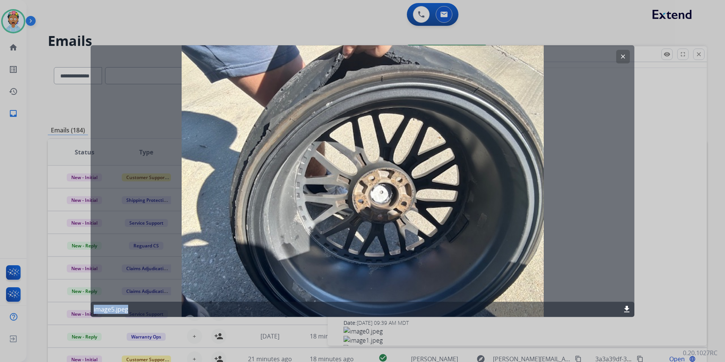
drag, startPoint x: 176, startPoint y: 41, endPoint x: 193, endPoint y: 269, distance: 229.0
click at [193, 269] on div "clear image5.jpeg download" at bounding box center [362, 181] width 725 height 362
click at [622, 55] on mat-icon "clear" at bounding box center [623, 56] width 7 height 7
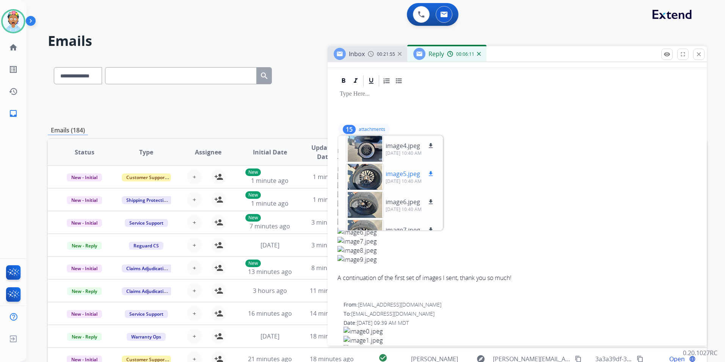
click at [391, 174] on p "image5.jpeg" at bounding box center [403, 173] width 35 height 9
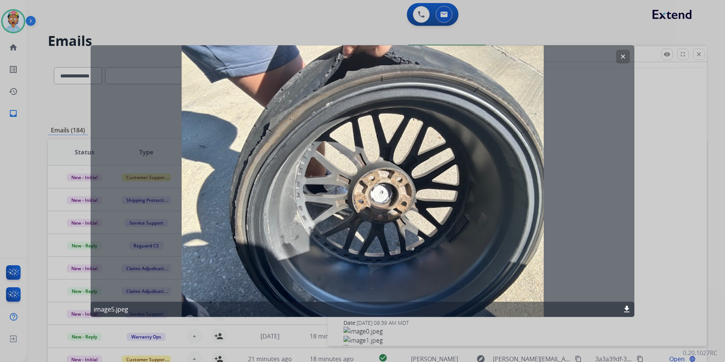
click at [622, 54] on mat-icon "clear" at bounding box center [623, 56] width 7 height 7
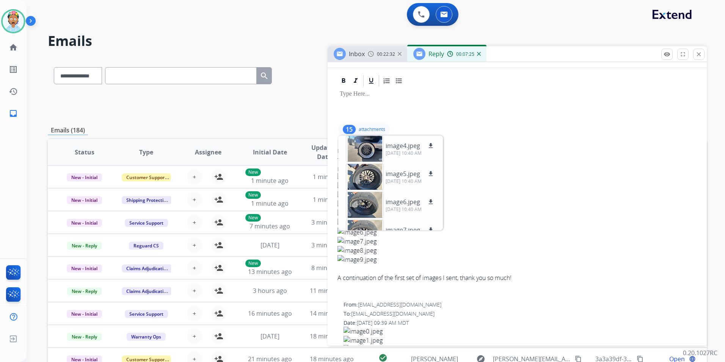
click at [514, 128] on div "15 attachments image0.jpeg download 10/07/2025, 10:40 AM image1.jpeg download 1…" at bounding box center [517, 129] width 361 height 18
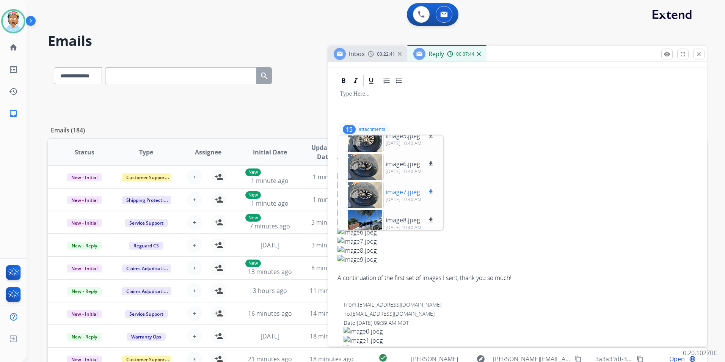
click at [396, 190] on p "image7.jpeg" at bounding box center [403, 191] width 35 height 9
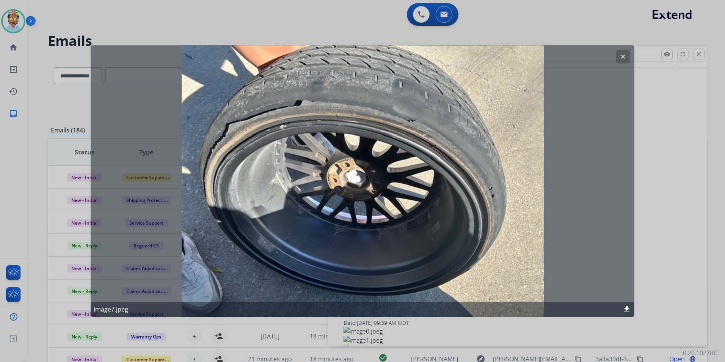
click at [623, 55] on mat-icon "clear" at bounding box center [623, 56] width 7 height 7
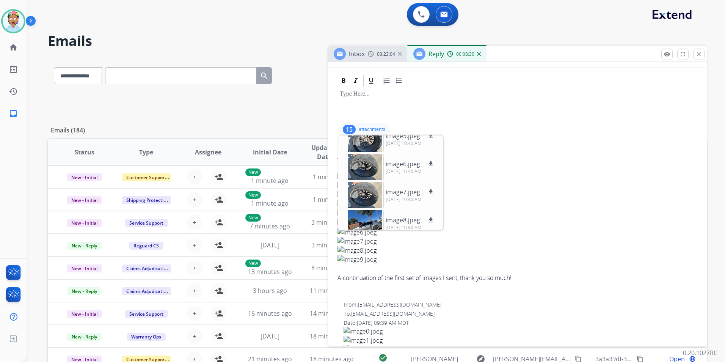
drag, startPoint x: 528, startPoint y: 167, endPoint x: 468, endPoint y: 184, distance: 62.3
click at [525, 167] on div "Date: 10/07/2025 - 09:39 AM MDT" at bounding box center [518, 169] width 360 height 8
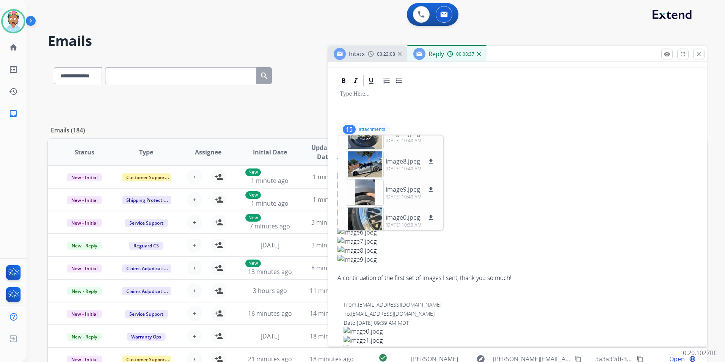
scroll to position [224, 0]
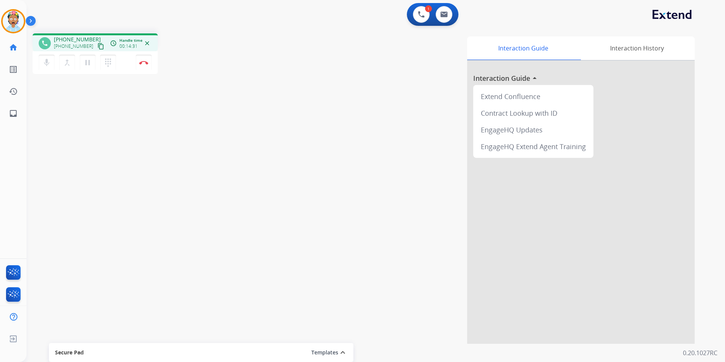
drag, startPoint x: 199, startPoint y: 125, endPoint x: 196, endPoint y: 119, distance: 6.3
click at [199, 125] on div "phone +16122457456 +16122457456 content_copy access_time Call metrics Queue 00:…" at bounding box center [367, 185] width 681 height 316
click at [145, 62] on img at bounding box center [143, 63] width 9 height 4
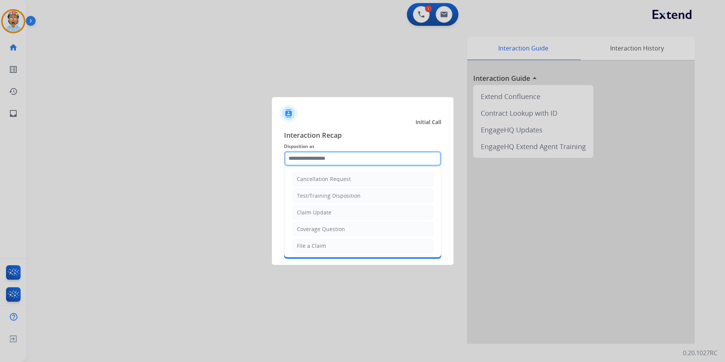
click at [317, 159] on input "text" at bounding box center [362, 158] width 157 height 15
click at [322, 225] on li "Other" at bounding box center [362, 227] width 141 height 14
type input "*****"
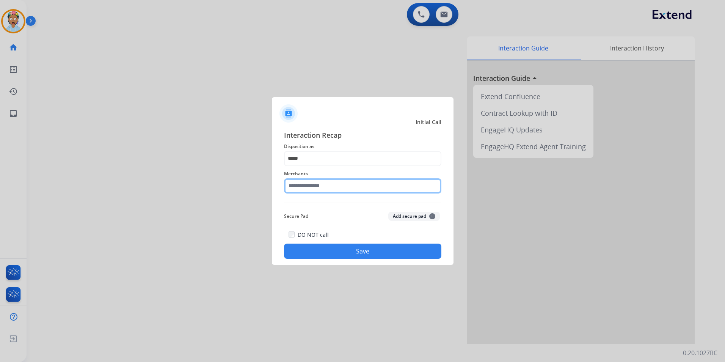
click at [323, 190] on input "text" at bounding box center [362, 185] width 157 height 15
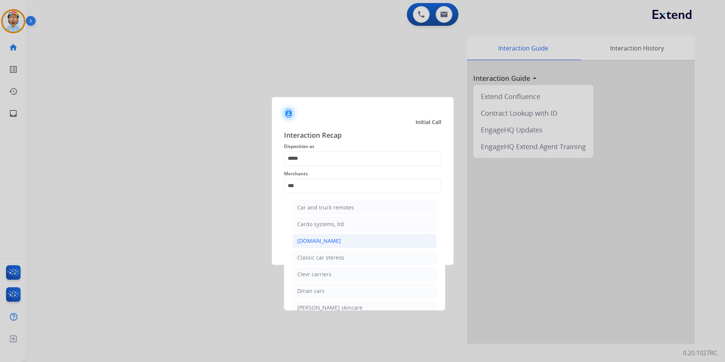
click at [366, 236] on li "[DOMAIN_NAME]" at bounding box center [364, 241] width 145 height 14
type input "**********"
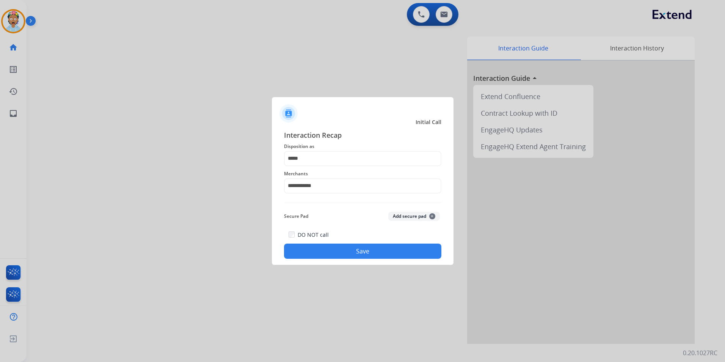
click at [368, 251] on button "Save" at bounding box center [362, 251] width 157 height 15
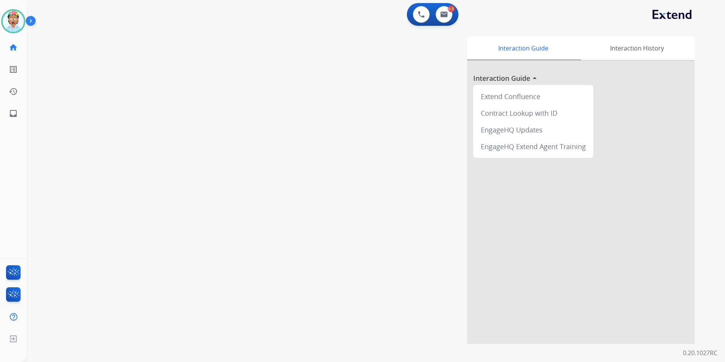
click at [107, 37] on div "swap_horiz Break voice bridge close_fullscreen Connect 3-Way Call merge_type Se…" at bounding box center [367, 185] width 681 height 316
click at [443, 16] on img at bounding box center [444, 14] width 8 height 6
select select "**********"
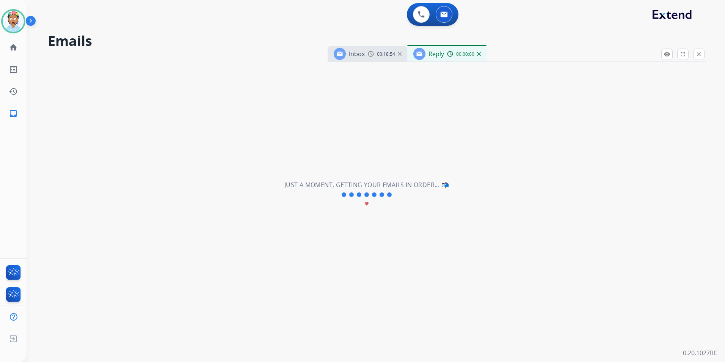
select select "**********"
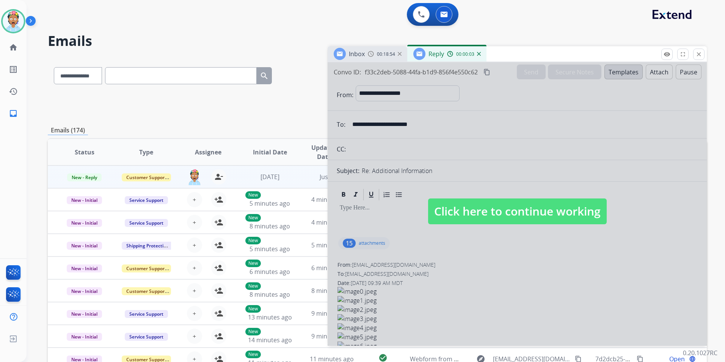
click at [446, 166] on div at bounding box center [517, 203] width 379 height 283
select select
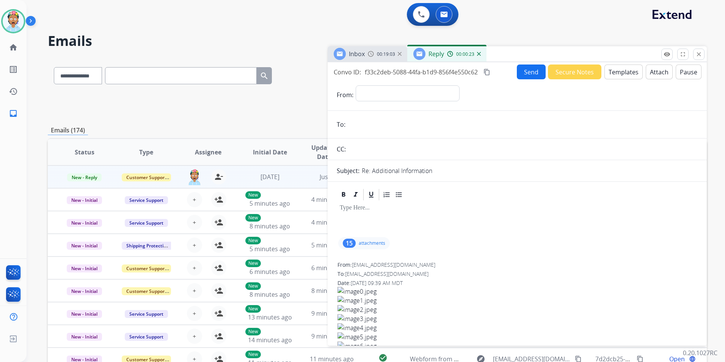
click at [242, 104] on div "**********" at bounding box center [377, 104] width 659 height 27
click at [697, 53] on mat-icon "close" at bounding box center [699, 54] width 7 height 7
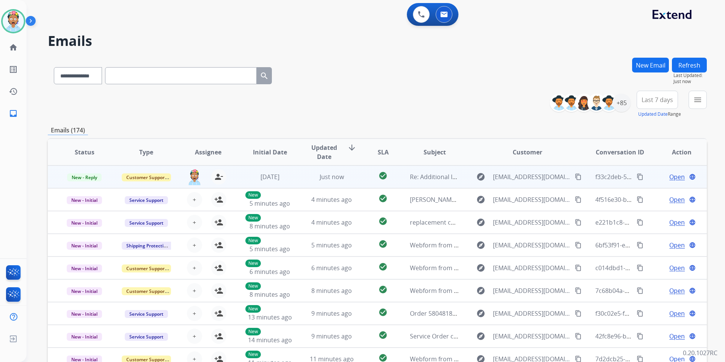
click at [670, 176] on span "Open" at bounding box center [678, 176] width 16 height 9
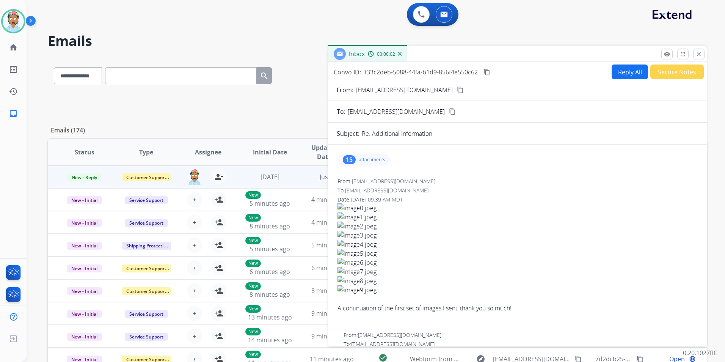
click at [358, 242] on img at bounding box center [518, 244] width 360 height 9
click at [357, 244] on img at bounding box center [518, 244] width 360 height 9
click at [357, 264] on img at bounding box center [518, 262] width 360 height 9
click at [356, 271] on img at bounding box center [518, 271] width 360 height 9
click at [355, 159] on div "15" at bounding box center [349, 159] width 13 height 9
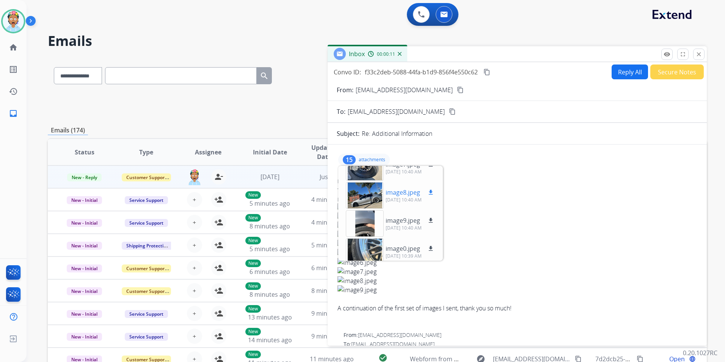
scroll to position [228, 0]
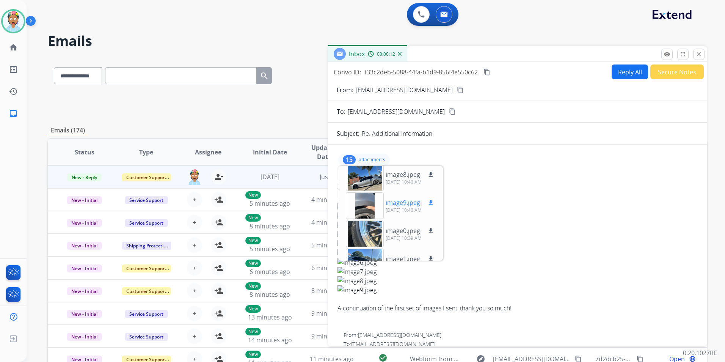
click at [366, 203] on div at bounding box center [365, 205] width 38 height 27
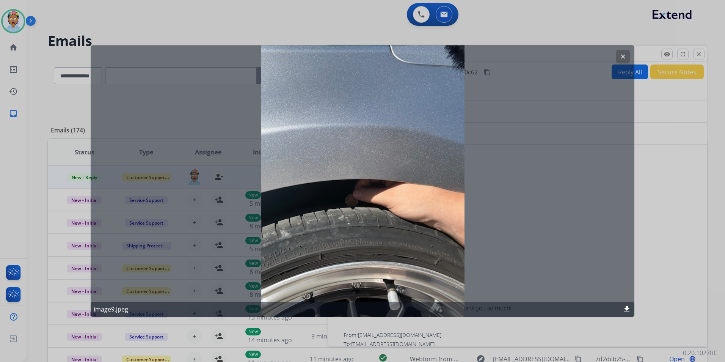
click at [626, 53] on mat-icon "clear" at bounding box center [623, 56] width 7 height 7
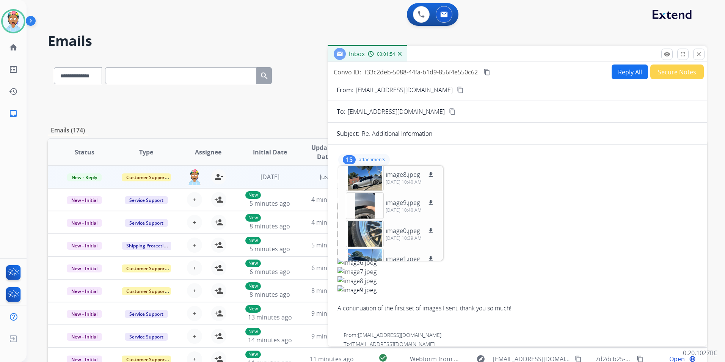
click at [487, 71] on mat-icon "content_copy" at bounding box center [487, 72] width 7 height 7
click at [697, 52] on mat-icon "close" at bounding box center [699, 54] width 7 height 7
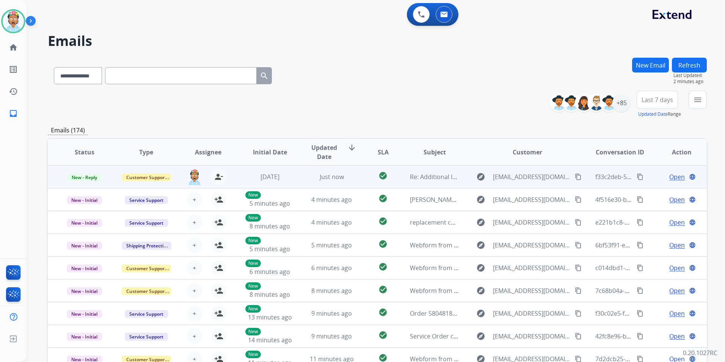
click at [670, 177] on span "Open" at bounding box center [678, 176] width 16 height 9
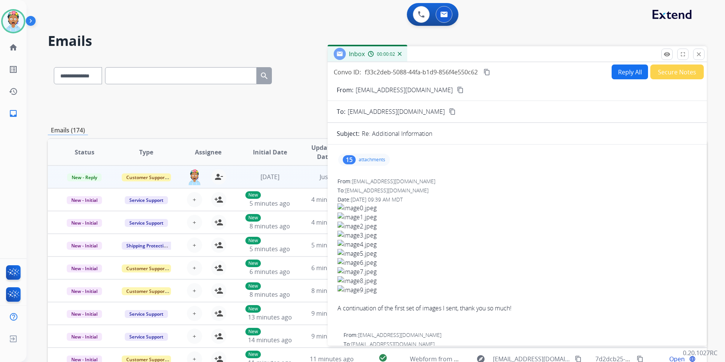
click at [619, 70] on button "Reply All" at bounding box center [630, 71] width 36 height 15
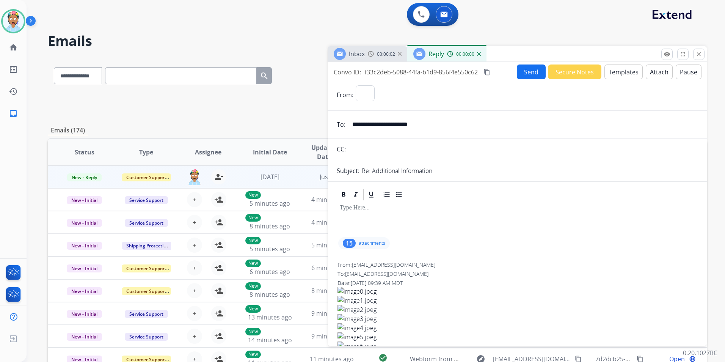
select select "**********"
click at [621, 71] on button "Templates" at bounding box center [624, 71] width 38 height 15
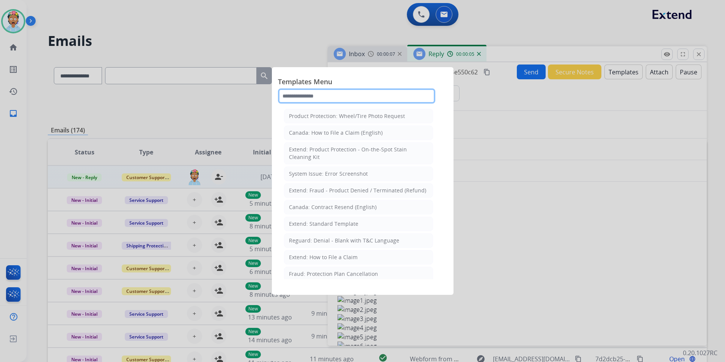
click at [349, 98] on input "text" at bounding box center [356, 95] width 157 height 15
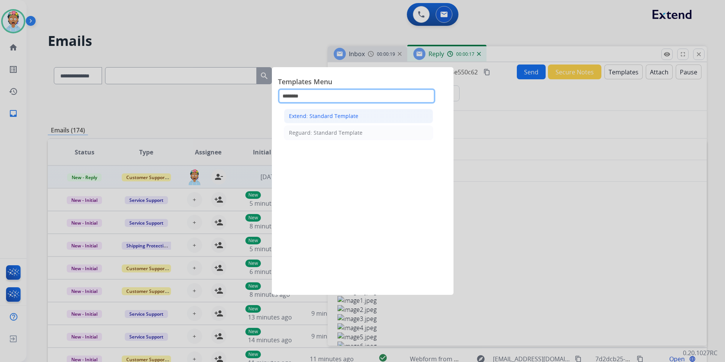
type input "********"
click at [340, 115] on div "Extend: Standard Template" at bounding box center [323, 116] width 69 height 8
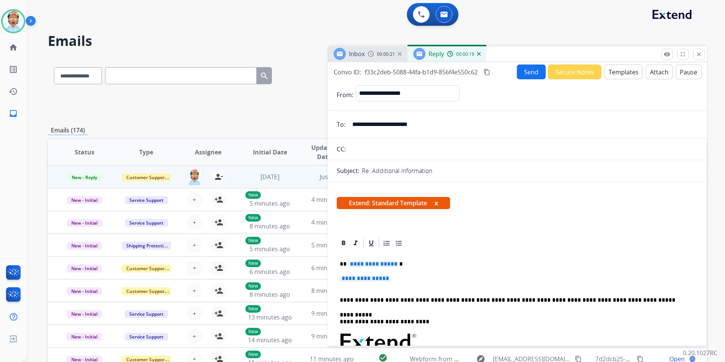
click at [363, 266] on span "**********" at bounding box center [373, 264] width 51 height 6
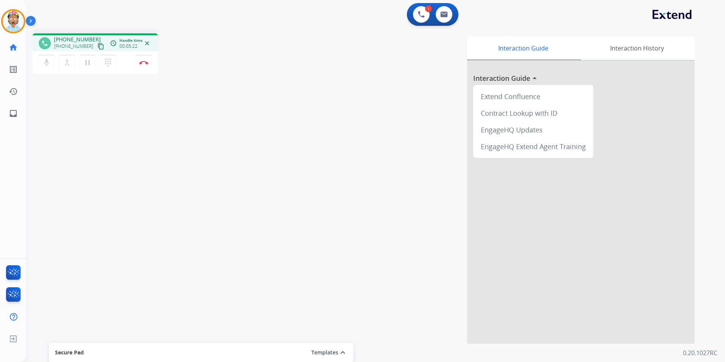
click at [131, 57] on div "mic Mute merge_type Bridge pause Hold dialpad Dialpad Disconnect" at bounding box center [95, 62] width 125 height 23
click at [143, 60] on button "Disconnect" at bounding box center [144, 63] width 16 height 16
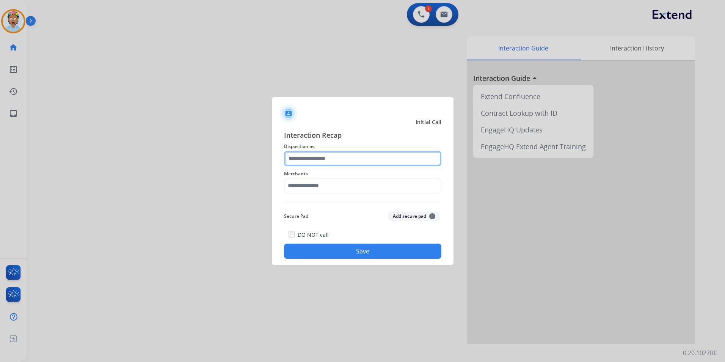
click at [313, 159] on input "text" at bounding box center [362, 158] width 157 height 15
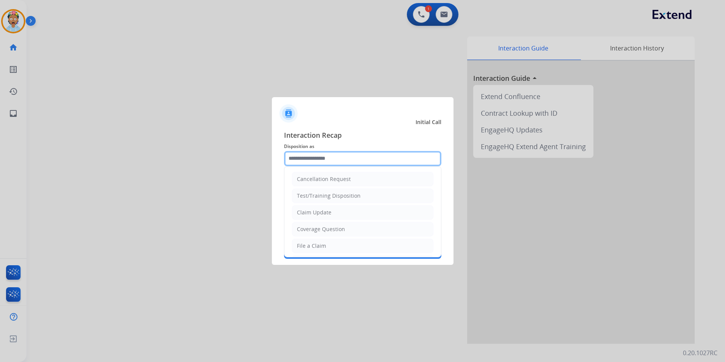
click at [319, 159] on input "text" at bounding box center [362, 158] width 157 height 15
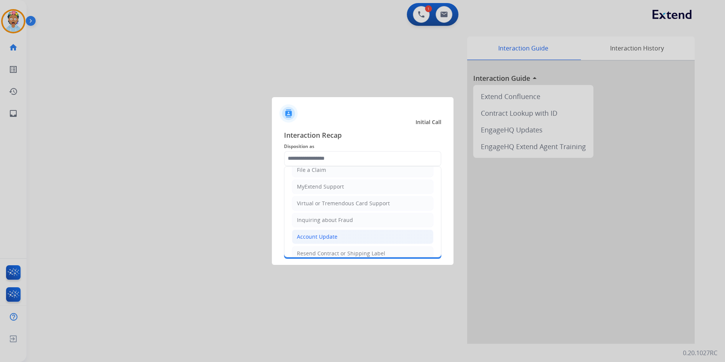
click at [333, 236] on div "Account Update" at bounding box center [317, 237] width 41 height 8
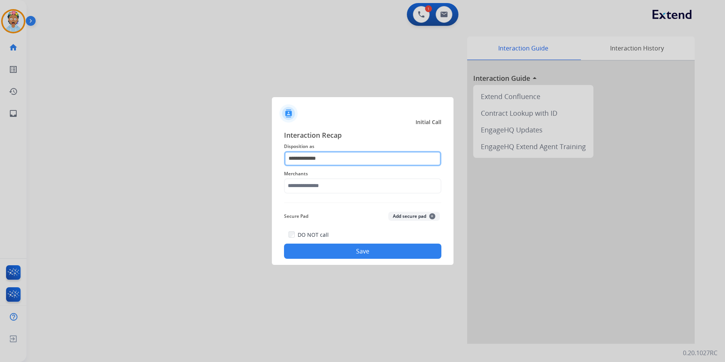
click at [323, 159] on input "**********" at bounding box center [362, 158] width 157 height 15
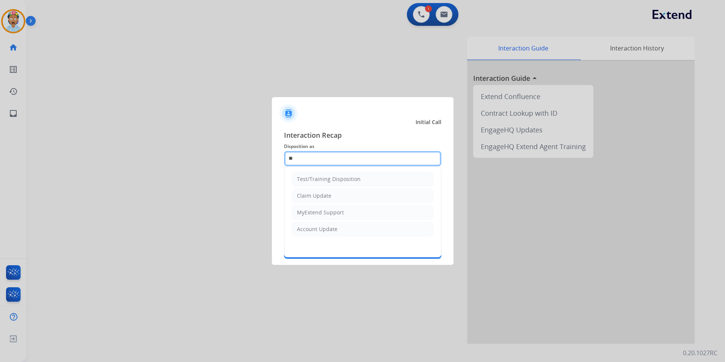
type input "*"
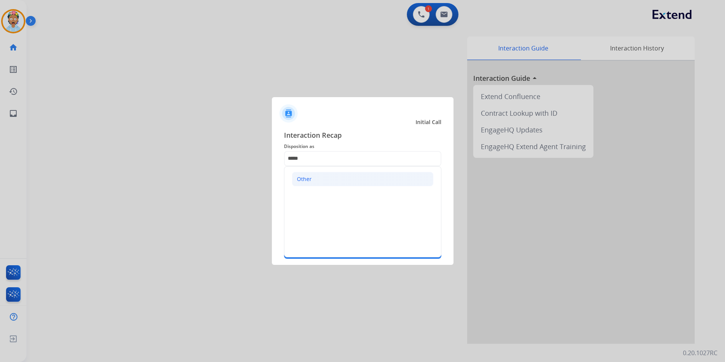
click at [316, 178] on li "Other" at bounding box center [362, 179] width 141 height 14
type input "*****"
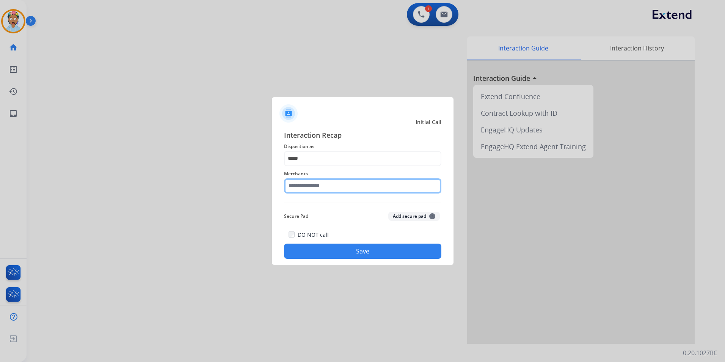
click at [311, 185] on input "text" at bounding box center [362, 185] width 157 height 15
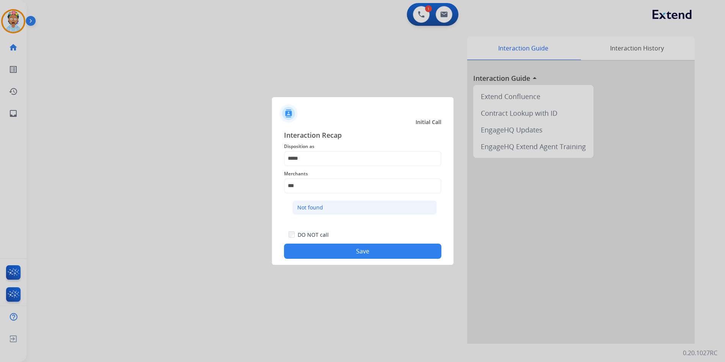
click at [311, 207] on div "Not found" at bounding box center [310, 208] width 26 height 8
type input "*********"
click at [317, 250] on button "Save" at bounding box center [362, 251] width 157 height 15
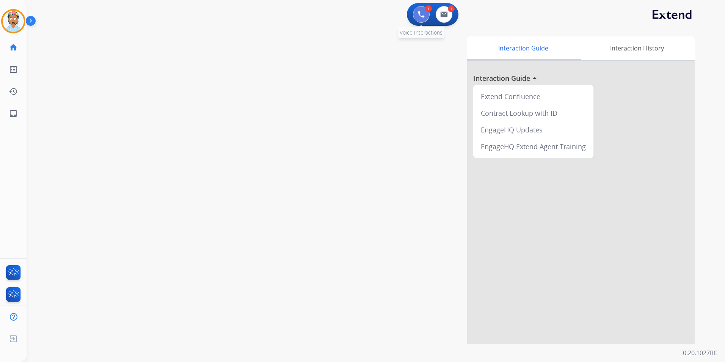
click at [418, 18] on button at bounding box center [421, 14] width 17 height 17
click at [266, 50] on div "Interaction Guide Interaction History Interaction Guide arrow_drop_up Extend Co…" at bounding box center [473, 189] width 444 height 307
click at [18, 19] on img at bounding box center [13, 21] width 21 height 21
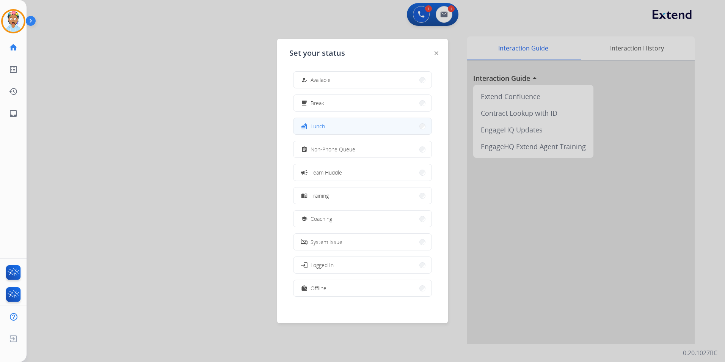
click at [335, 126] on button "fastfood Lunch" at bounding box center [363, 126] width 138 height 16
